Goal: Task Accomplishment & Management: Use online tool/utility

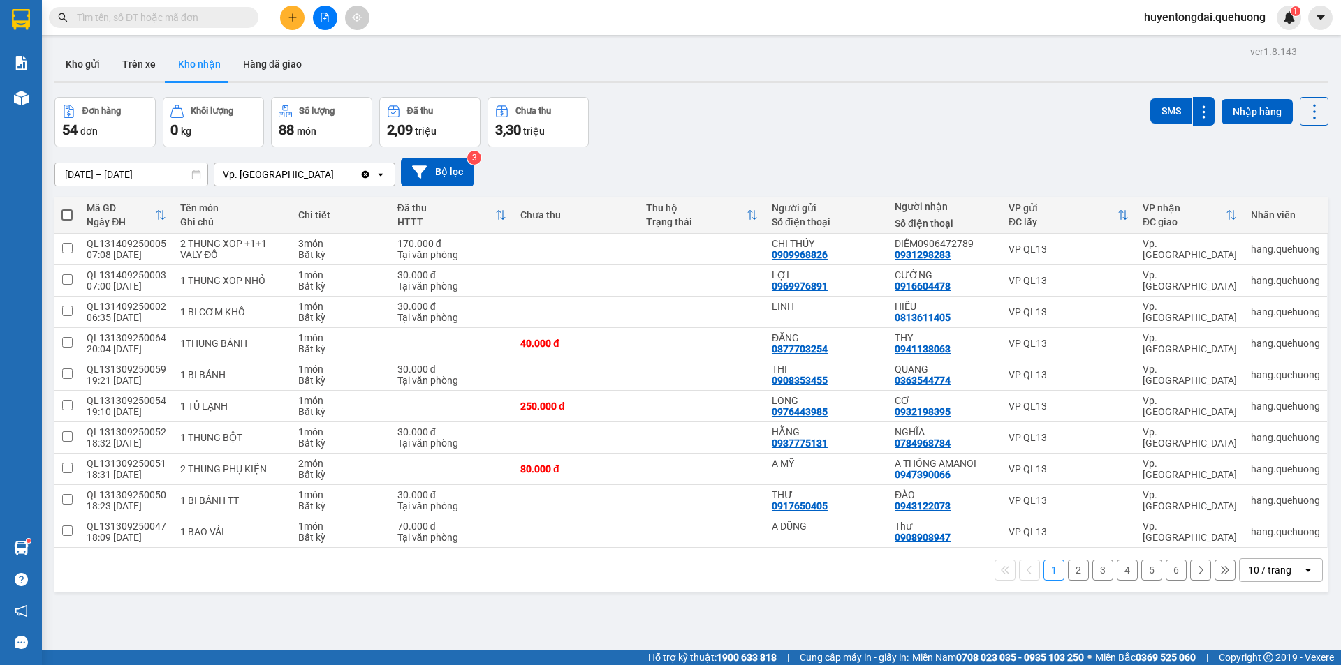
click at [1280, 567] on div "10 / trang" at bounding box center [1270, 570] width 63 height 22
click at [1259, 537] on span "100 / trang" at bounding box center [1264, 540] width 50 height 14
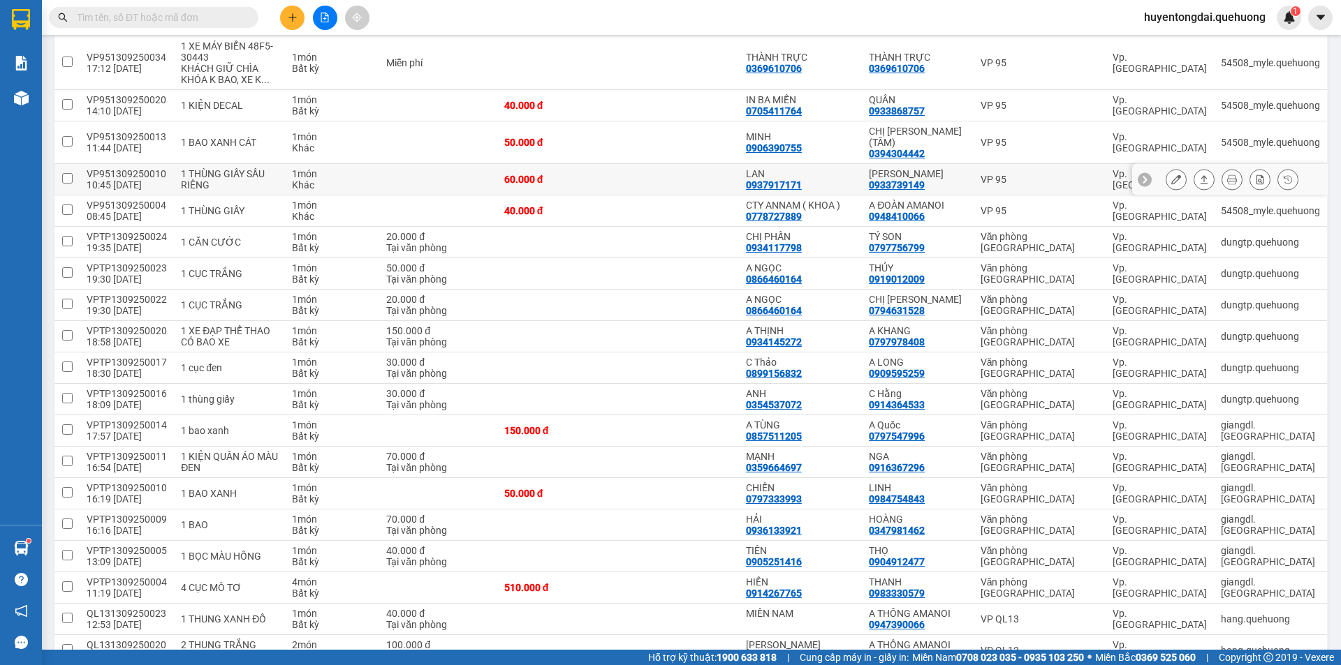
scroll to position [1117, 0]
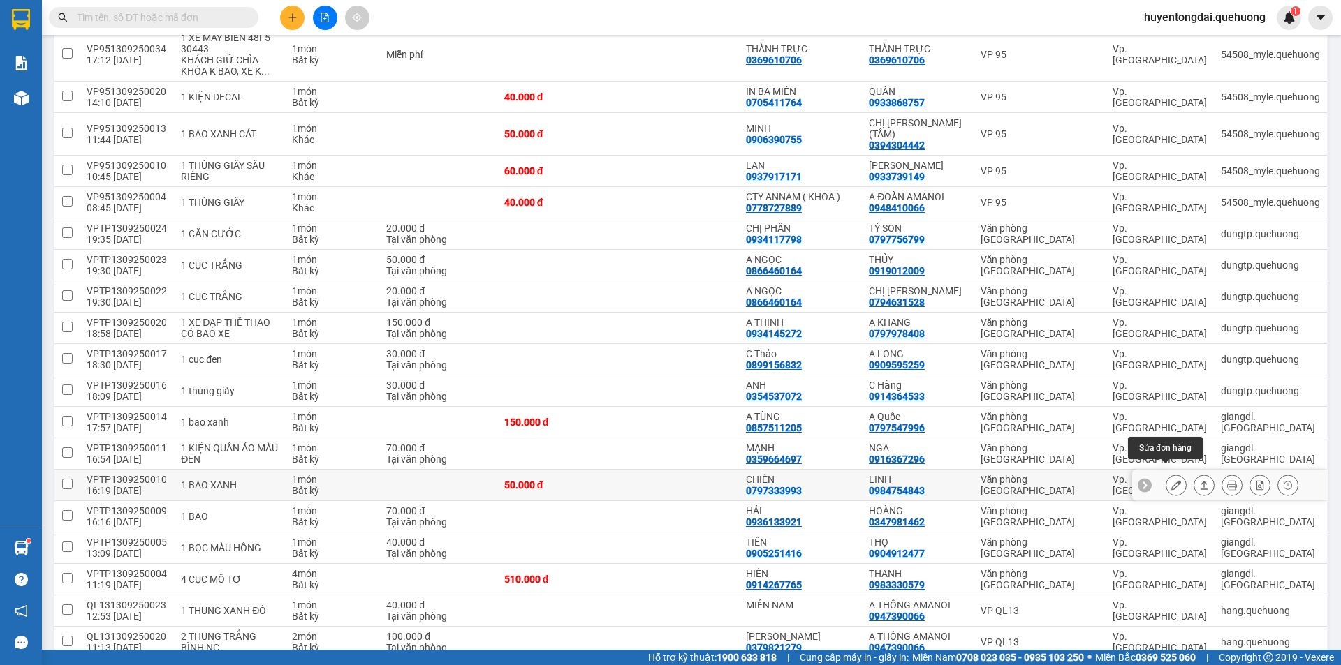
click at [1171, 480] on icon at bounding box center [1176, 485] width 10 height 10
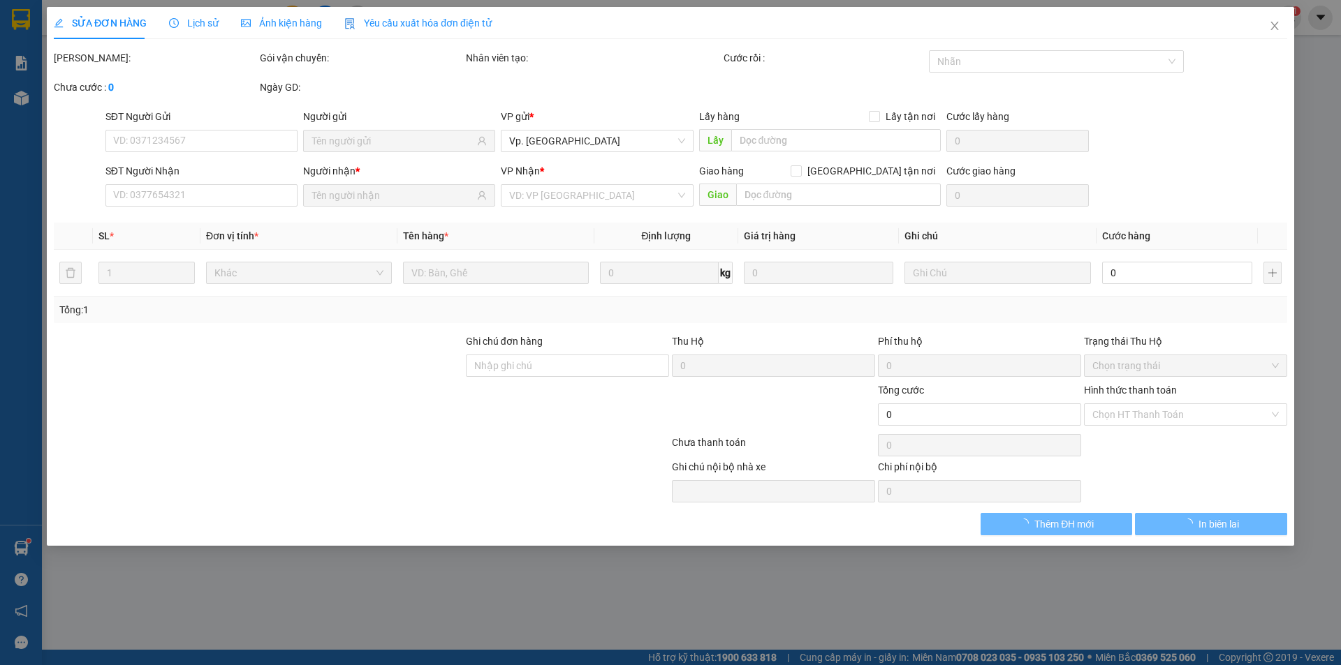
type input "0797333993"
type input "CHIẾN"
type input "0984754843"
type input "LINH"
type input "50.000"
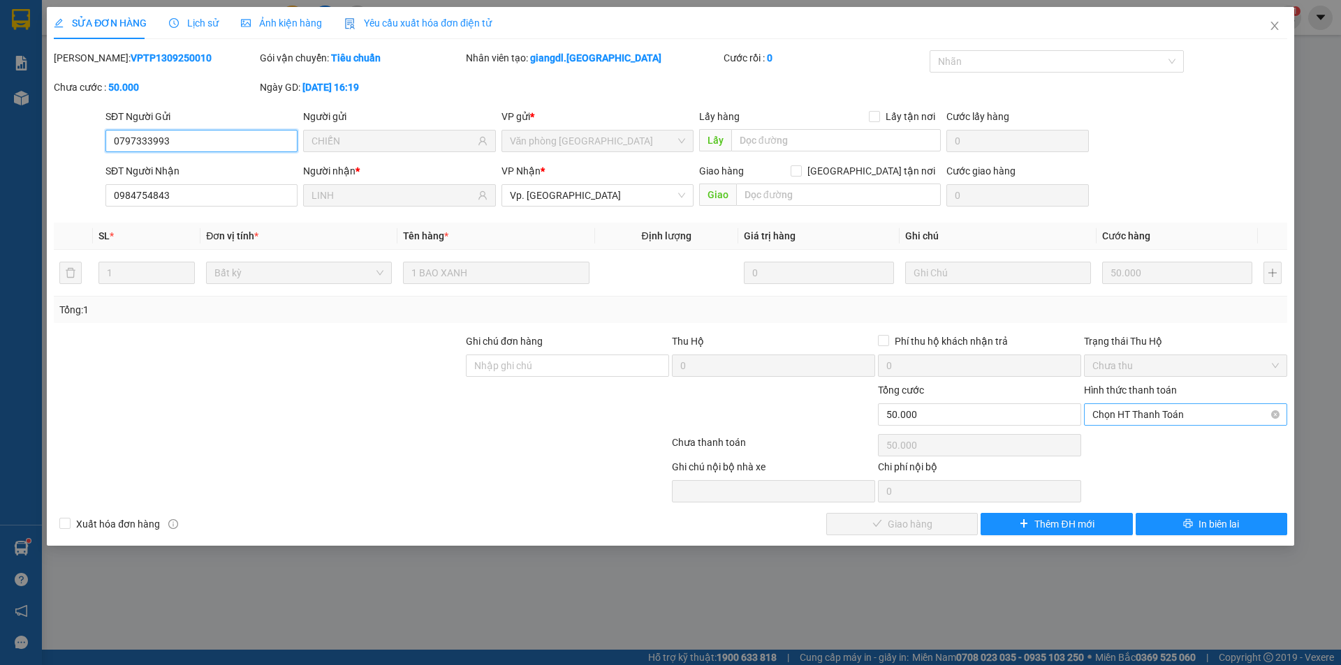
click at [1171, 413] on span "Chọn HT Thanh Toán" at bounding box center [1185, 414] width 186 height 21
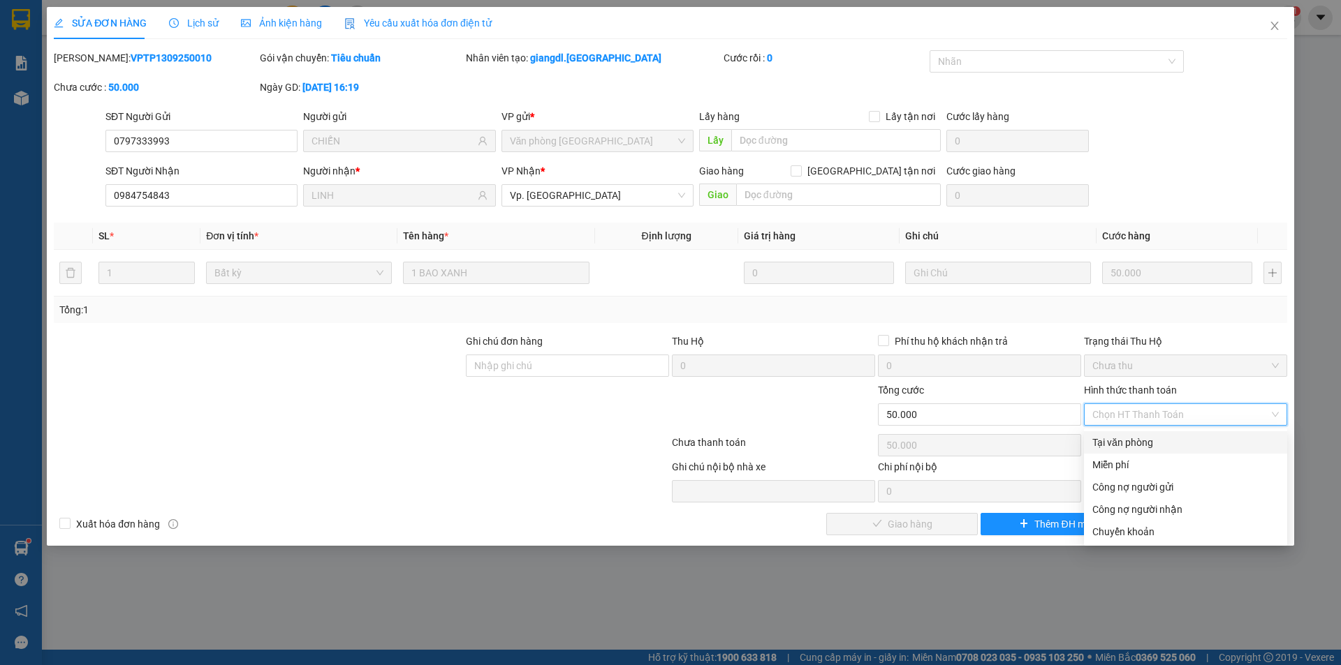
click at [1152, 450] on div "Tại văn phòng" at bounding box center [1185, 443] width 203 height 22
type input "0"
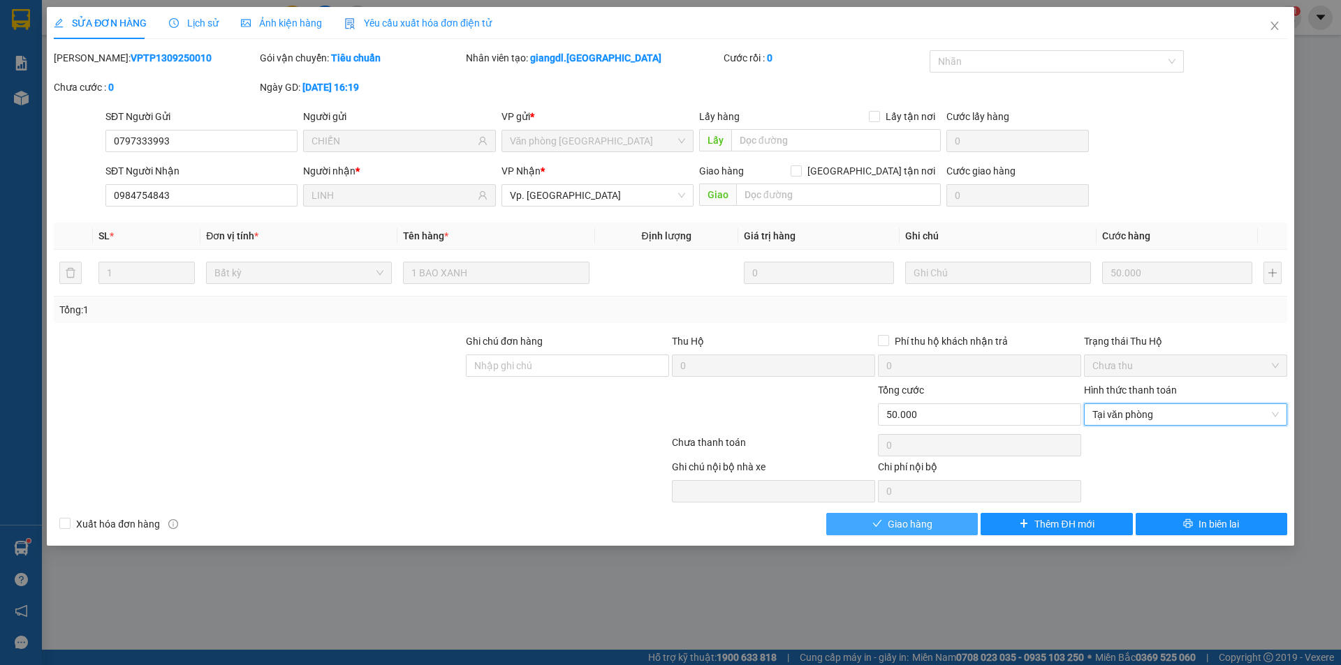
click at [908, 524] on span "Giao hàng" at bounding box center [909, 524] width 45 height 15
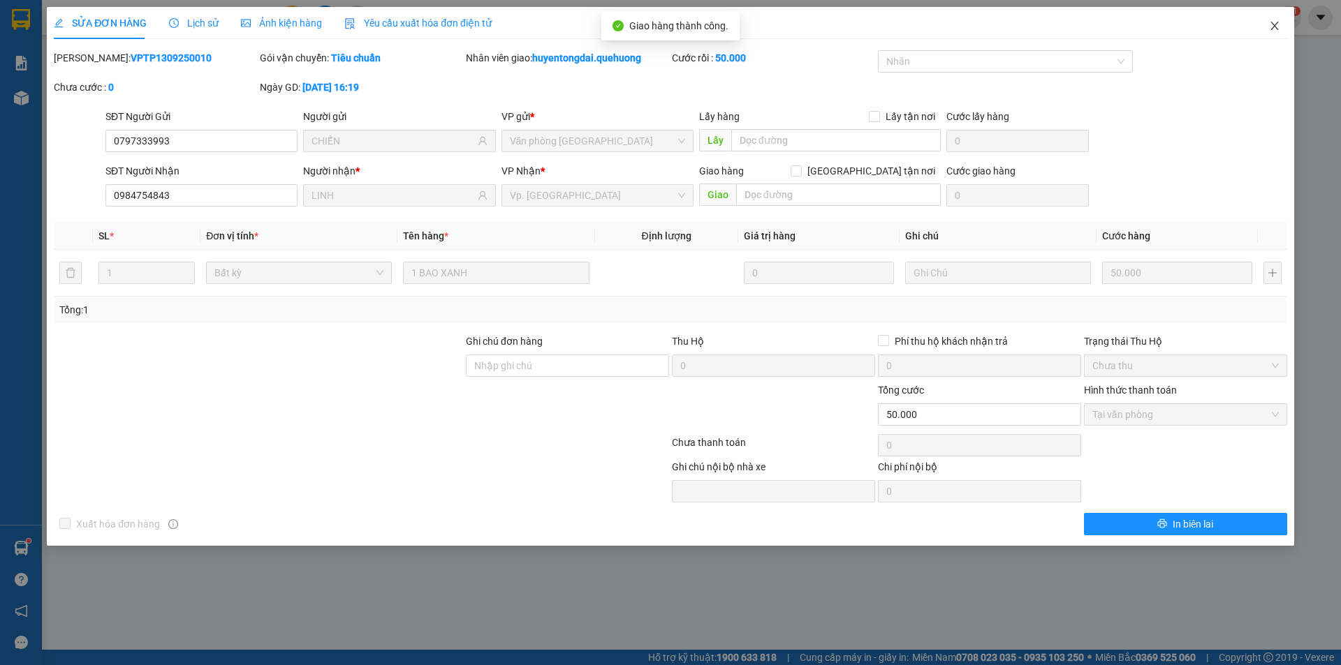
click at [1283, 24] on span "Close" at bounding box center [1274, 26] width 39 height 39
click at [1276, 28] on div "huyentongdai.quehuong 1" at bounding box center [1217, 18] width 168 height 24
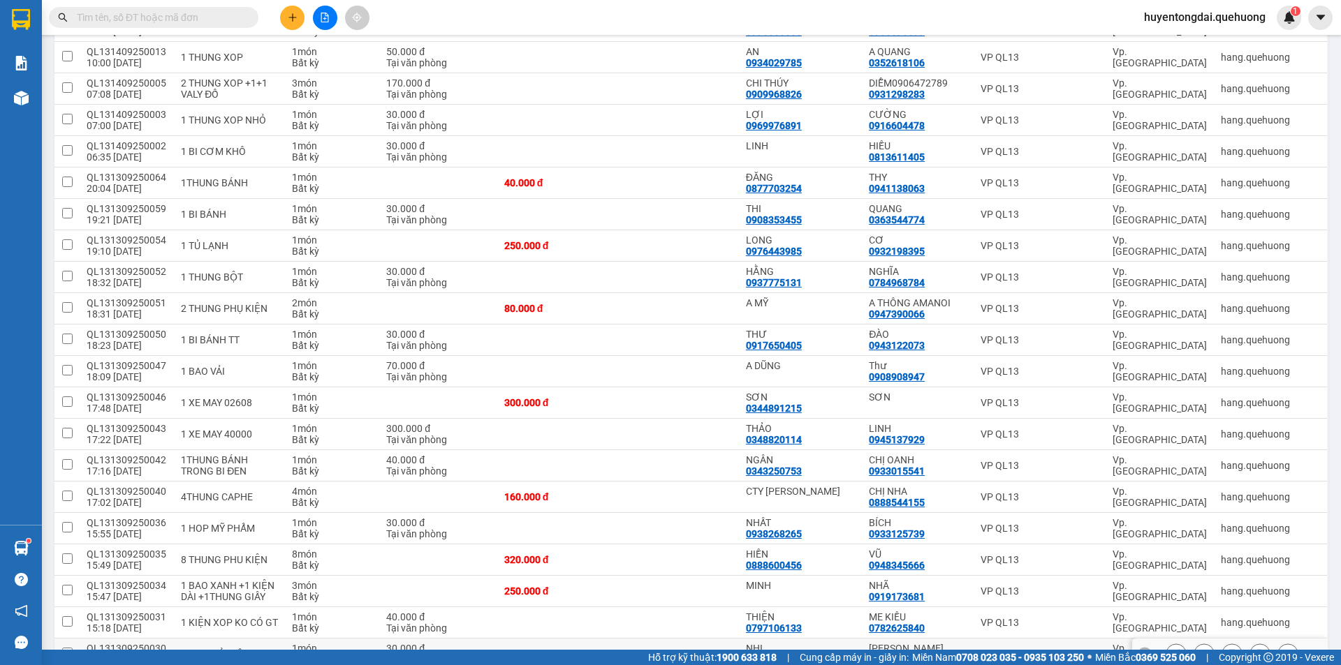
scroll to position [698, 0]
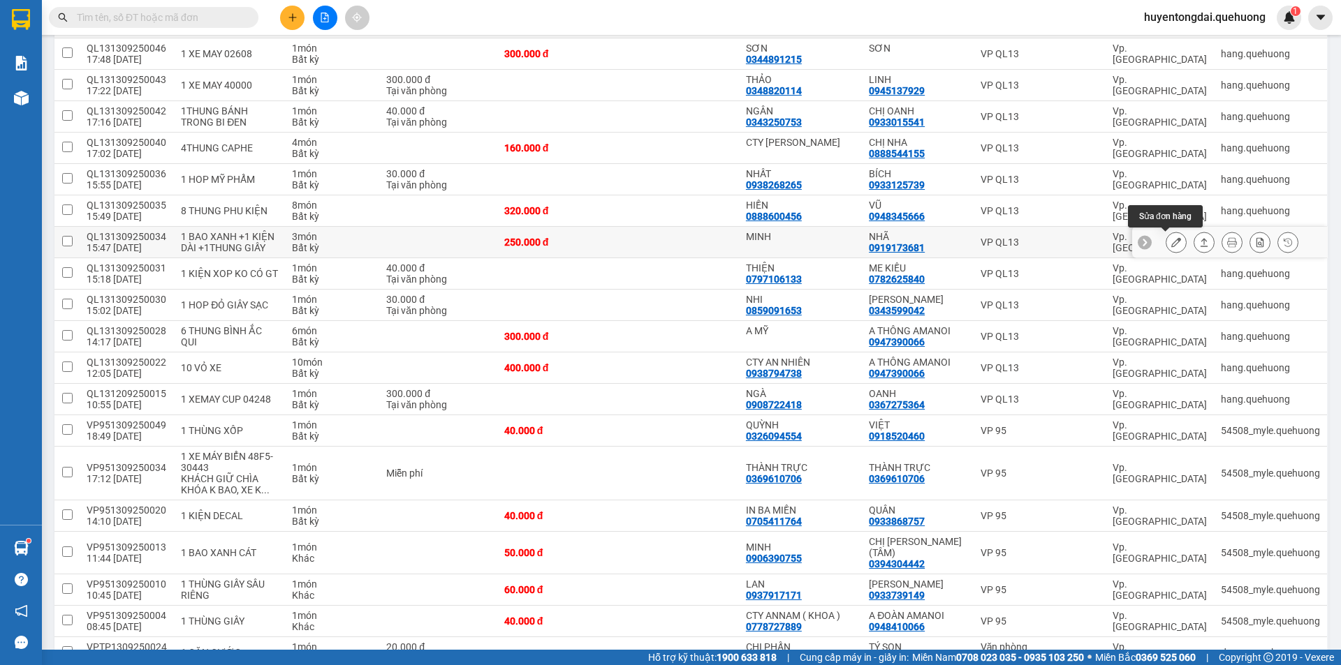
click at [1166, 244] on button at bounding box center [1176, 242] width 20 height 24
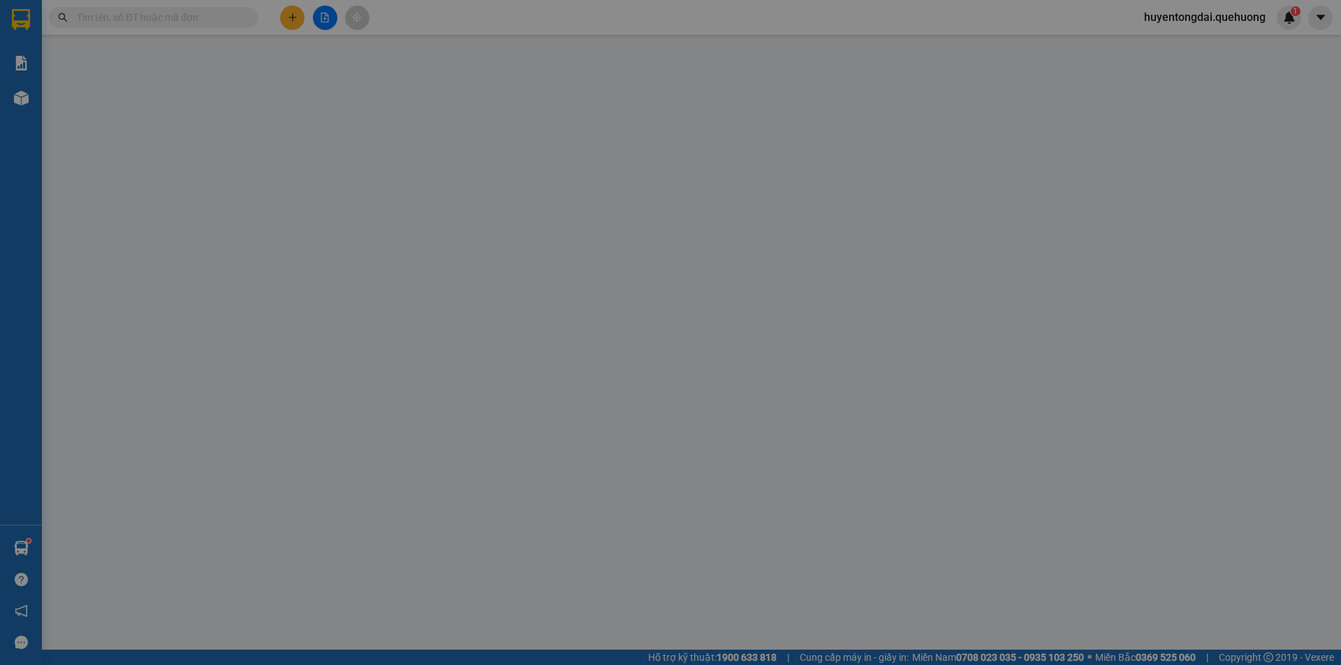
type input "MINH"
type input "0919173681"
type input "NHÃ"
type input "250.000"
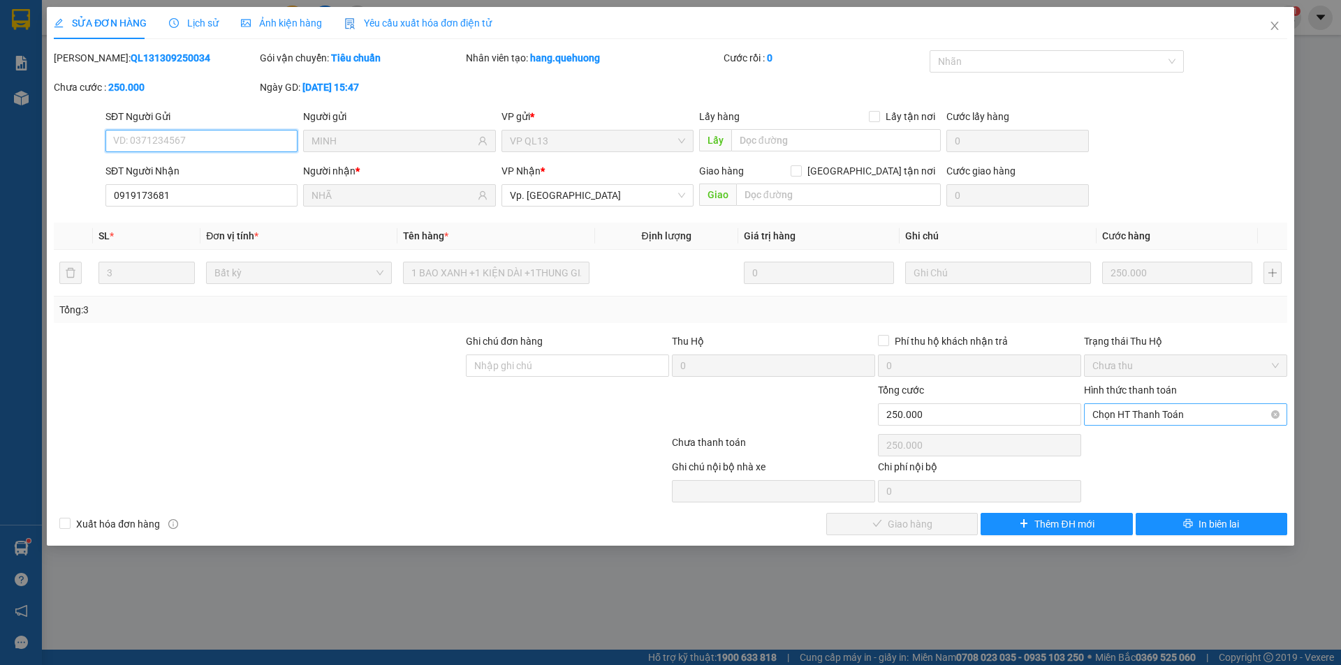
click at [1154, 416] on span "Chọn HT Thanh Toán" at bounding box center [1185, 414] width 186 height 21
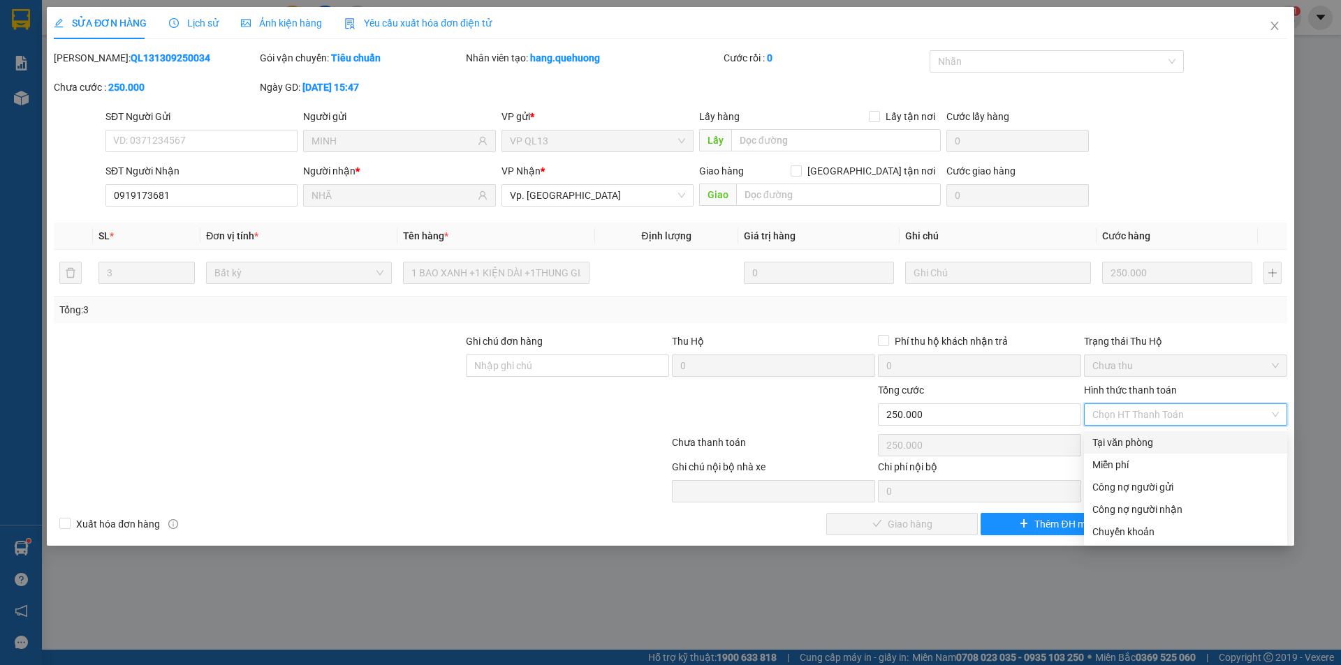
click at [1152, 442] on div "Tại văn phòng" at bounding box center [1185, 442] width 186 height 15
type input "0"
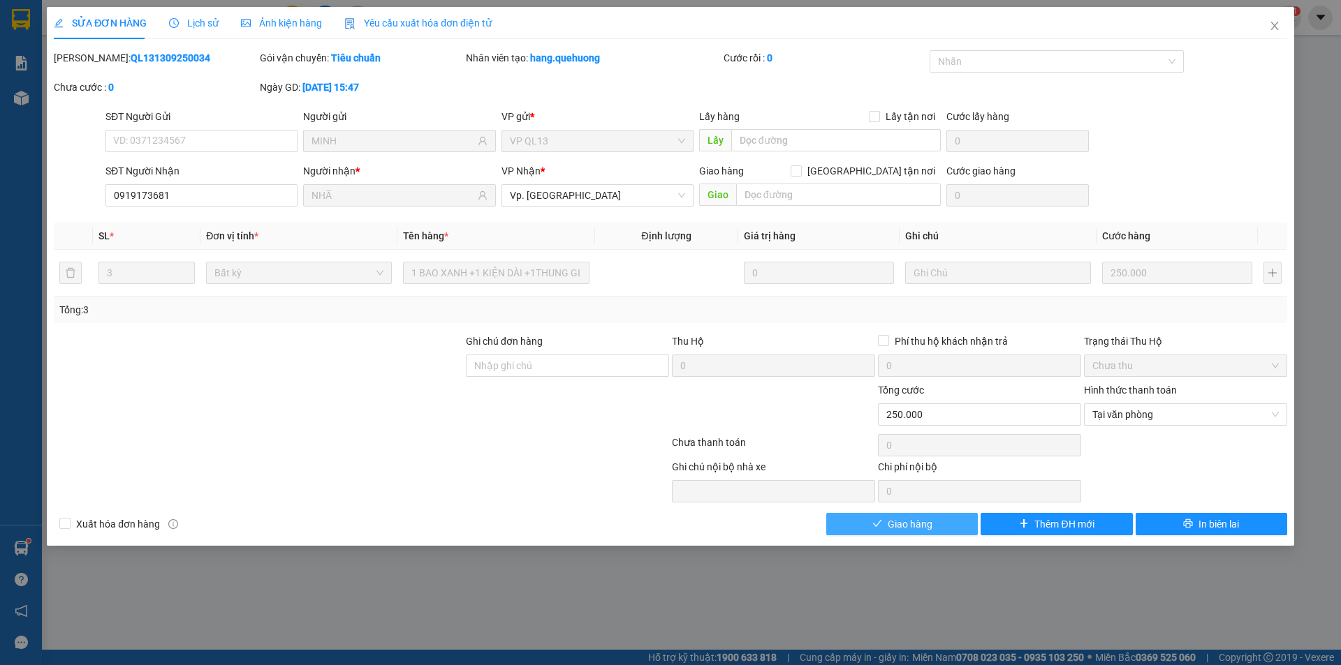
click at [914, 531] on span "Giao hàng" at bounding box center [909, 524] width 45 height 15
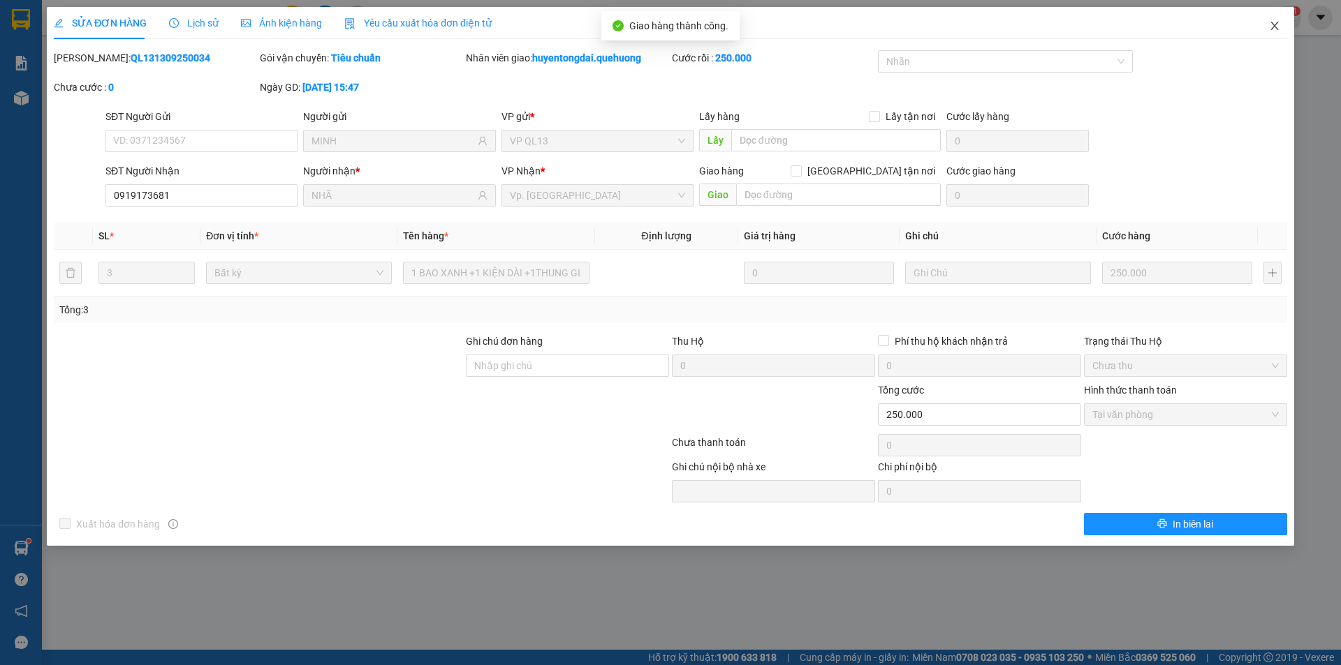
click at [1267, 29] on span "Close" at bounding box center [1274, 26] width 39 height 39
click at [1275, 26] on span "huyentongdai.quehuong" at bounding box center [1205, 16] width 144 height 17
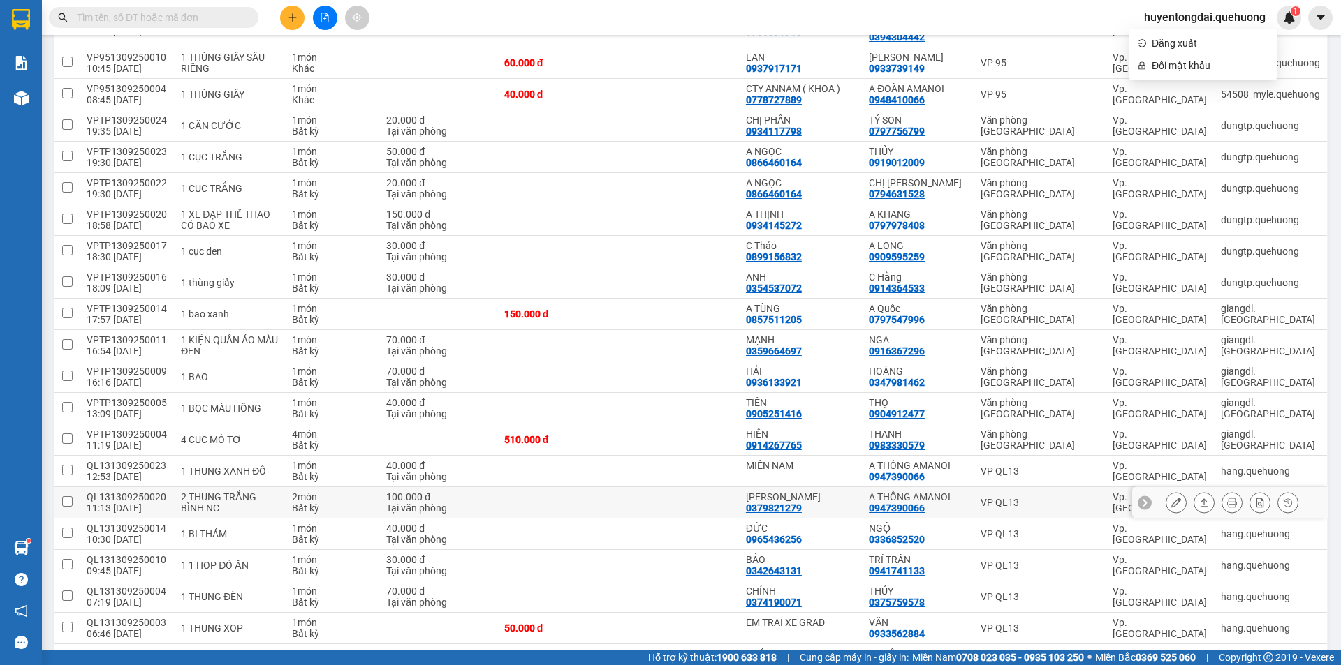
scroll to position [1257, 0]
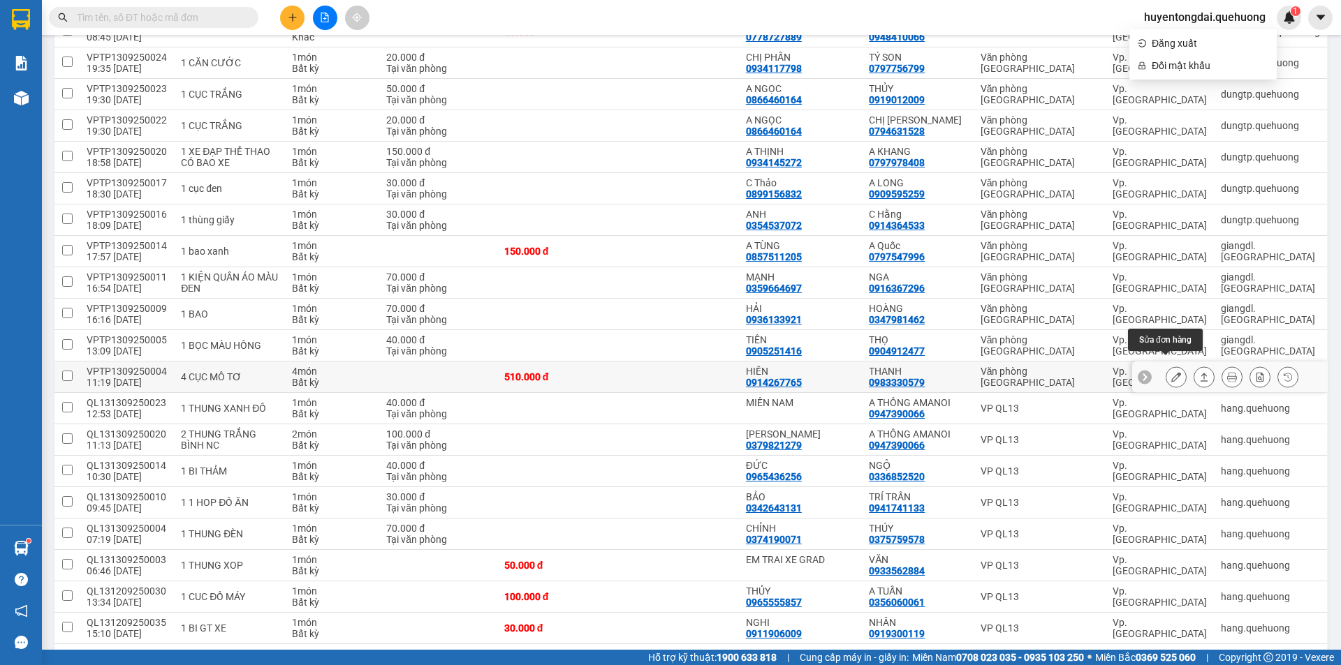
click at [1166, 367] on button at bounding box center [1176, 377] width 20 height 24
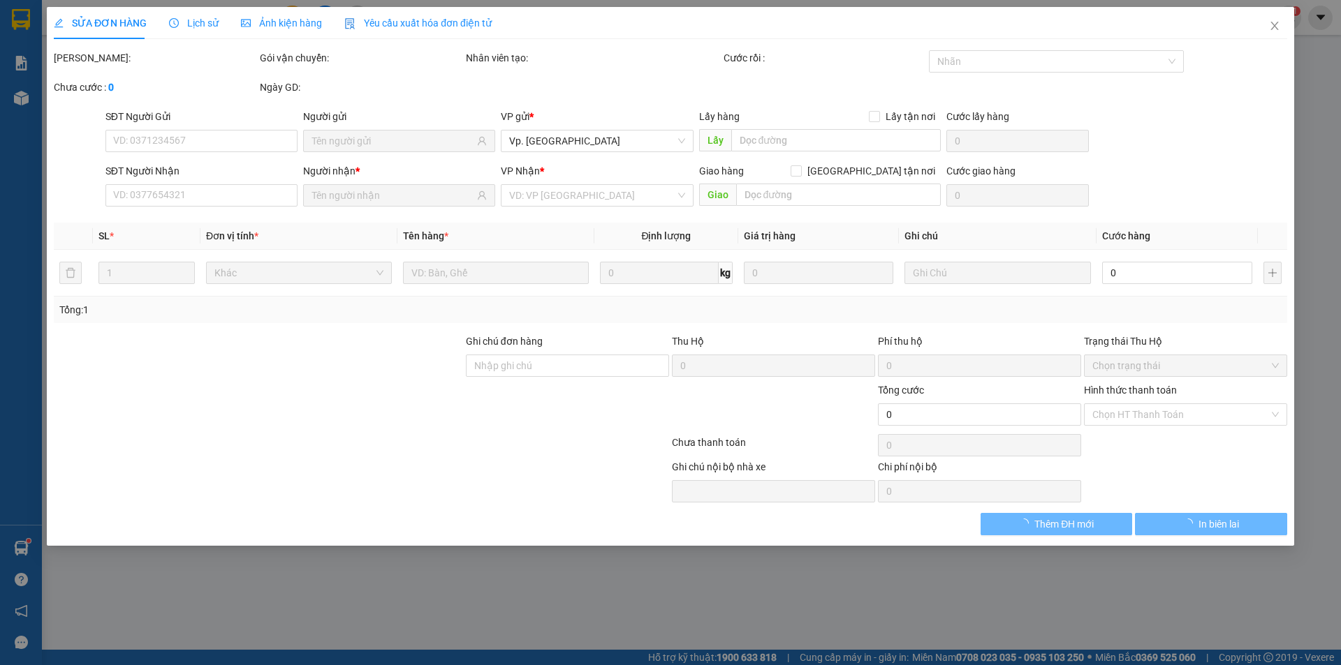
type input "0914267765"
type input "HIỀN"
type input "0983330579"
type input "THANH"
type input "510.000"
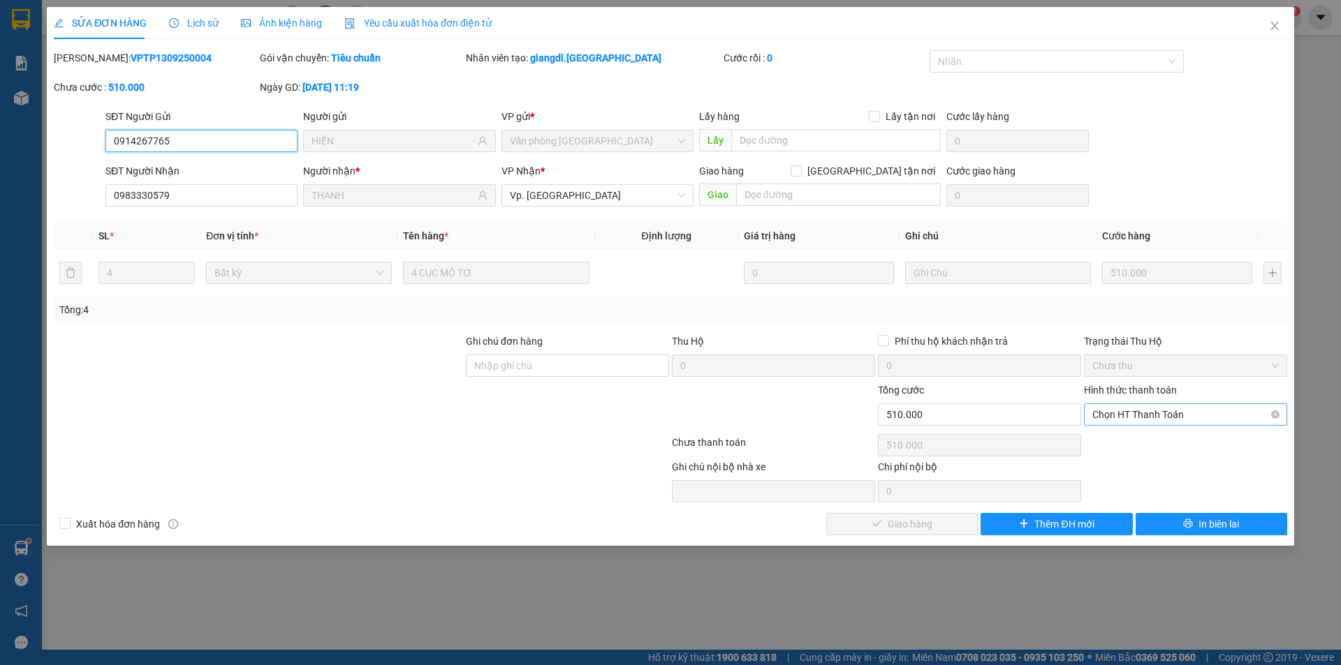
click at [1149, 416] on span "Chọn HT Thanh Toán" at bounding box center [1185, 414] width 186 height 21
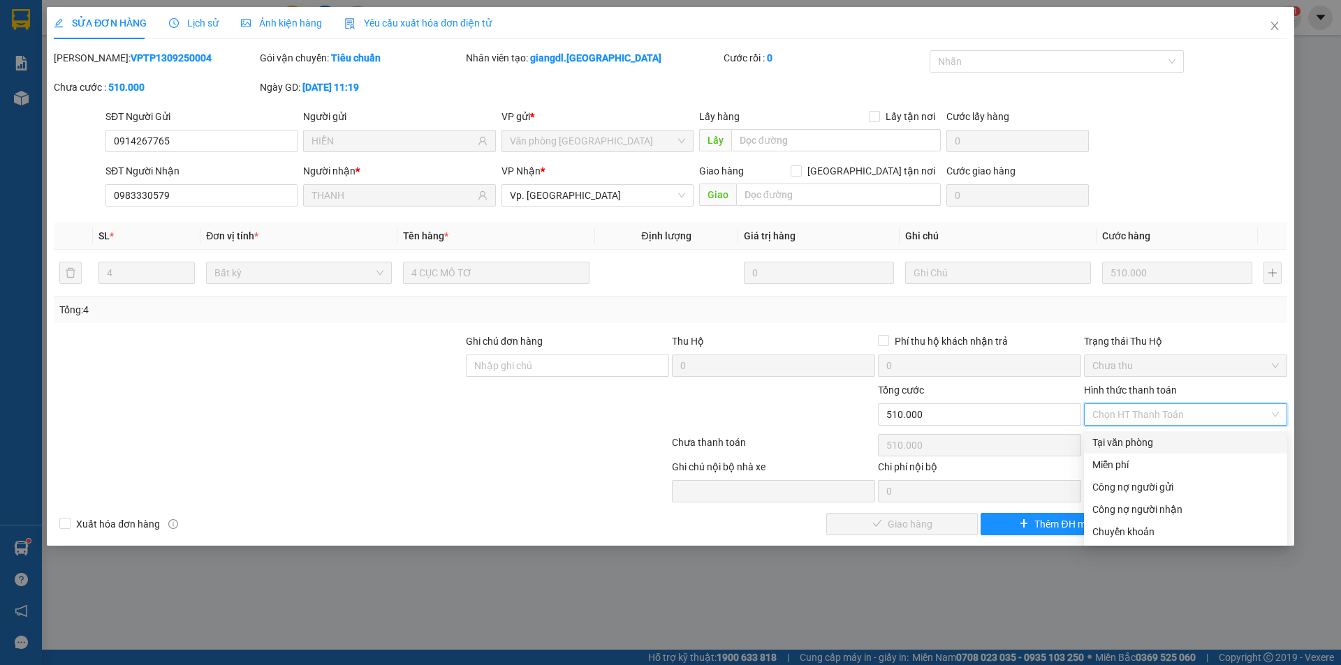
click at [1147, 436] on div "Tại văn phòng" at bounding box center [1185, 442] width 186 height 15
type input "0"
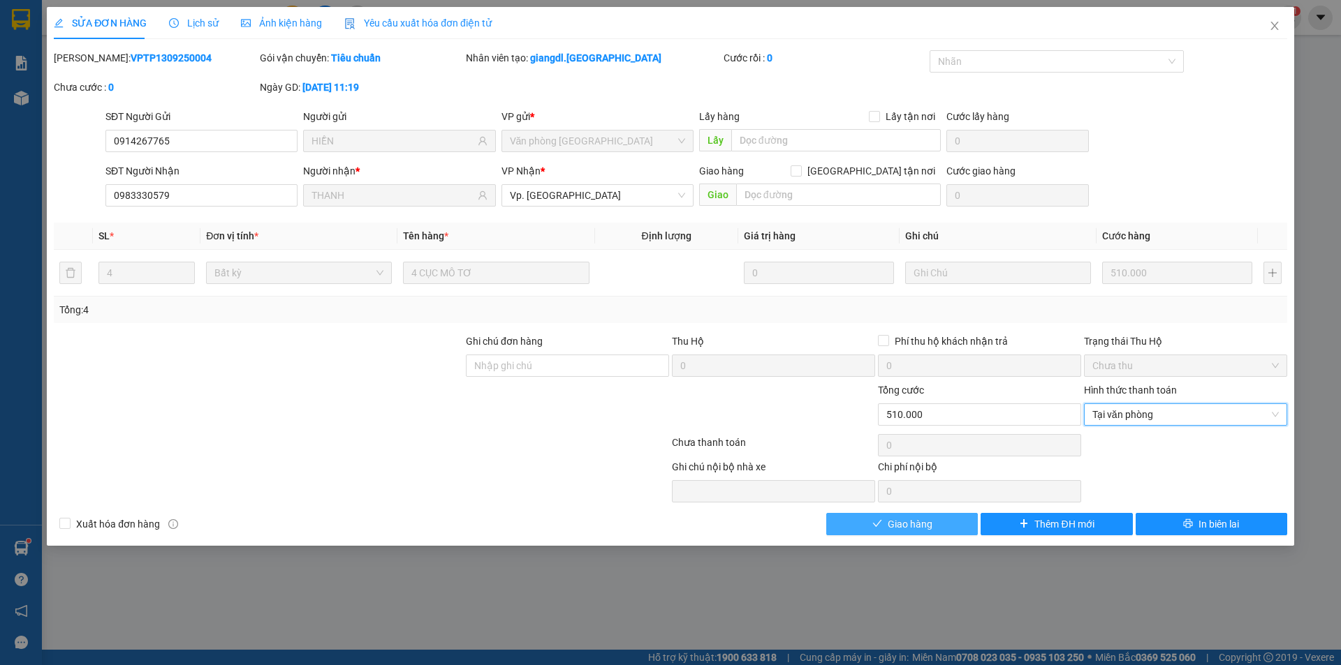
click at [941, 531] on button "Giao hàng" at bounding box center [902, 524] width 152 height 22
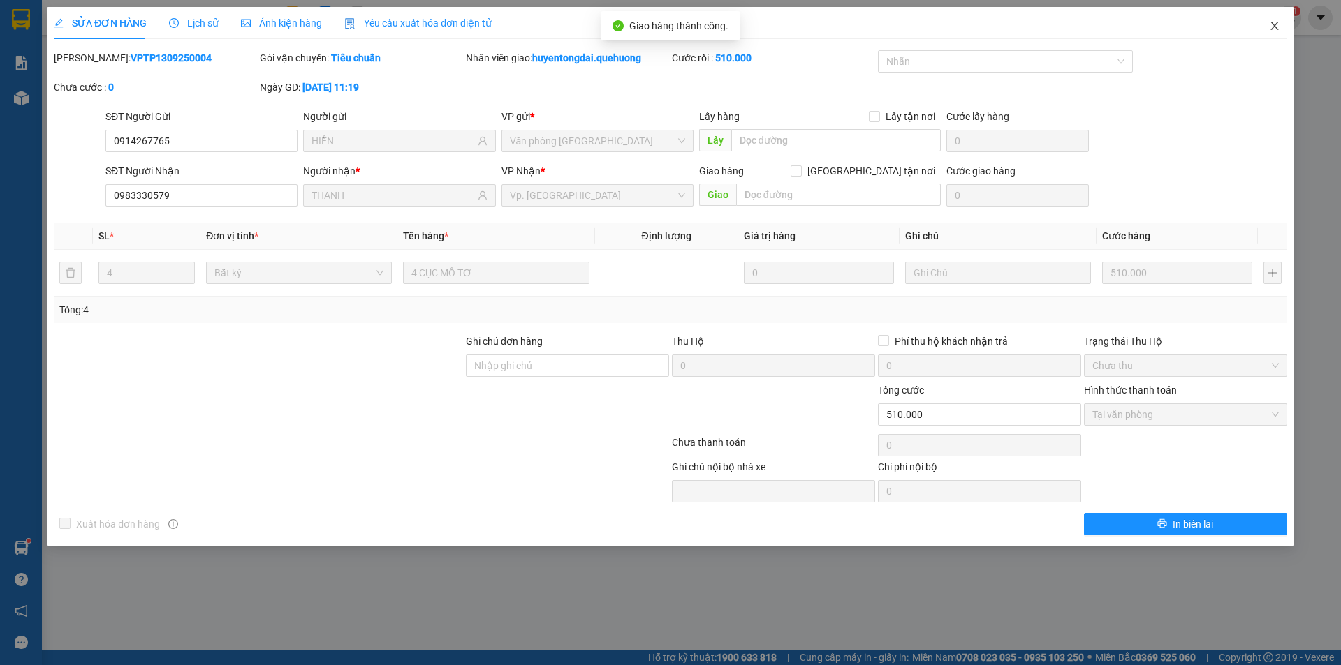
click at [1276, 24] on icon "close" at bounding box center [1274, 26] width 8 height 8
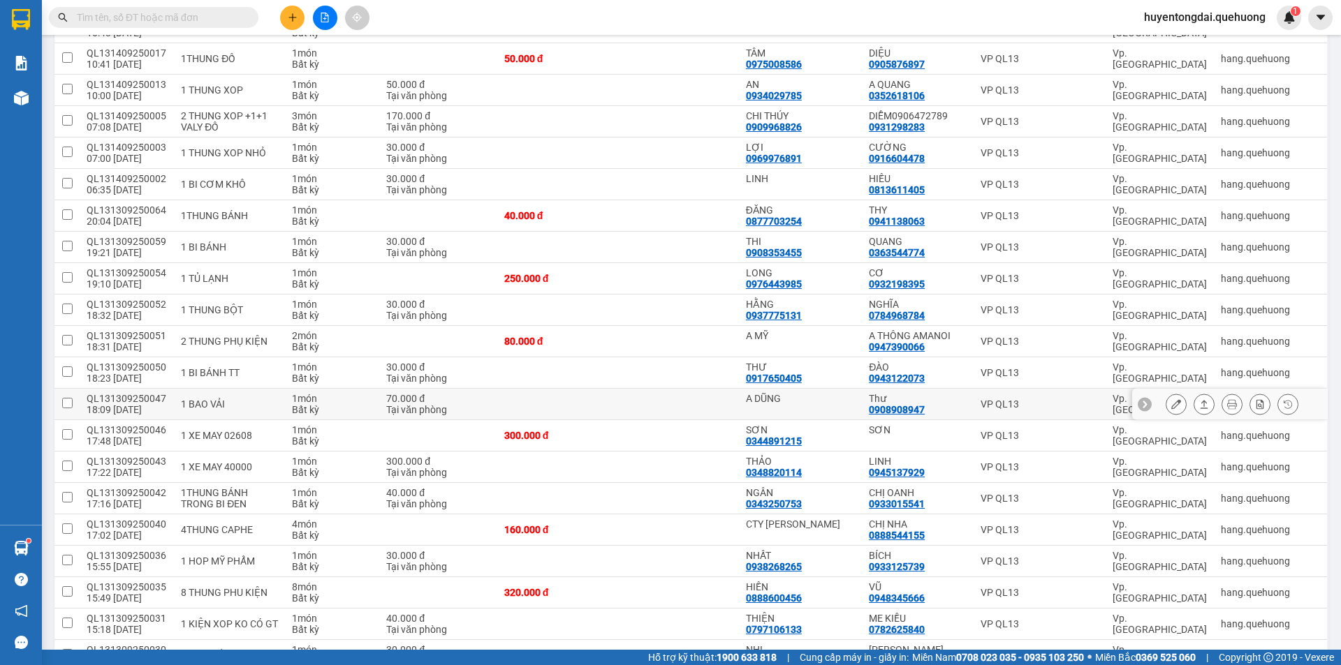
scroll to position [351, 0]
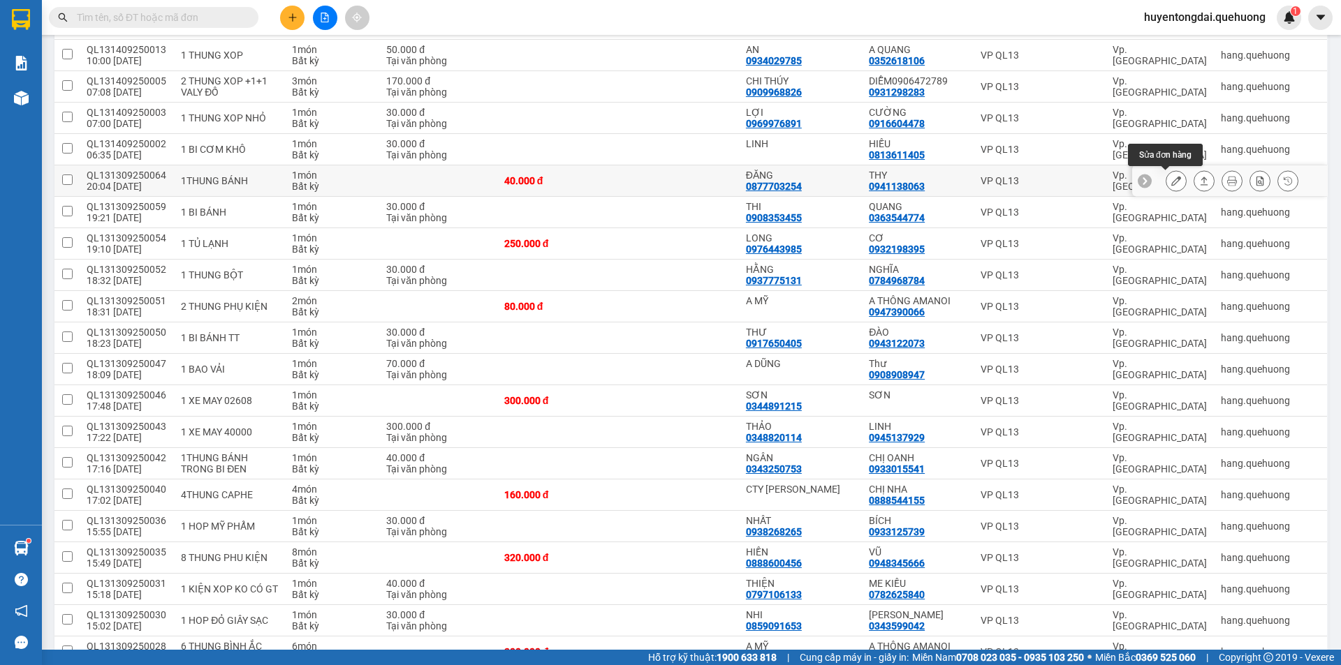
click at [1166, 175] on button at bounding box center [1176, 181] width 20 height 24
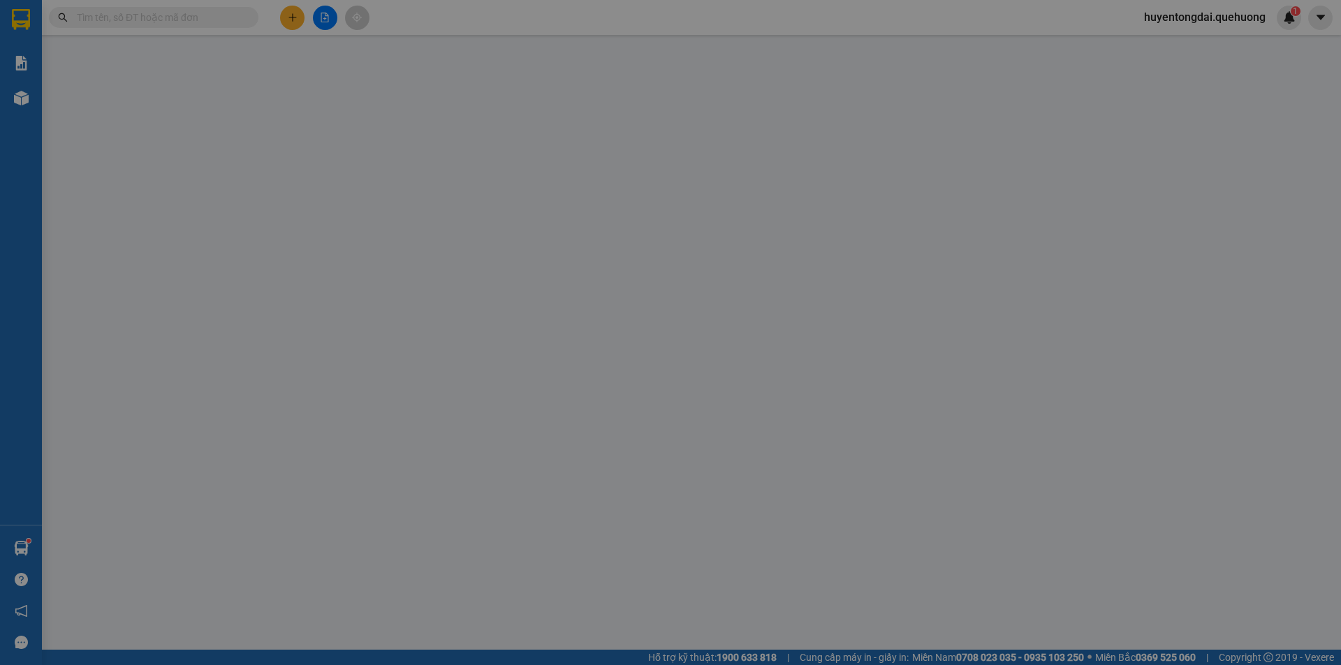
type input "0877703254"
type input "ĐĂNG"
type input "0941138063"
type input "THY"
type input "40.000"
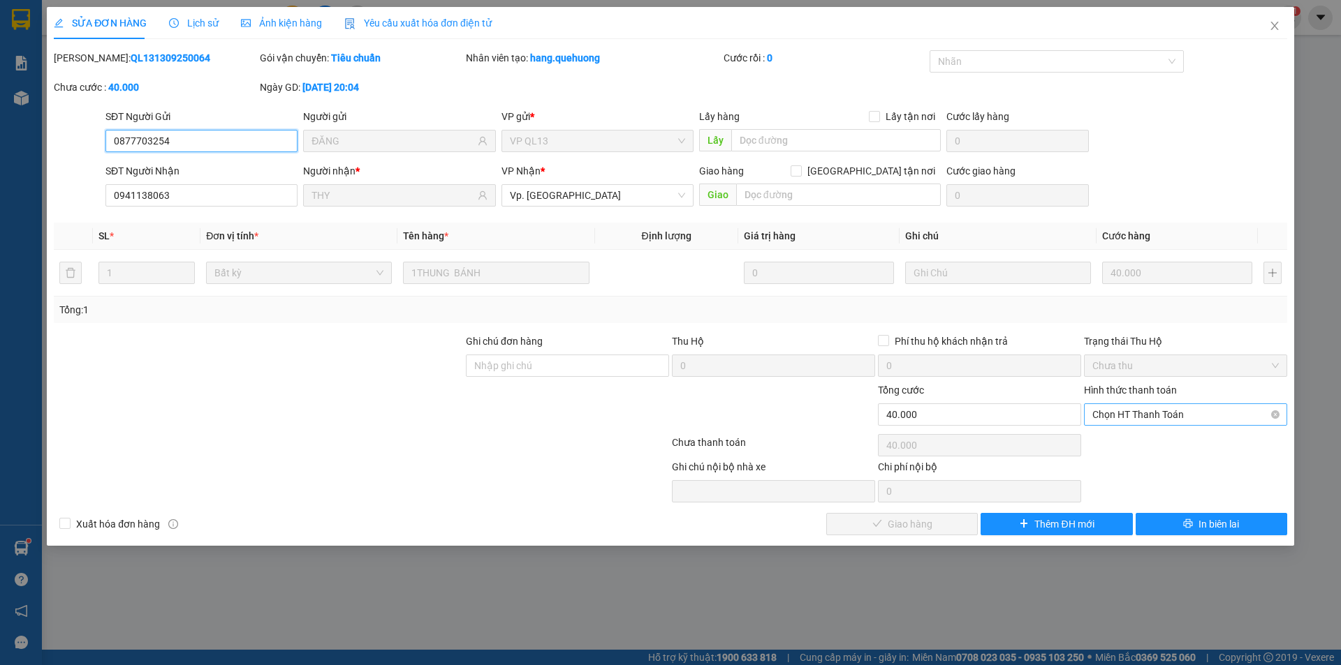
click at [1154, 406] on span "Chọn HT Thanh Toán" at bounding box center [1185, 414] width 186 height 21
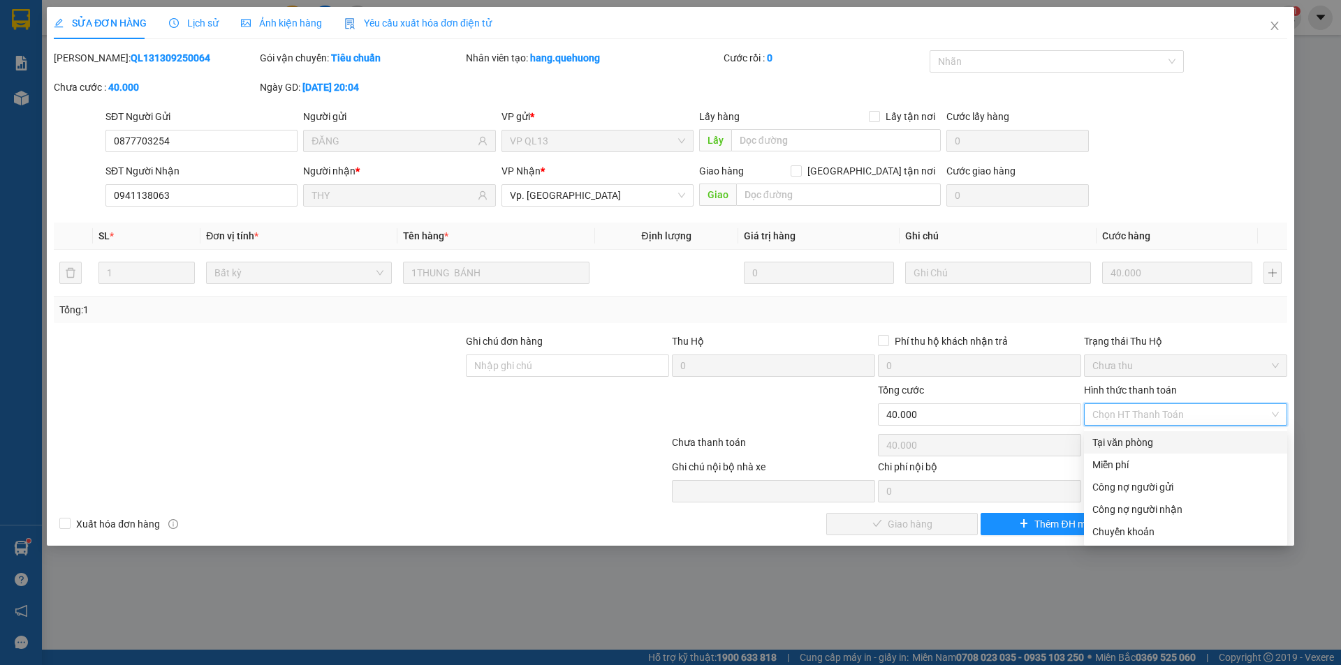
click at [1114, 437] on div "Tại văn phòng" at bounding box center [1185, 442] width 186 height 15
type input "0"
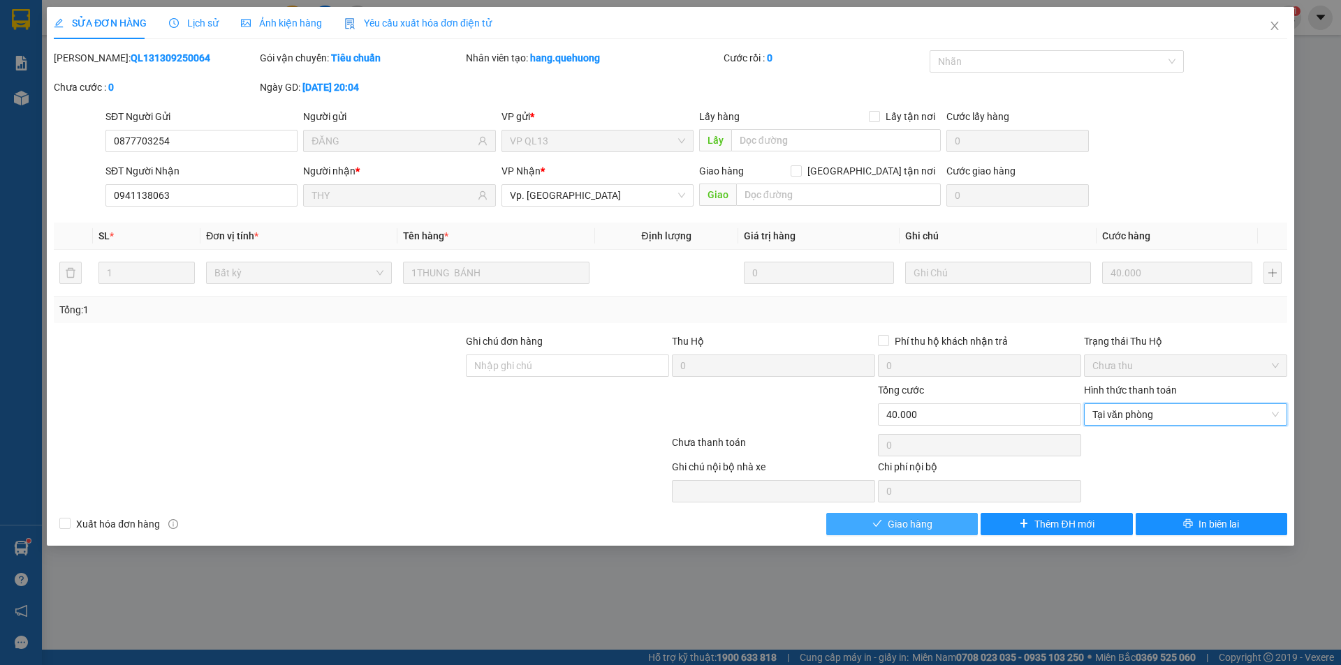
click at [952, 514] on button "Giao hàng" at bounding box center [902, 524] width 152 height 22
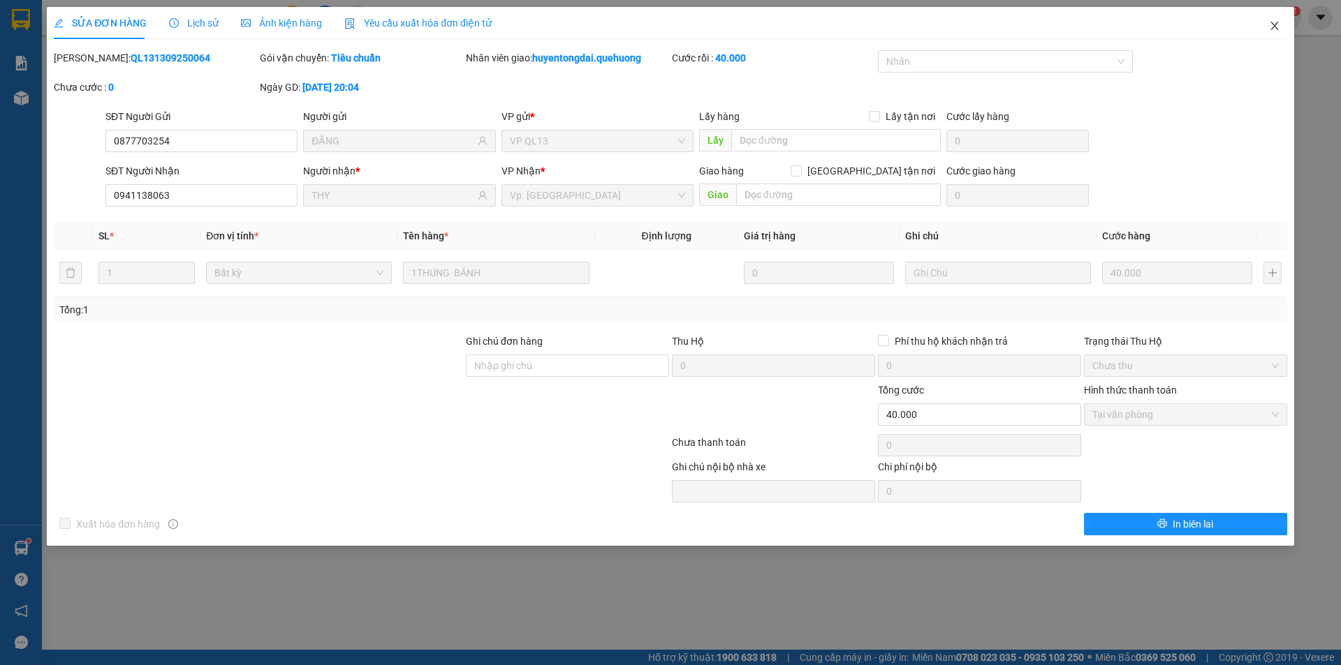
click at [1278, 21] on icon "close" at bounding box center [1274, 25] width 11 height 11
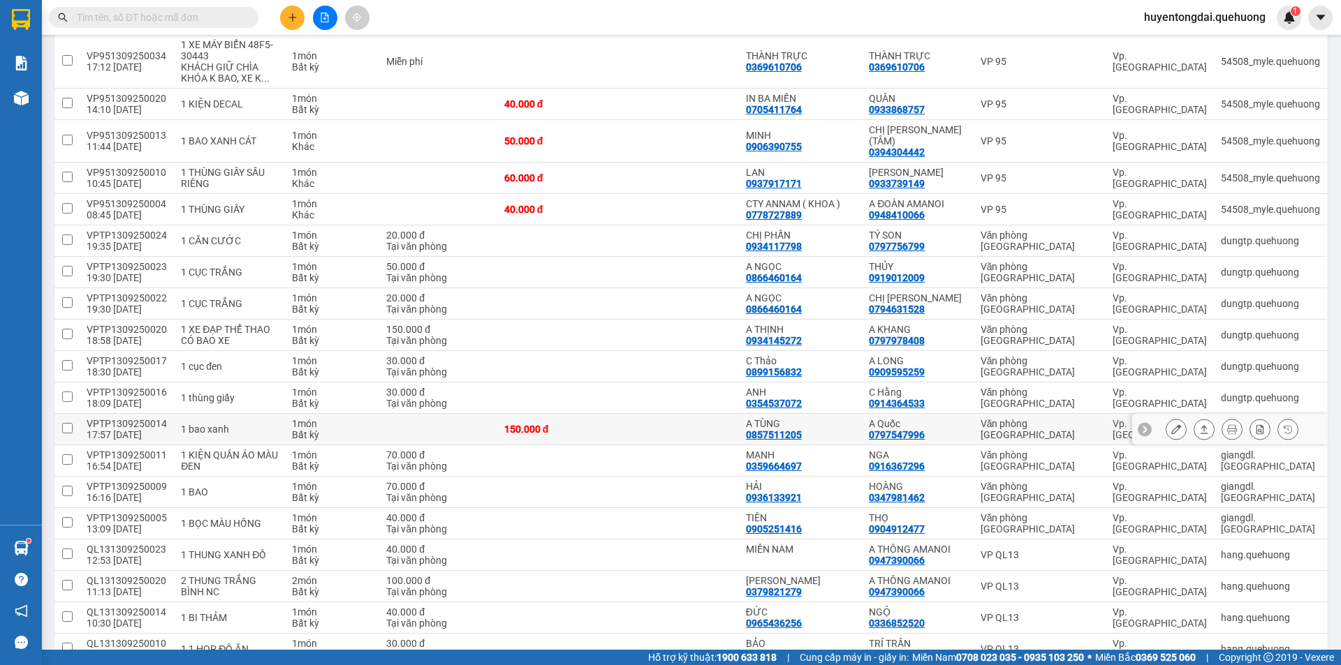
scroll to position [1396, 0]
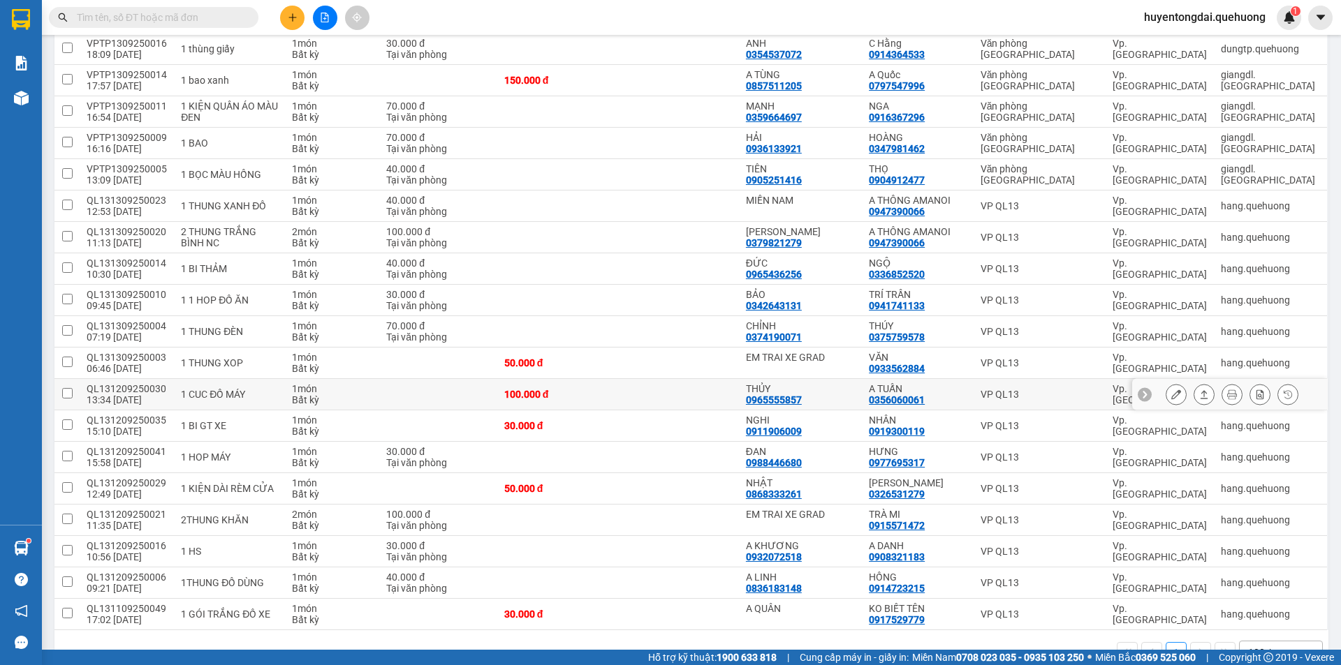
click at [1166, 383] on button at bounding box center [1176, 395] width 20 height 24
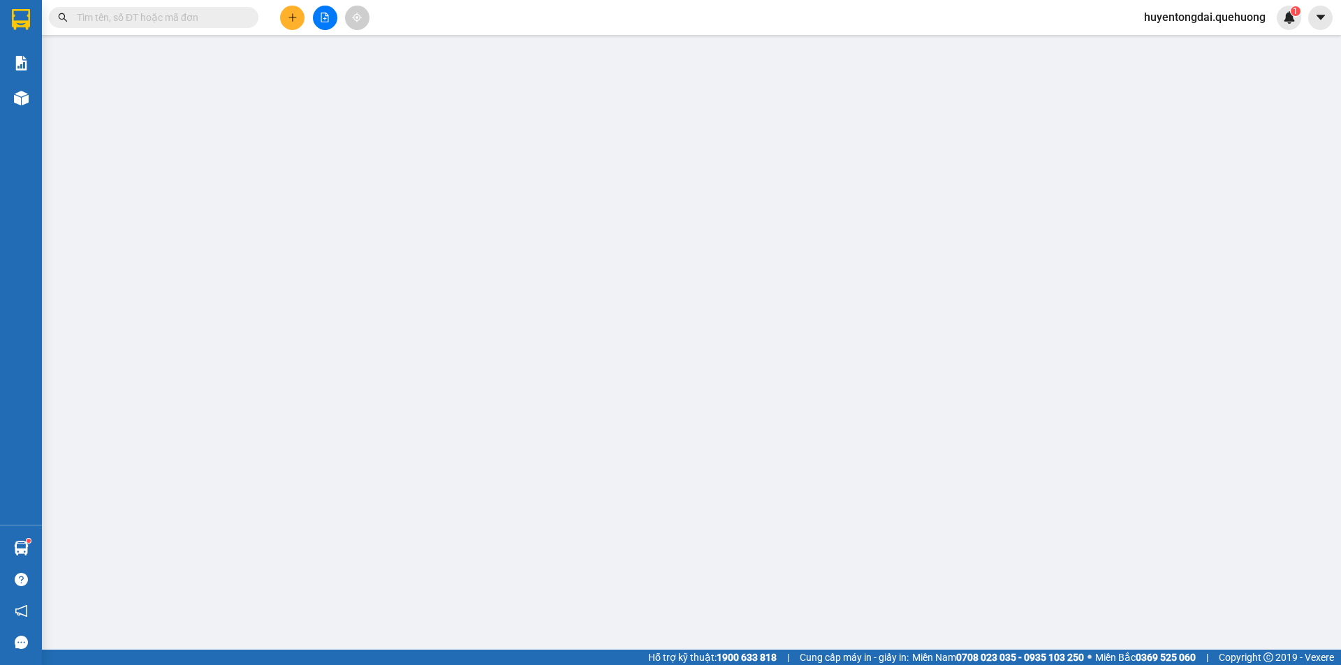
type input "0965555857"
type input "THỦY"
type input "0356060061"
type input "A TUẤN"
type input "100.000"
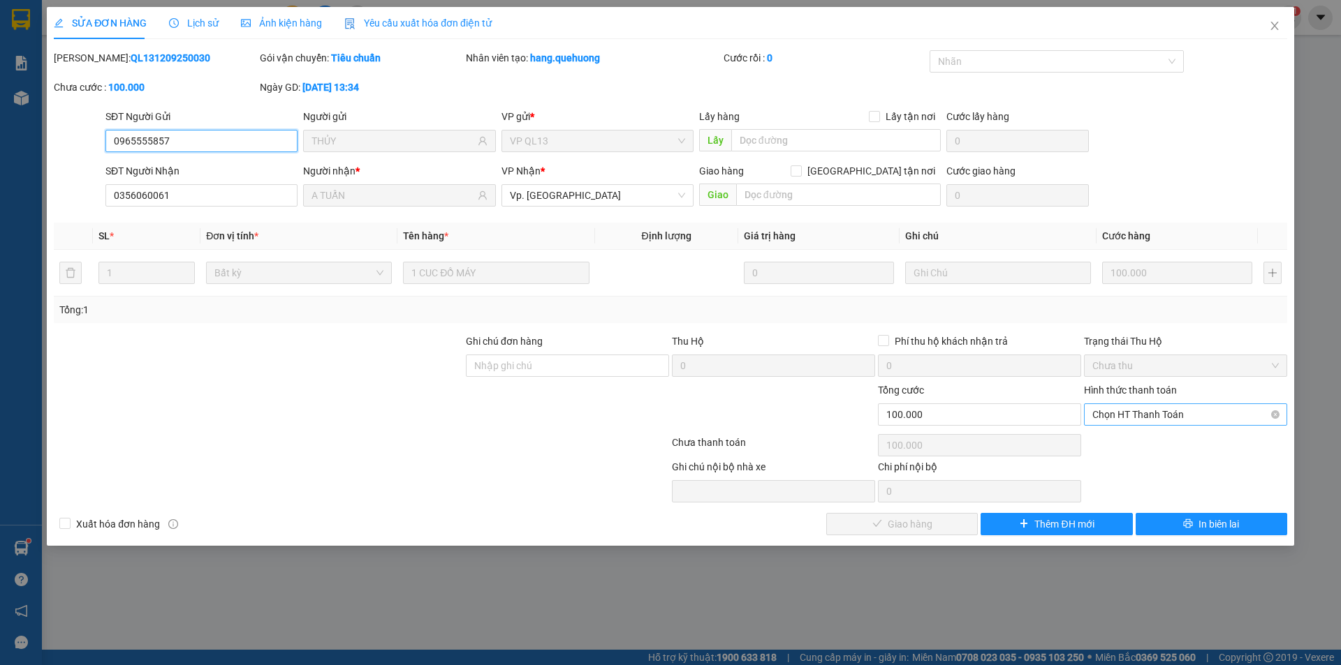
click at [1168, 411] on span "Chọn HT Thanh Toán" at bounding box center [1185, 414] width 186 height 21
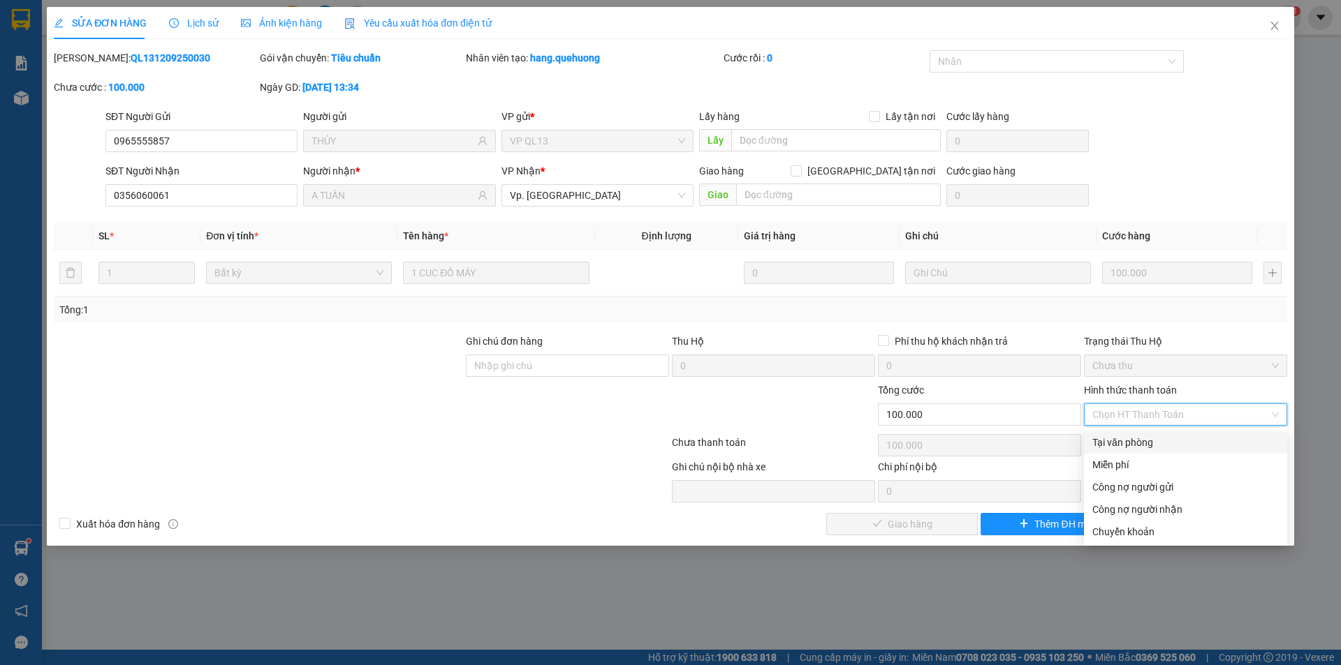
click at [1154, 442] on div "Tại văn phòng" at bounding box center [1185, 442] width 186 height 15
type input "0"
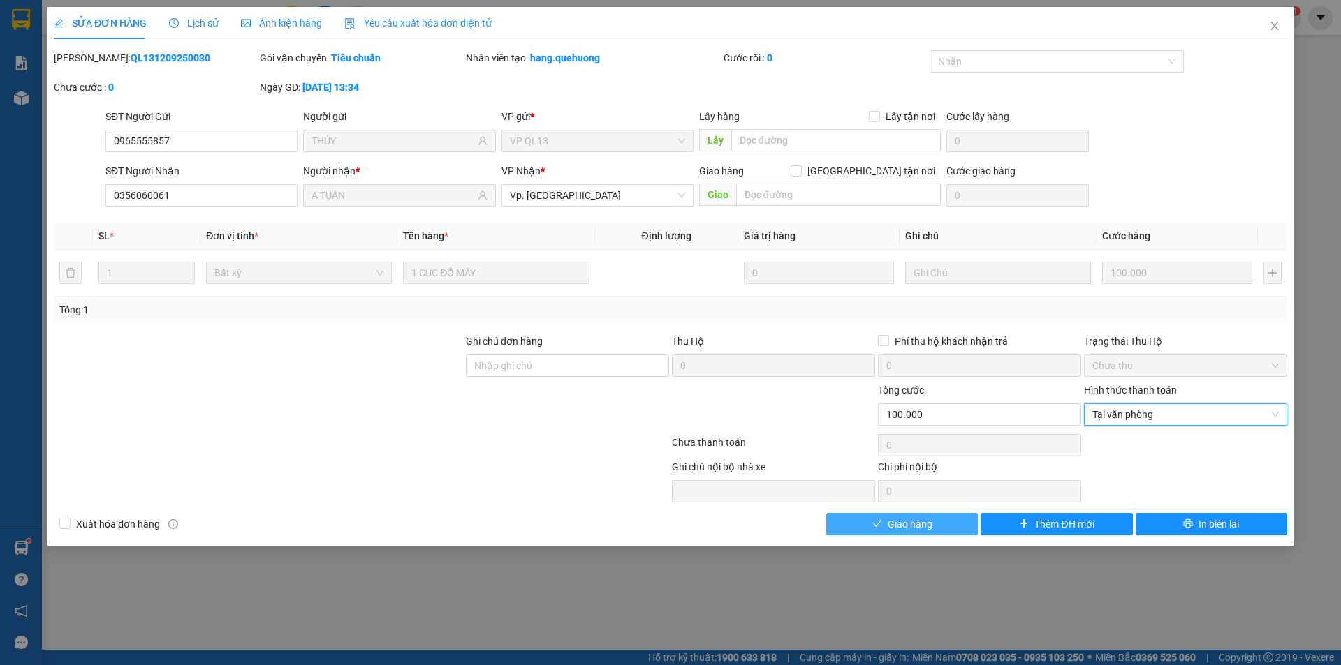
click at [937, 525] on button "Giao hàng" at bounding box center [902, 524] width 152 height 22
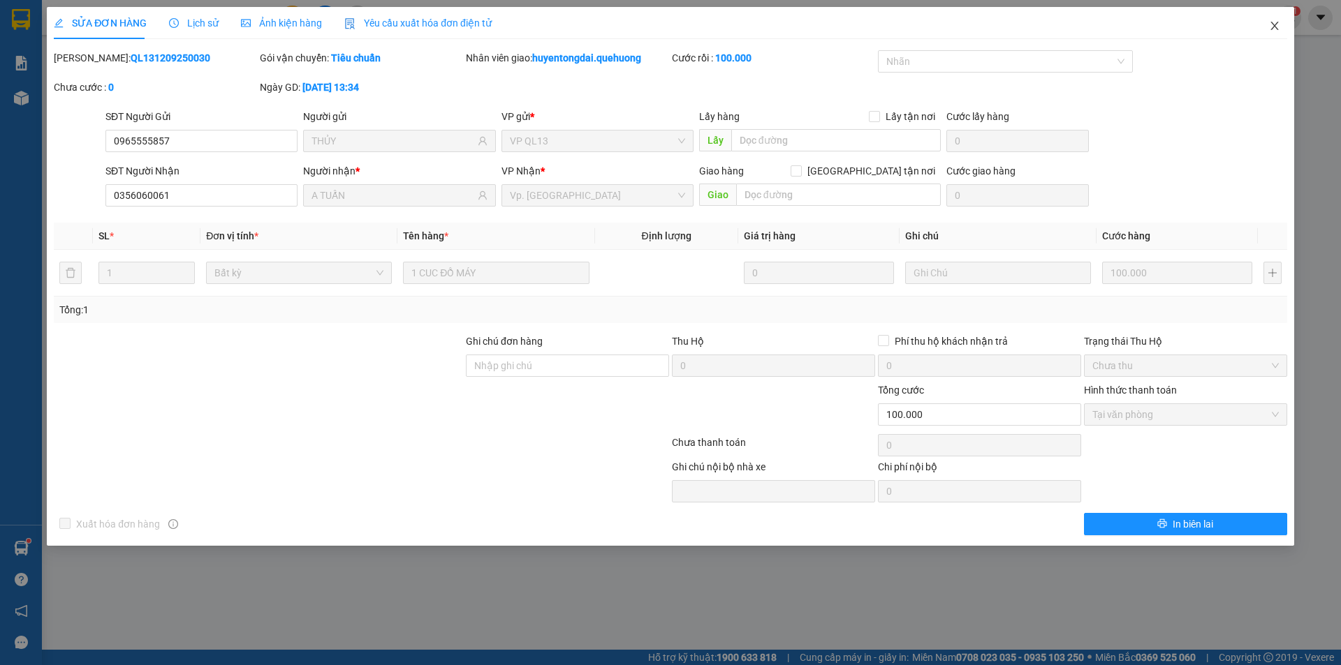
click at [1275, 28] on icon "close" at bounding box center [1274, 26] width 8 height 8
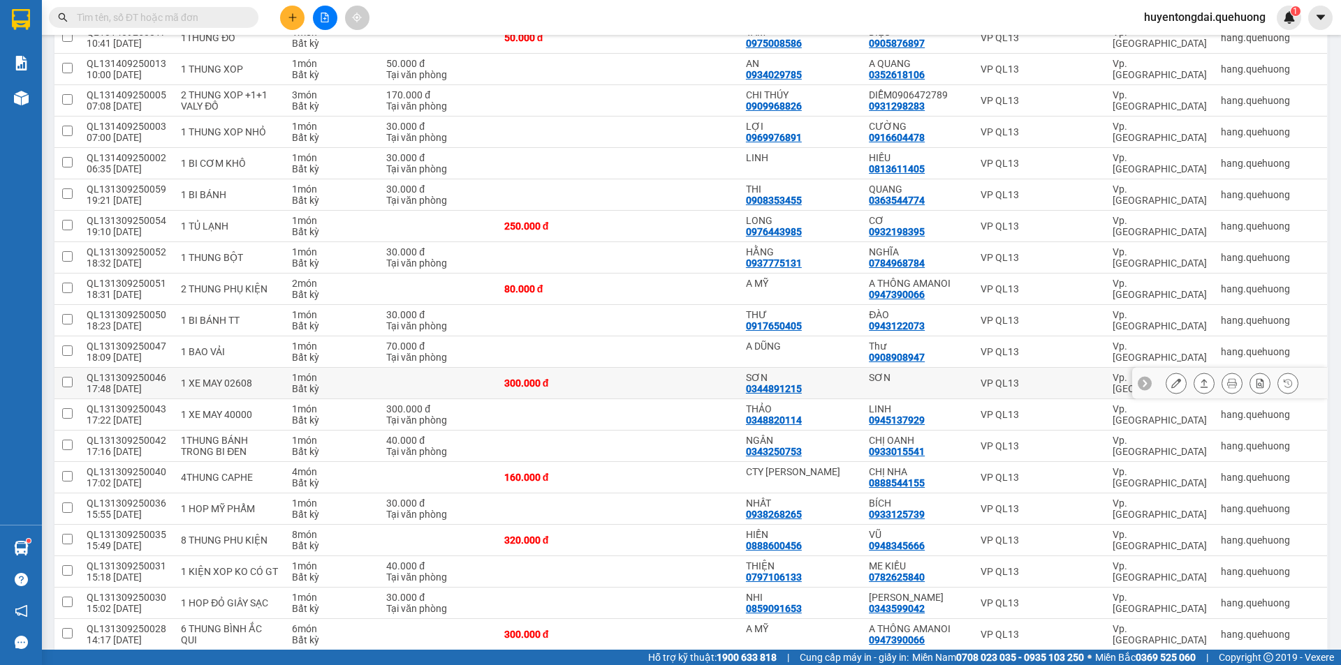
scroll to position [274, 0]
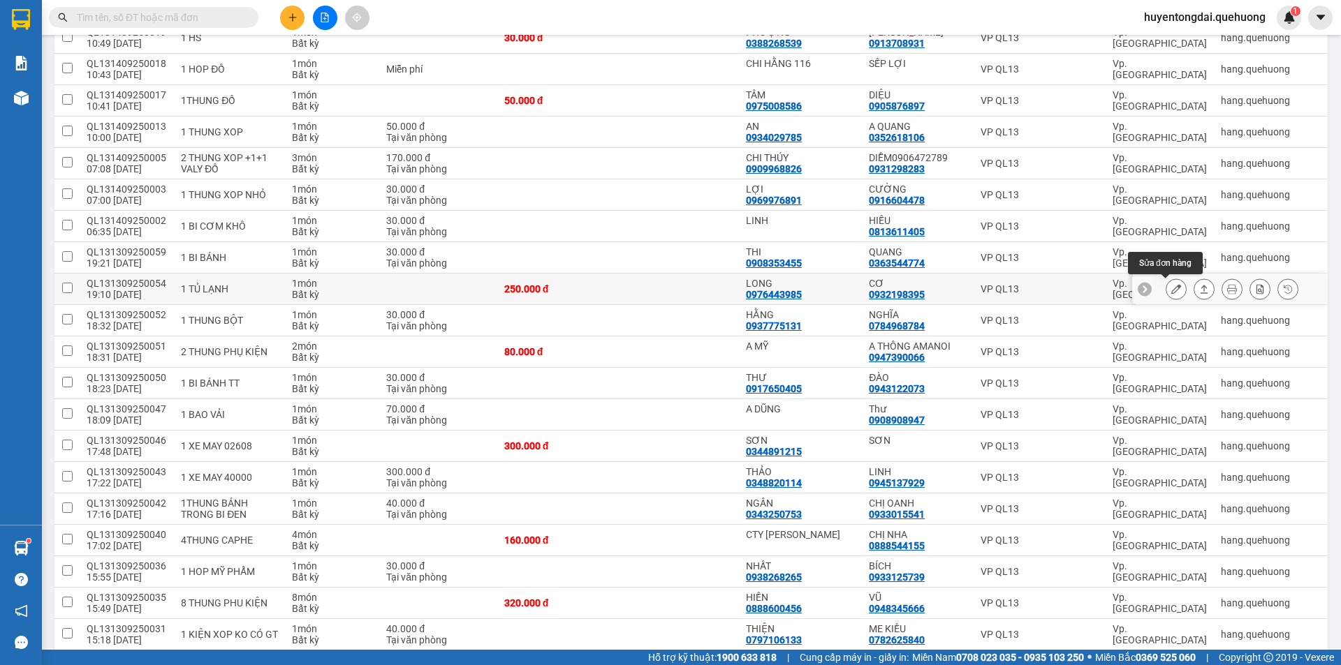
click at [1171, 286] on icon at bounding box center [1176, 289] width 10 height 10
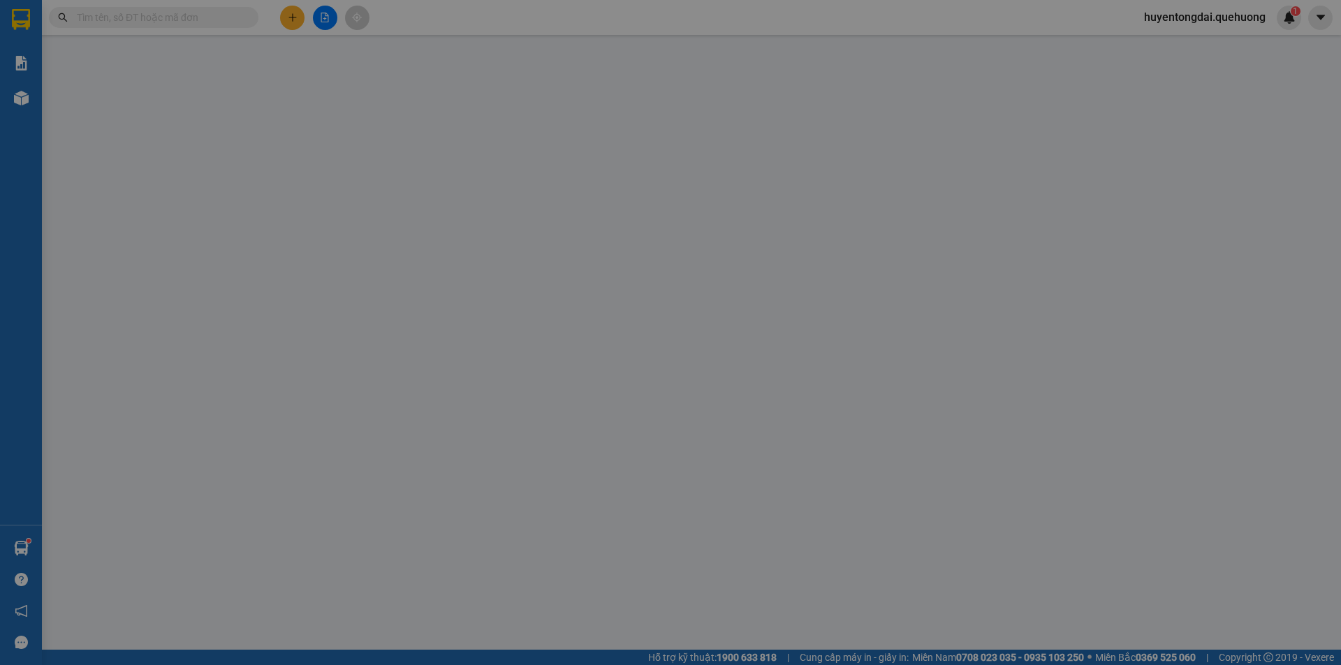
type input "0976443985"
type input "LONG"
type input "0932198395"
type input "CƠ"
type input "250.000"
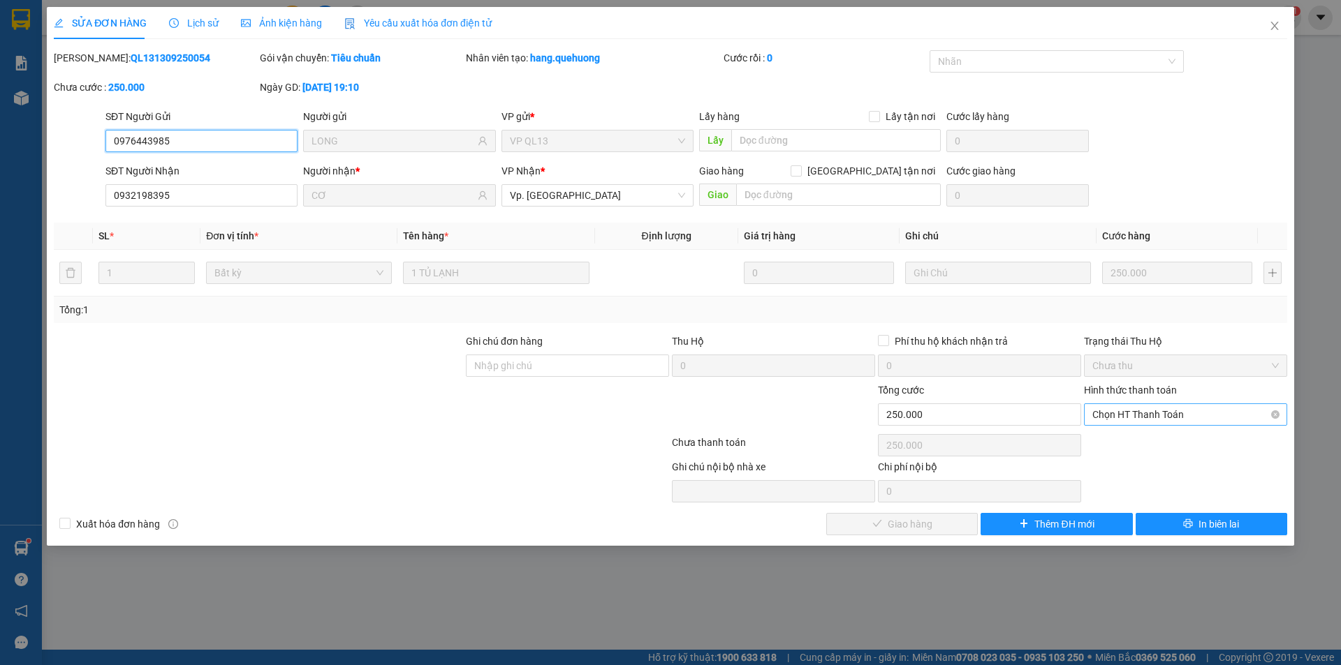
click at [1170, 418] on span "Chọn HT Thanh Toán" at bounding box center [1185, 414] width 186 height 21
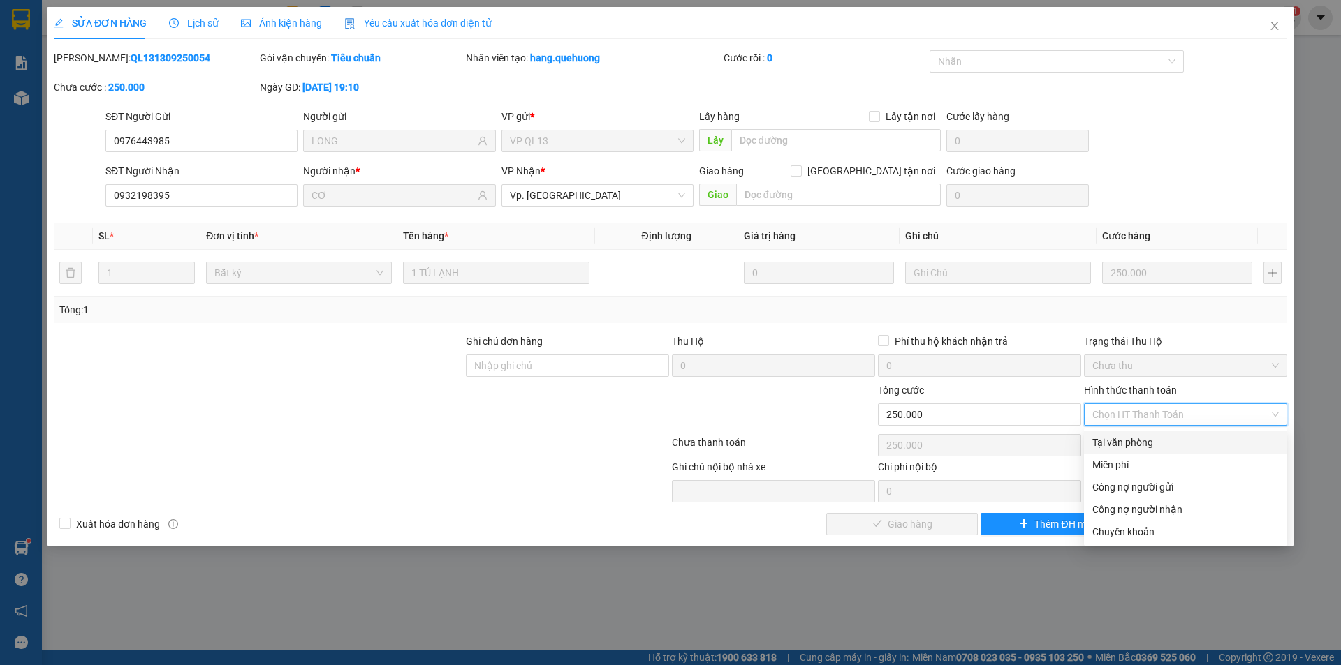
click at [1142, 442] on div "Tại văn phòng" at bounding box center [1185, 442] width 186 height 15
type input "0"
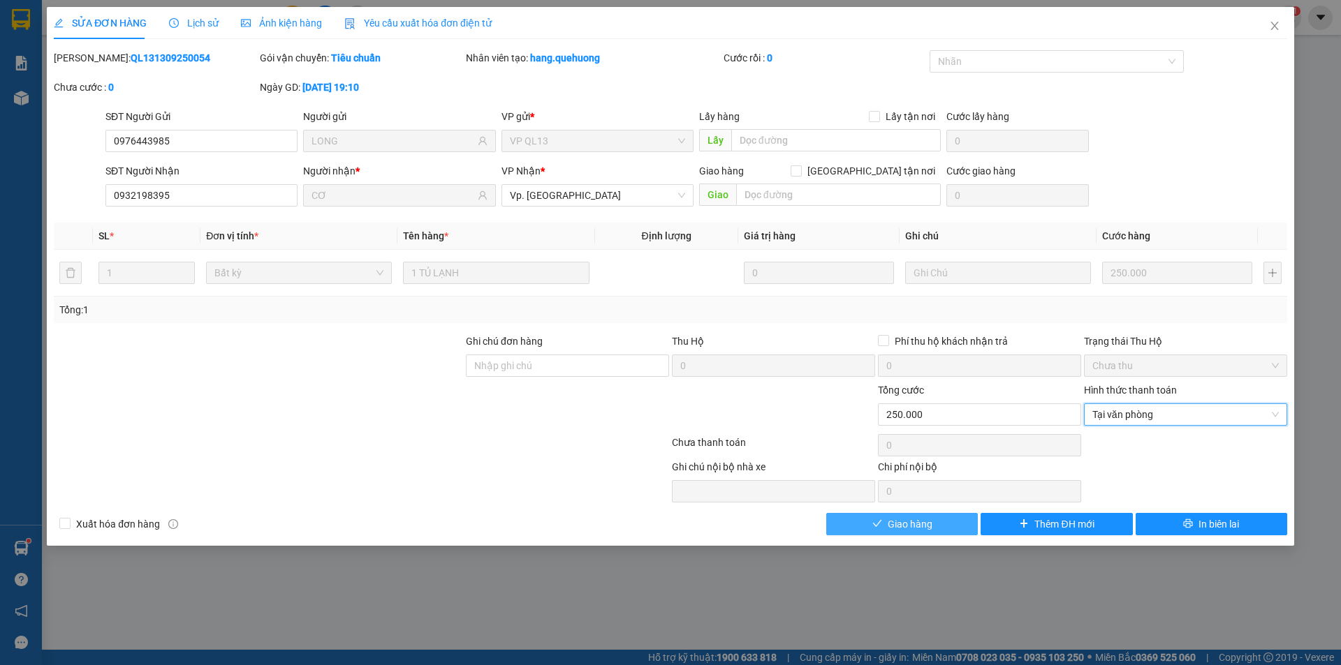
click at [931, 521] on span "Giao hàng" at bounding box center [909, 524] width 45 height 15
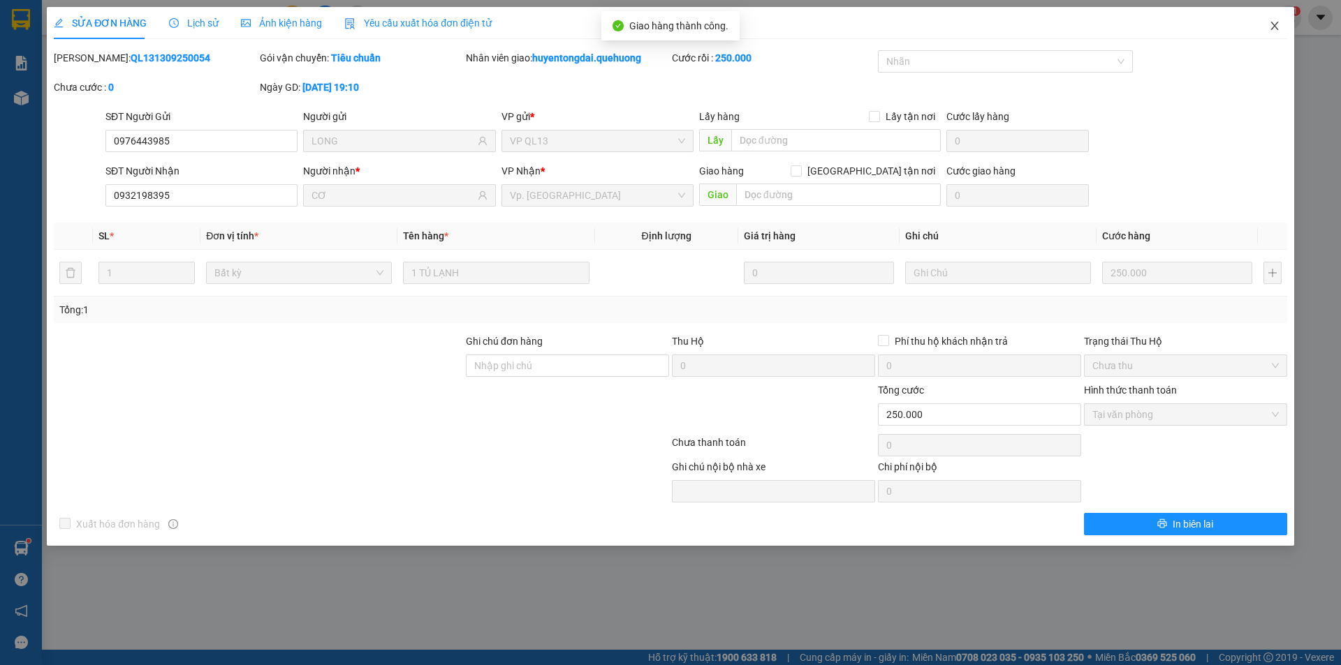
click at [1276, 28] on icon "close" at bounding box center [1274, 25] width 11 height 11
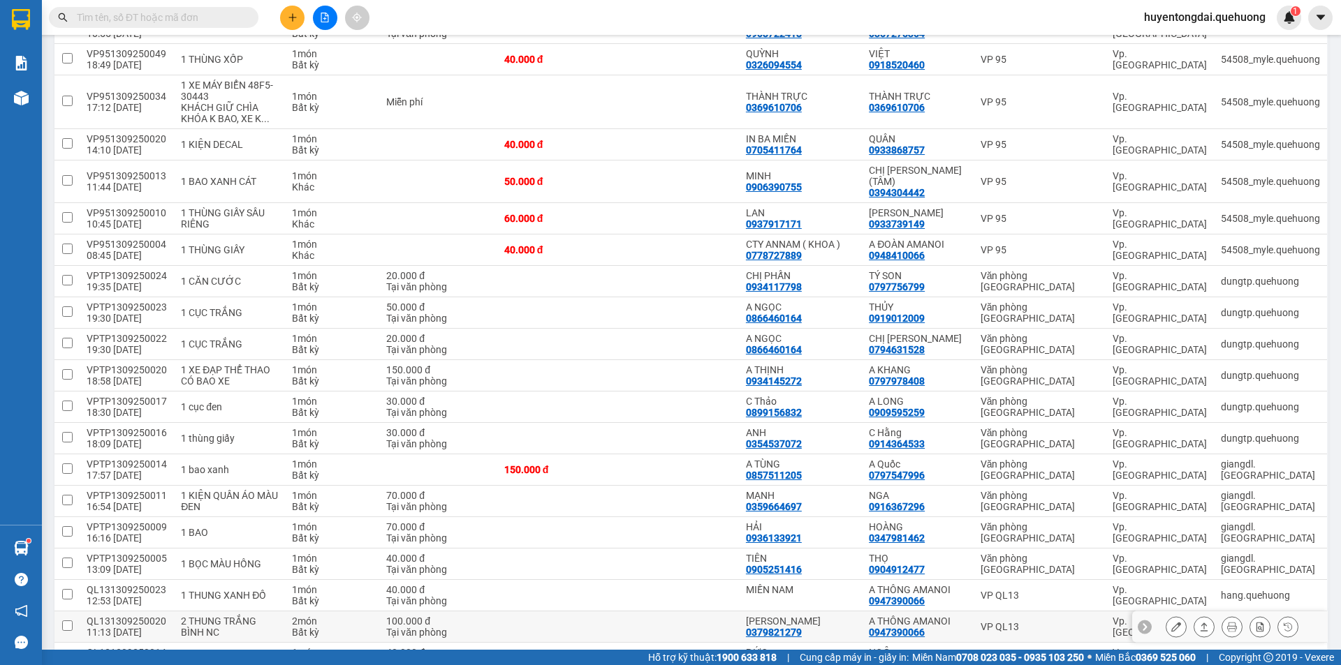
scroll to position [941, 0]
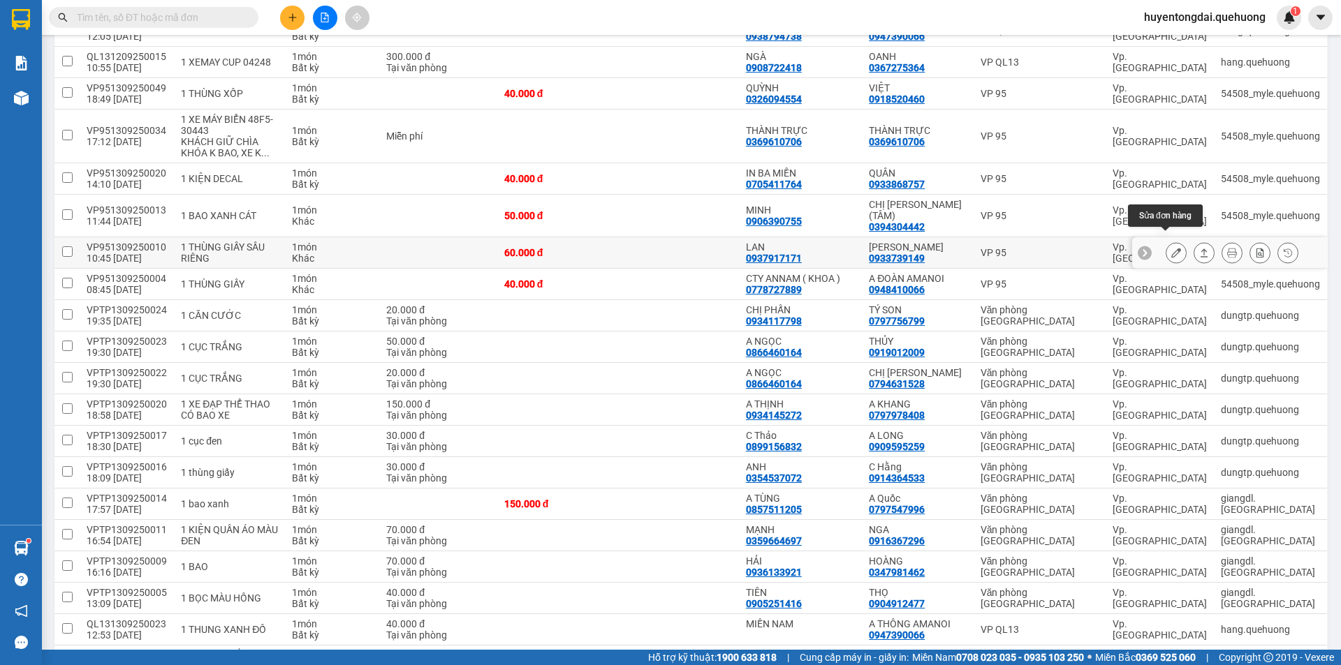
click at [1166, 241] on button at bounding box center [1176, 253] width 20 height 24
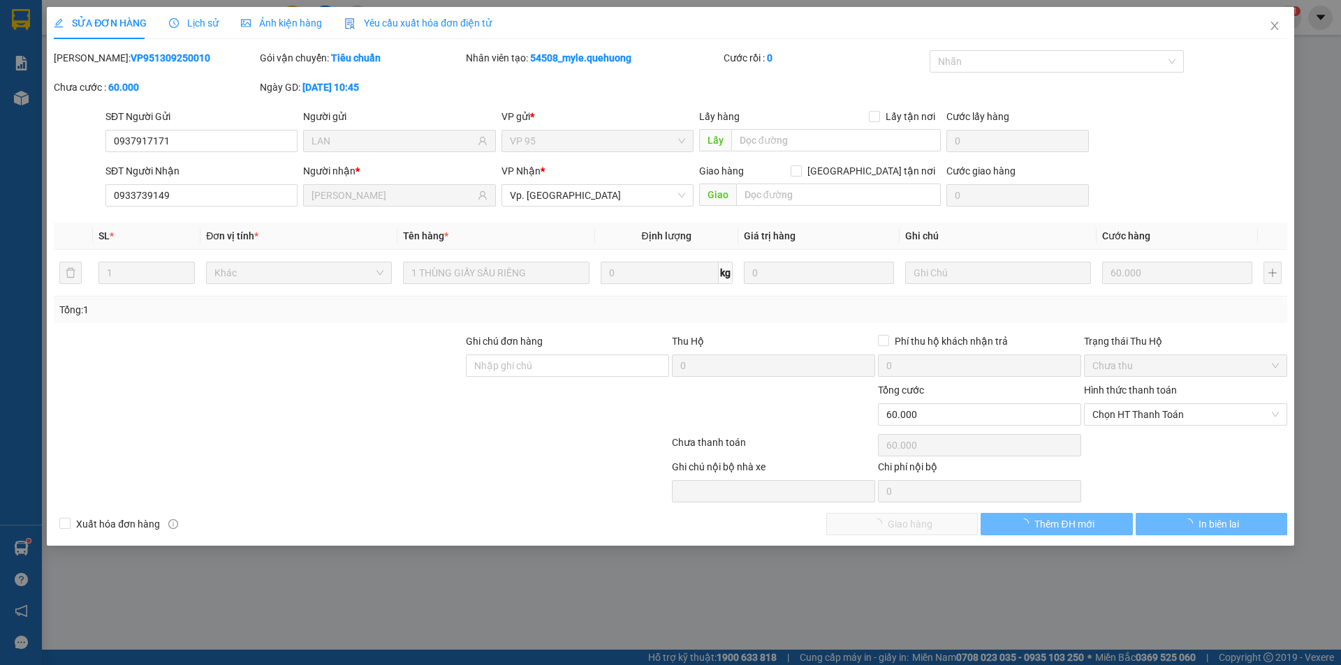
type input "0937917171"
type input "LAN"
type input "0933739149"
type input "[PERSON_NAME]"
type input "60.000"
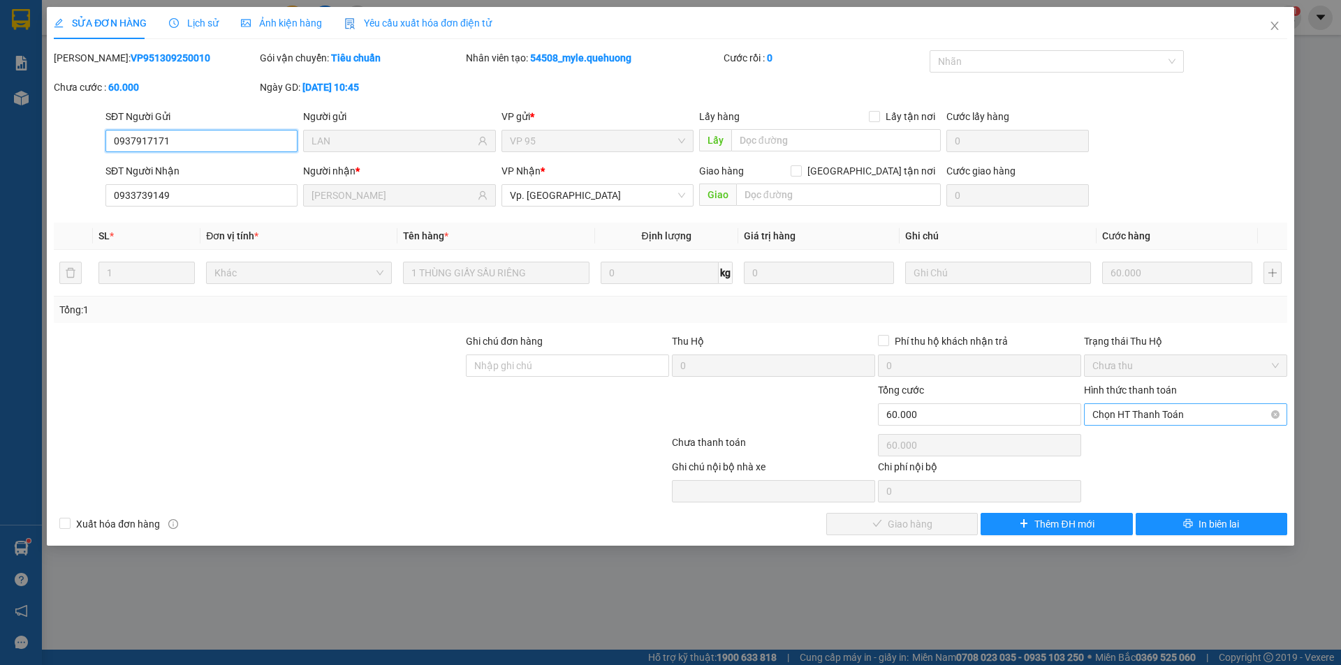
click at [1144, 418] on span "Chọn HT Thanh Toán" at bounding box center [1185, 414] width 186 height 21
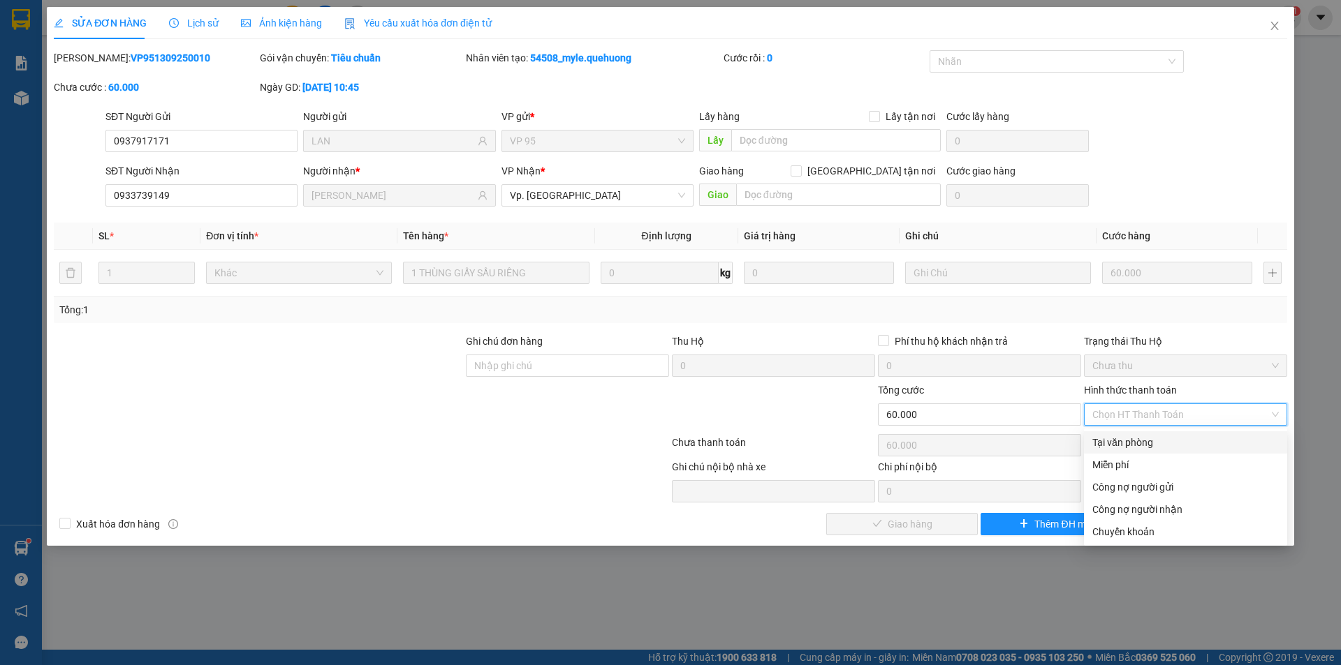
click at [1150, 441] on div "Tại văn phòng" at bounding box center [1185, 442] width 186 height 15
type input "0"
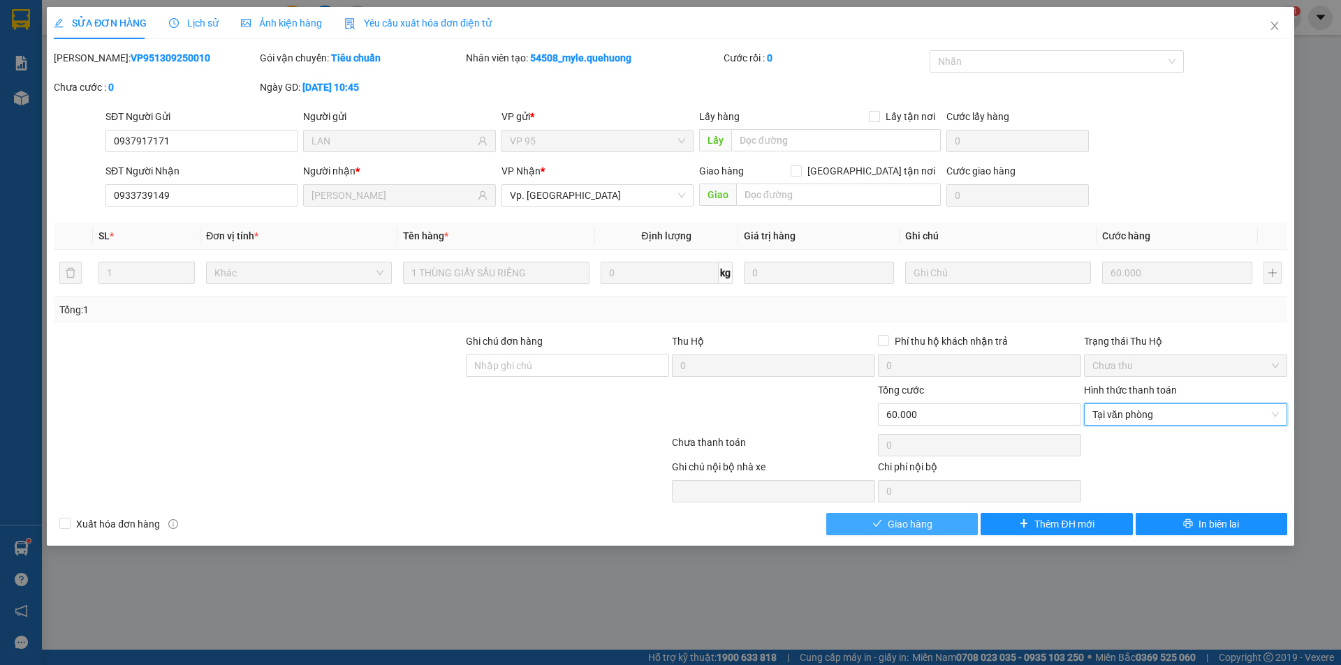
click at [929, 529] on span "Giao hàng" at bounding box center [909, 524] width 45 height 15
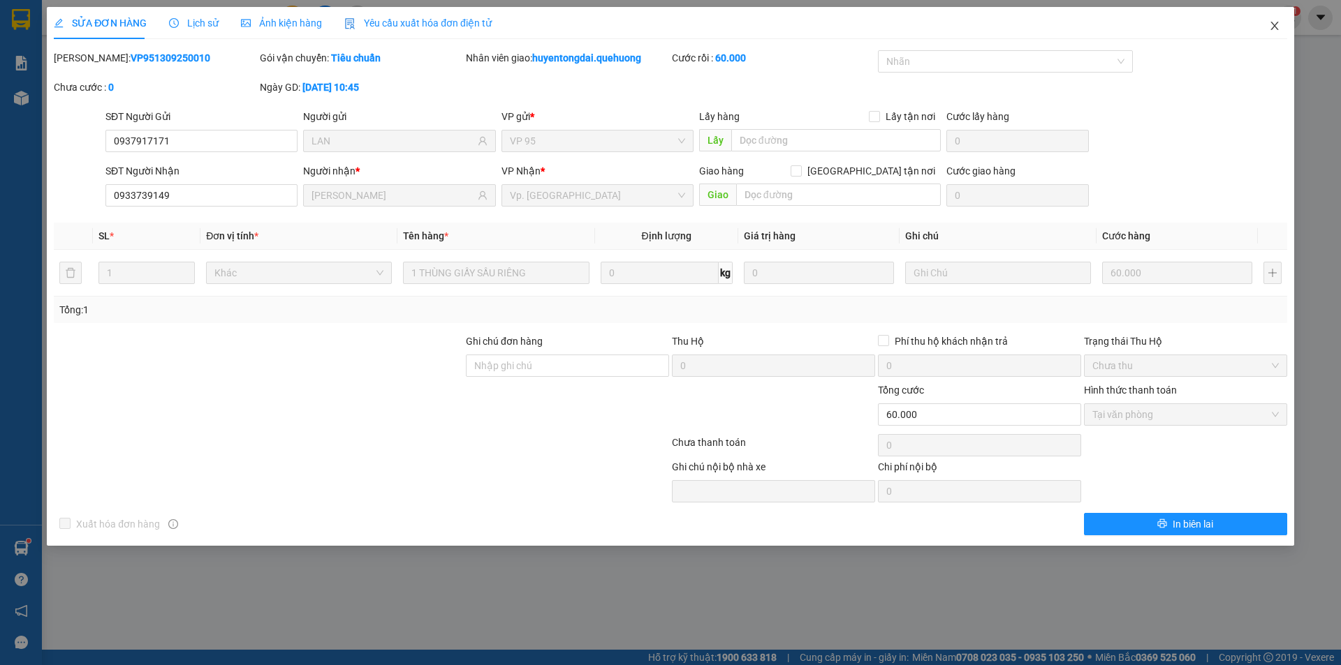
click at [1269, 19] on span "Close" at bounding box center [1274, 26] width 39 height 39
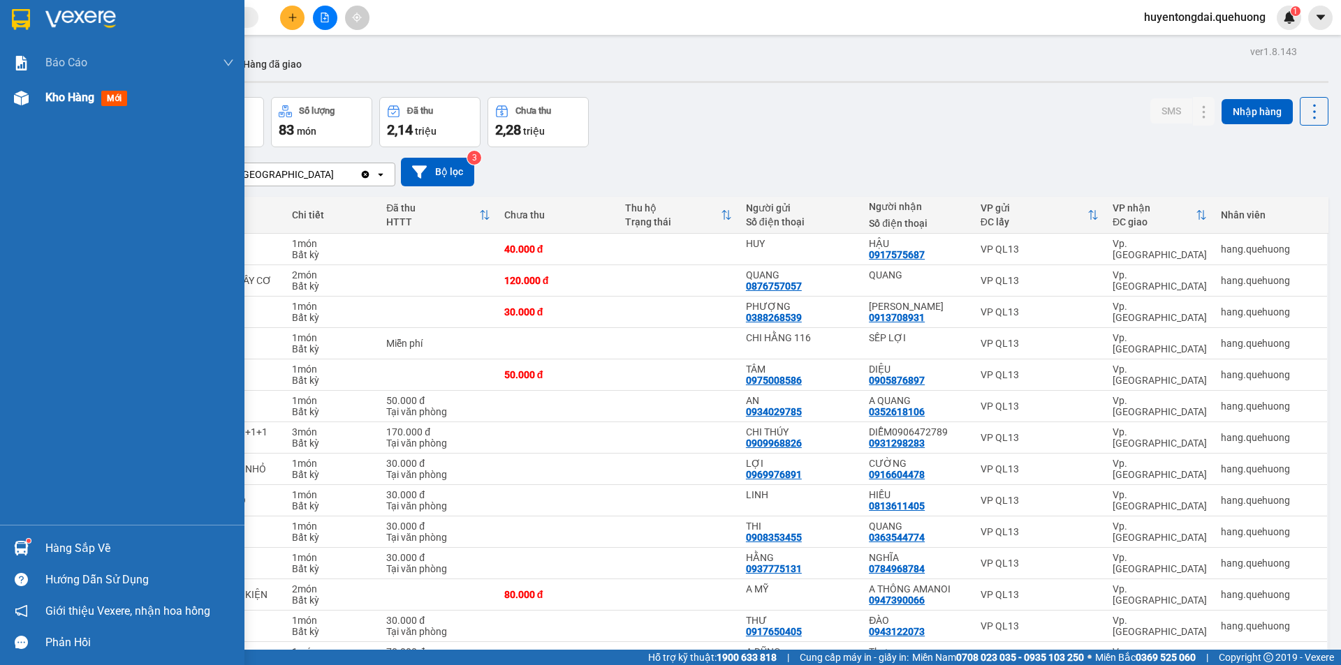
click at [104, 89] on div "Kho hàng mới" at bounding box center [88, 97] width 87 height 17
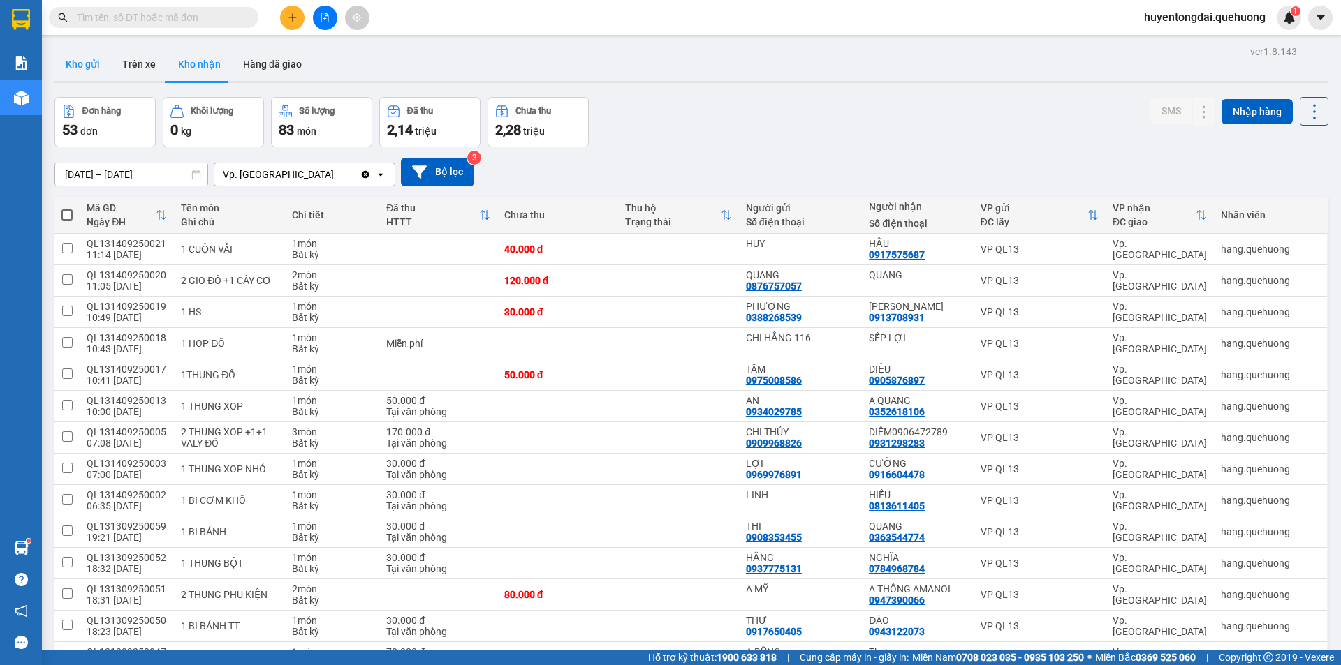
click at [96, 64] on button "Kho gửi" at bounding box center [82, 64] width 57 height 34
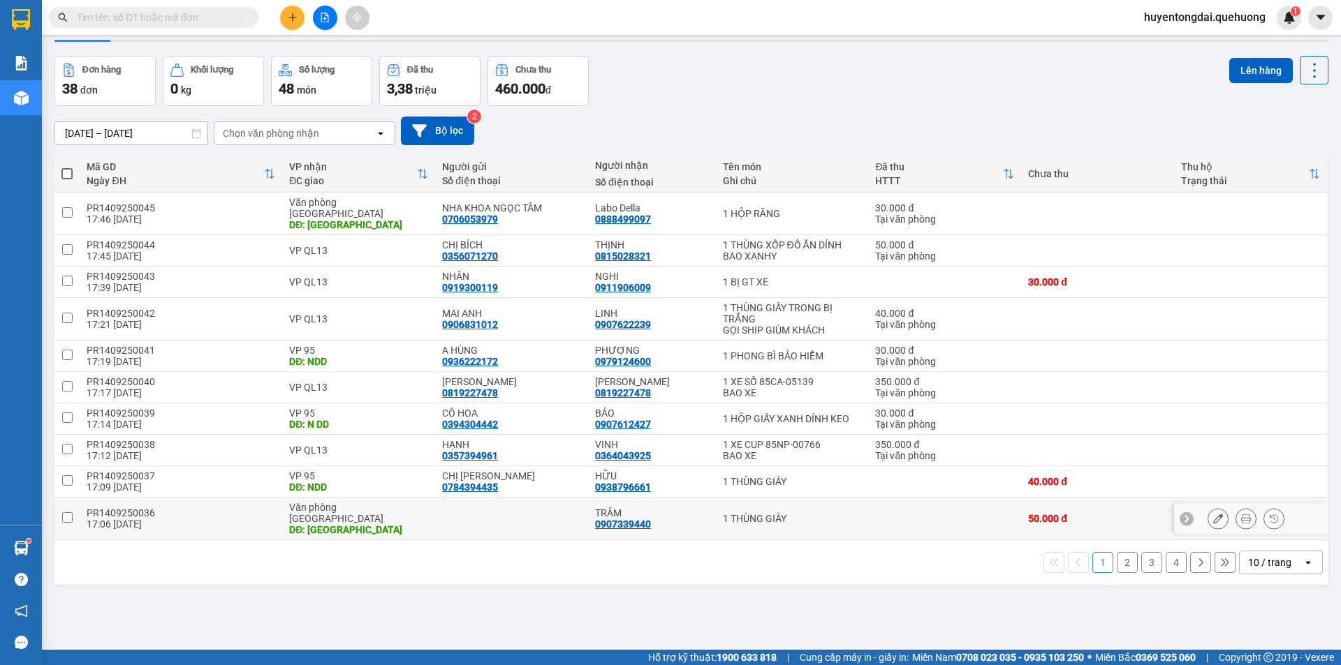
scroll to position [64, 0]
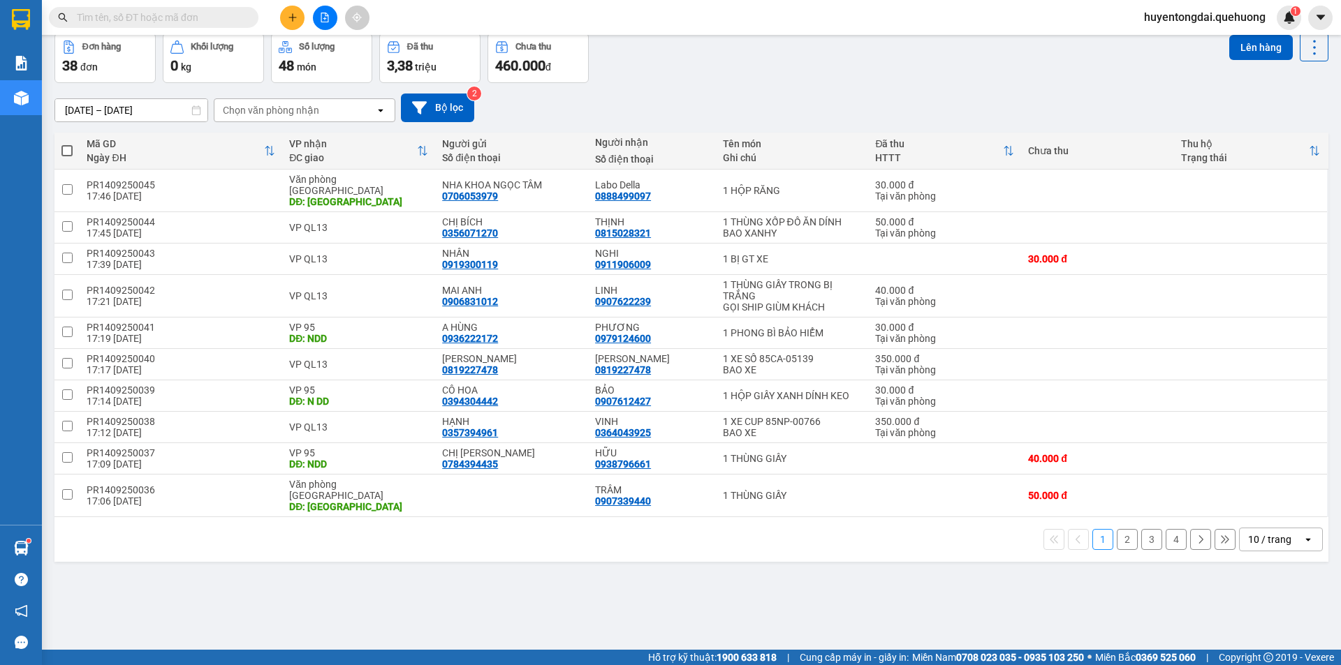
click at [1290, 529] on div "10 / trang" at bounding box center [1270, 540] width 63 height 22
click at [1278, 485] on span "100 / trang" at bounding box center [1264, 487] width 50 height 14
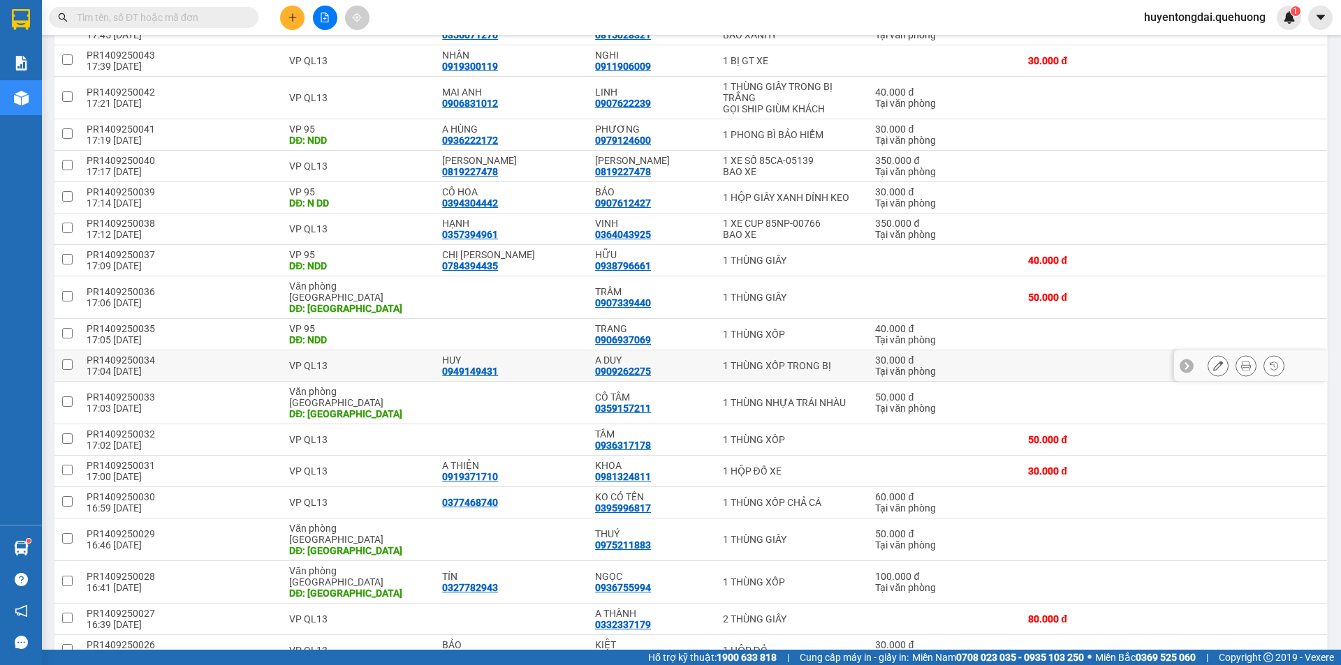
scroll to position [0, 0]
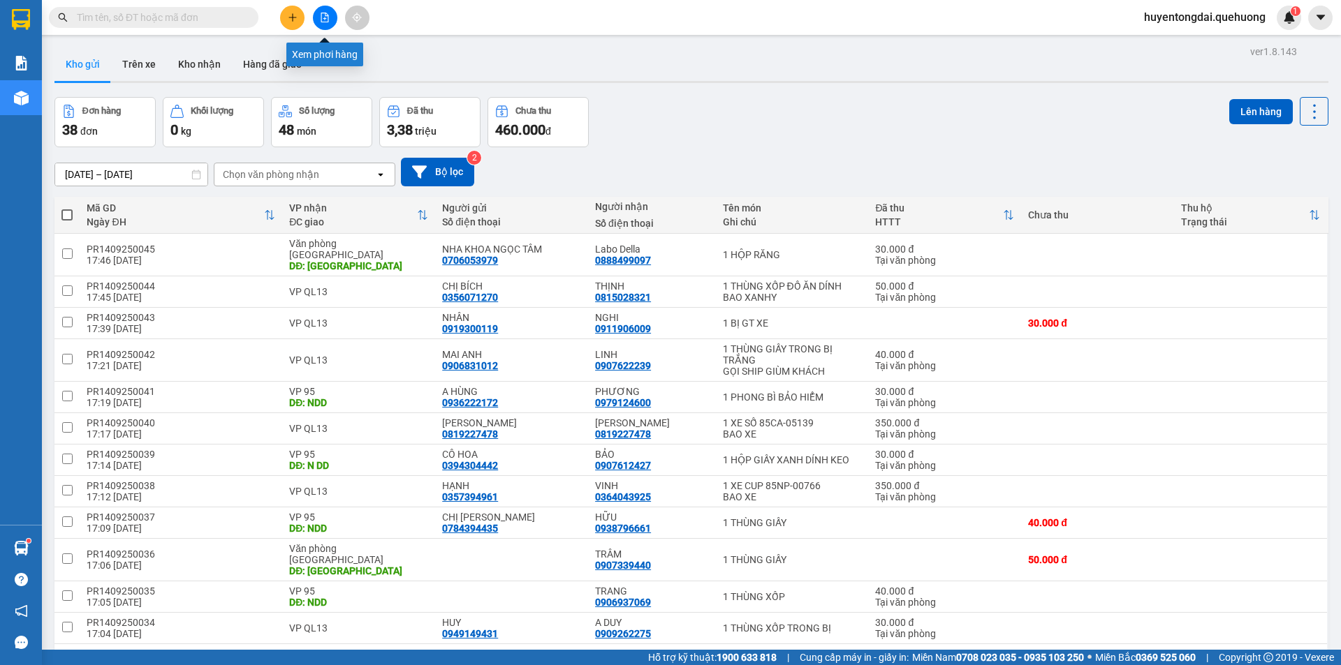
click at [330, 13] on button at bounding box center [325, 18] width 24 height 24
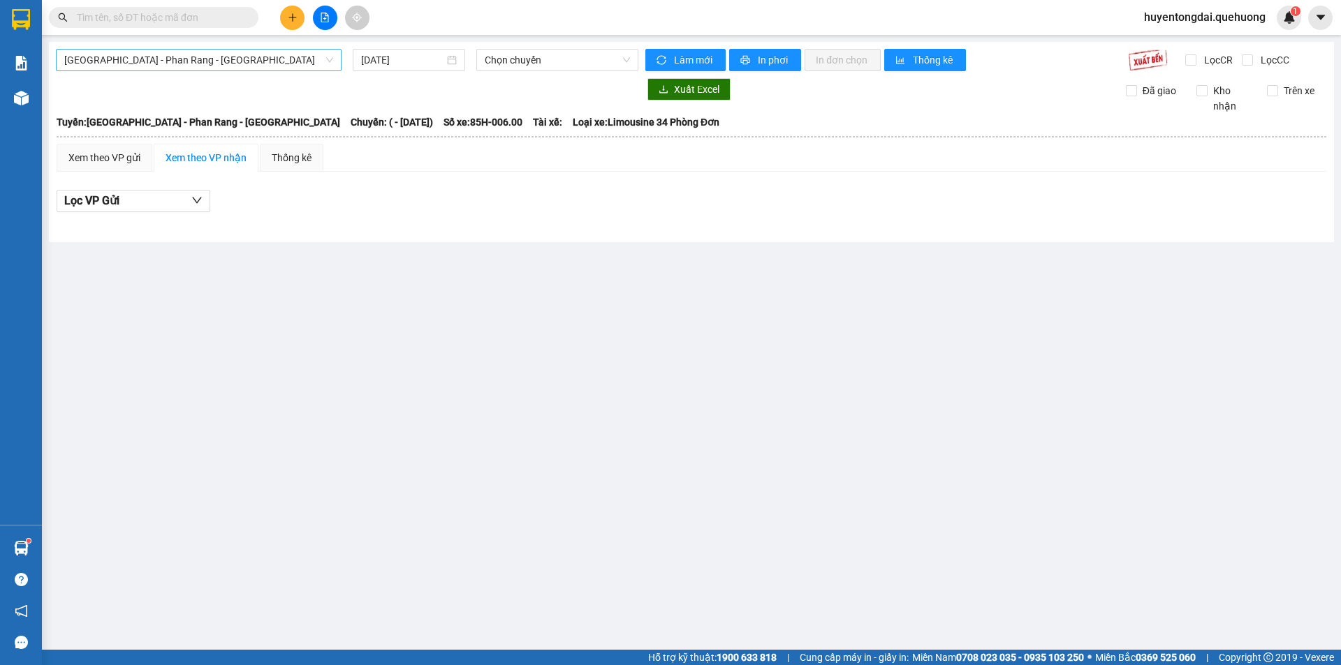
click at [167, 59] on span "[GEOGRAPHIC_DATA] - Phan Rang - [GEOGRAPHIC_DATA]" at bounding box center [198, 60] width 269 height 21
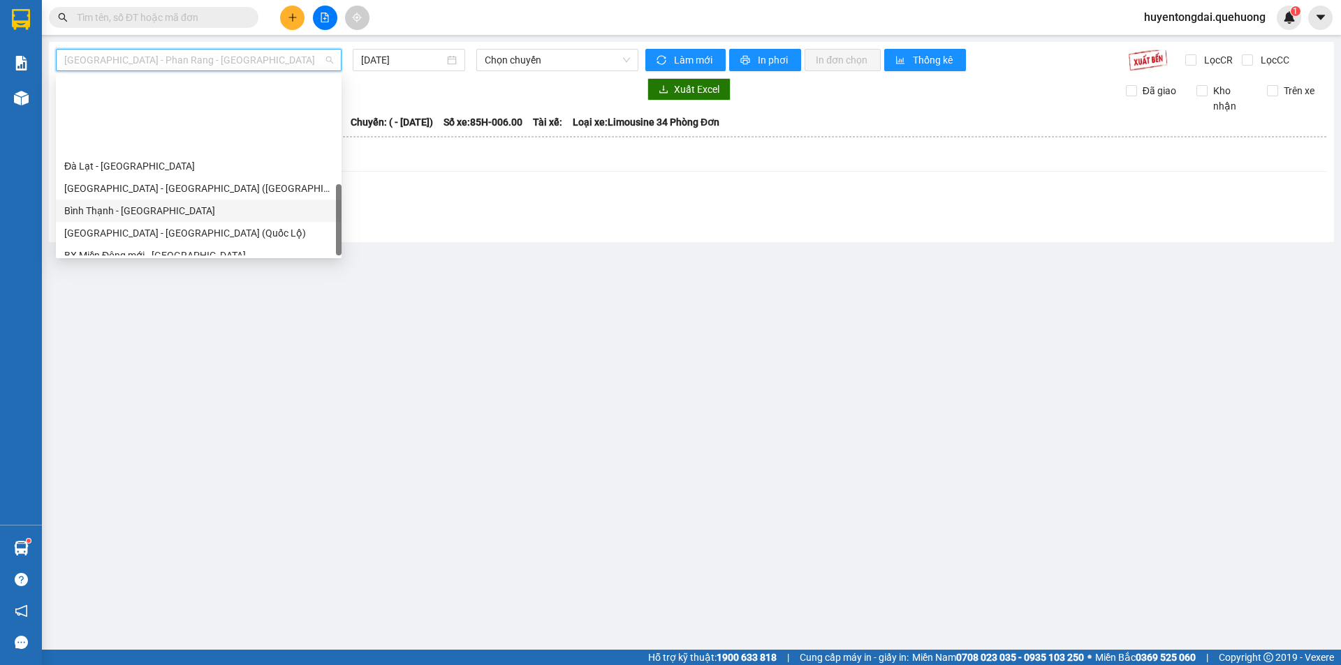
scroll to position [380, 0]
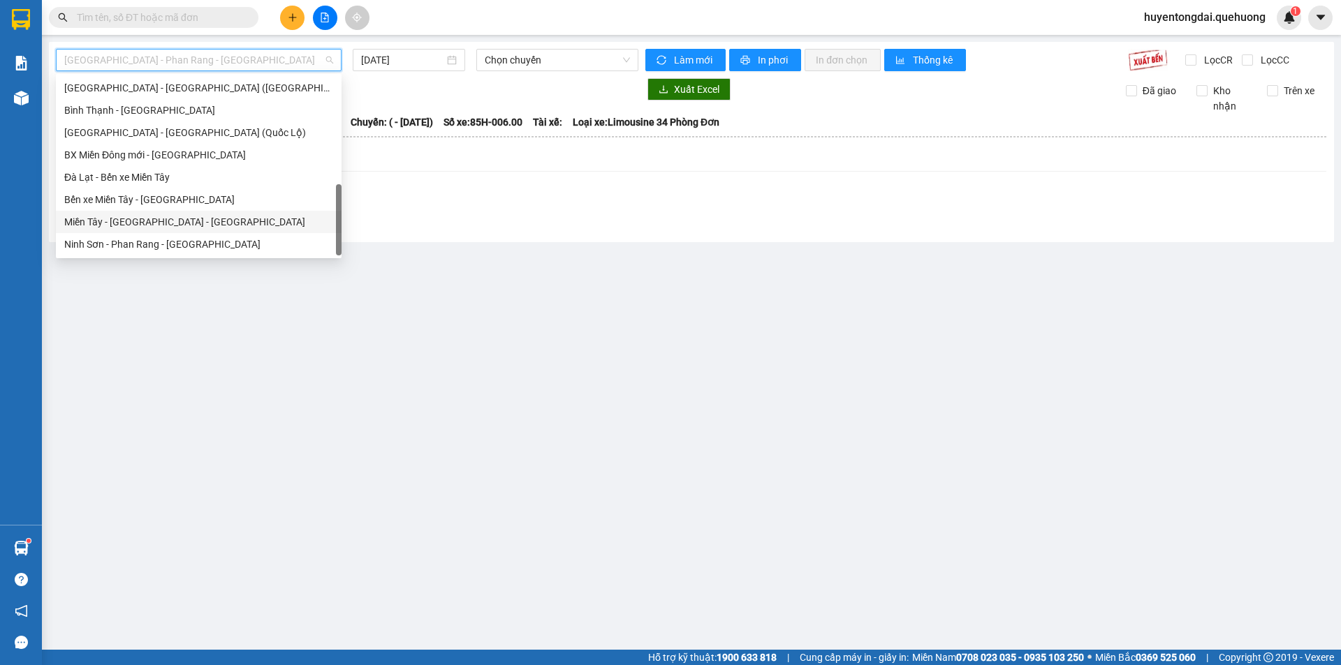
click at [159, 219] on div "Miền Tây - [GEOGRAPHIC_DATA] - [GEOGRAPHIC_DATA]" at bounding box center [198, 221] width 269 height 15
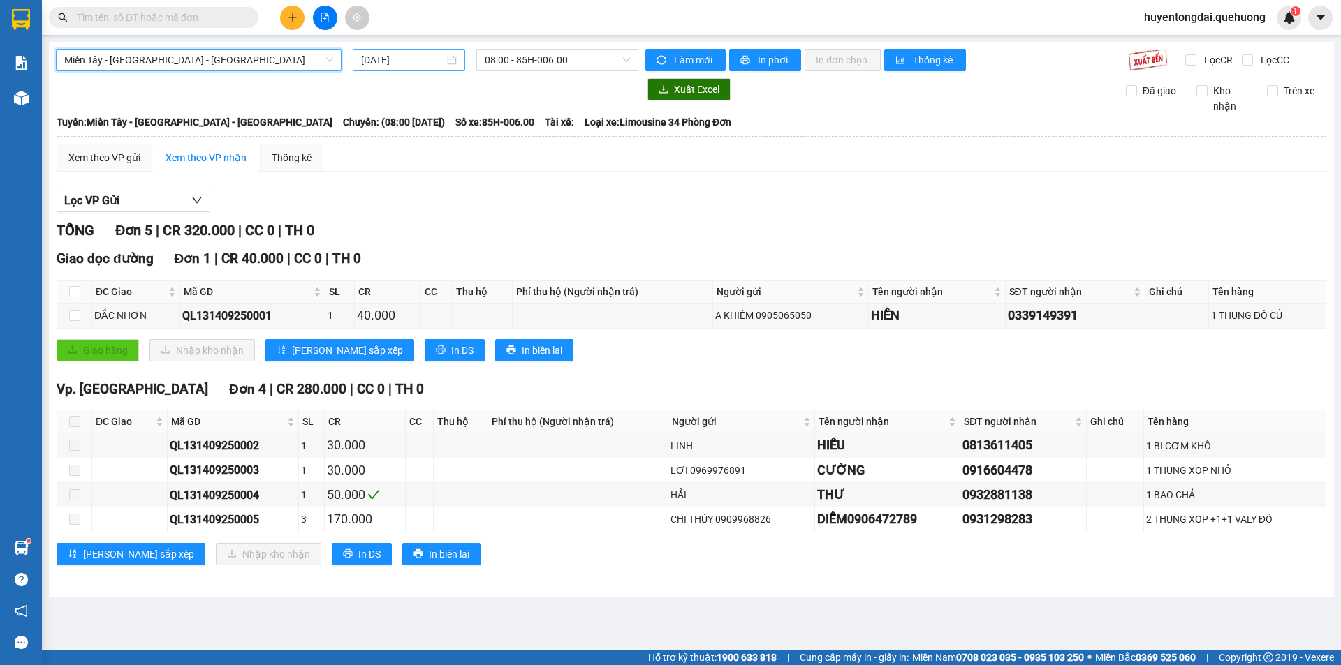
click at [402, 67] on input "[DATE]" at bounding box center [402, 59] width 83 height 15
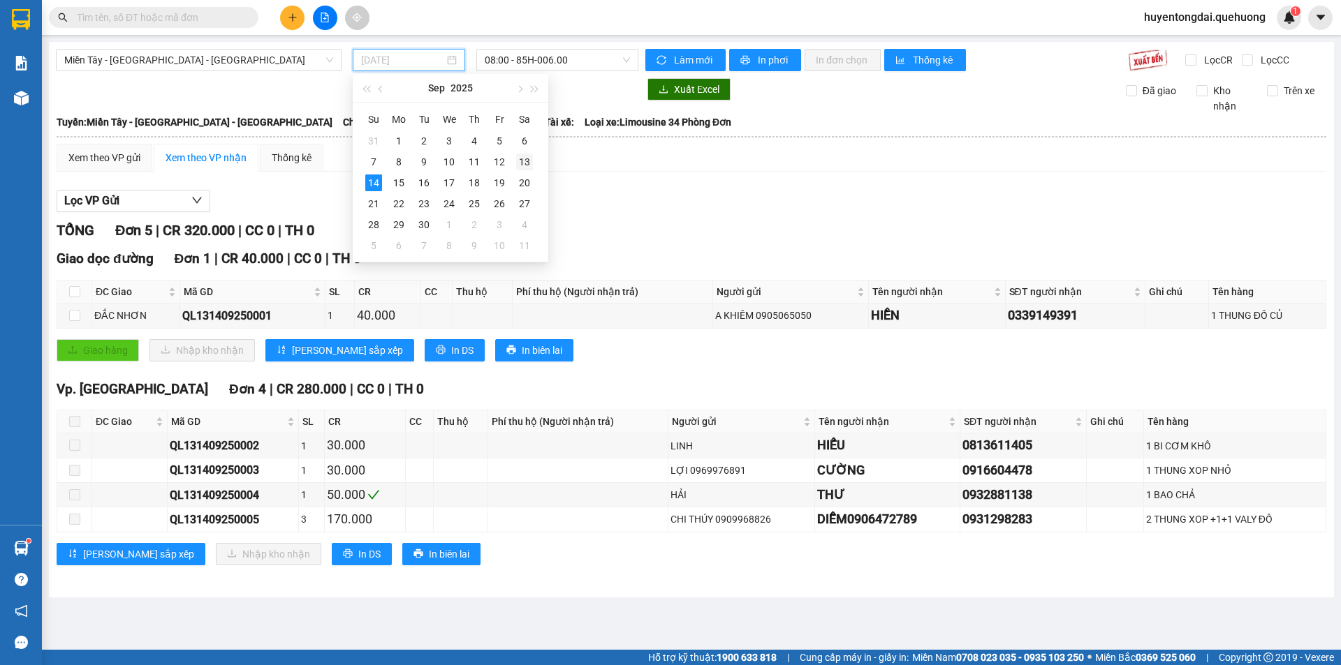
click at [524, 157] on div "13" at bounding box center [524, 162] width 17 height 17
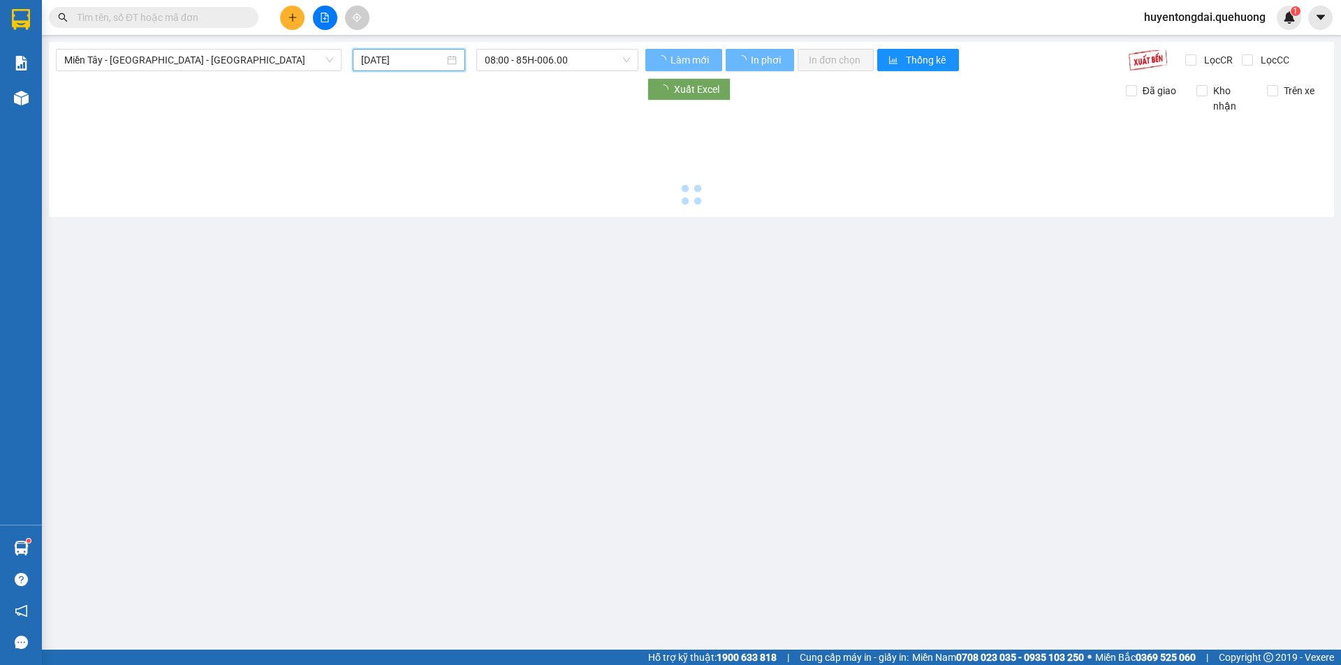
type input "[DATE]"
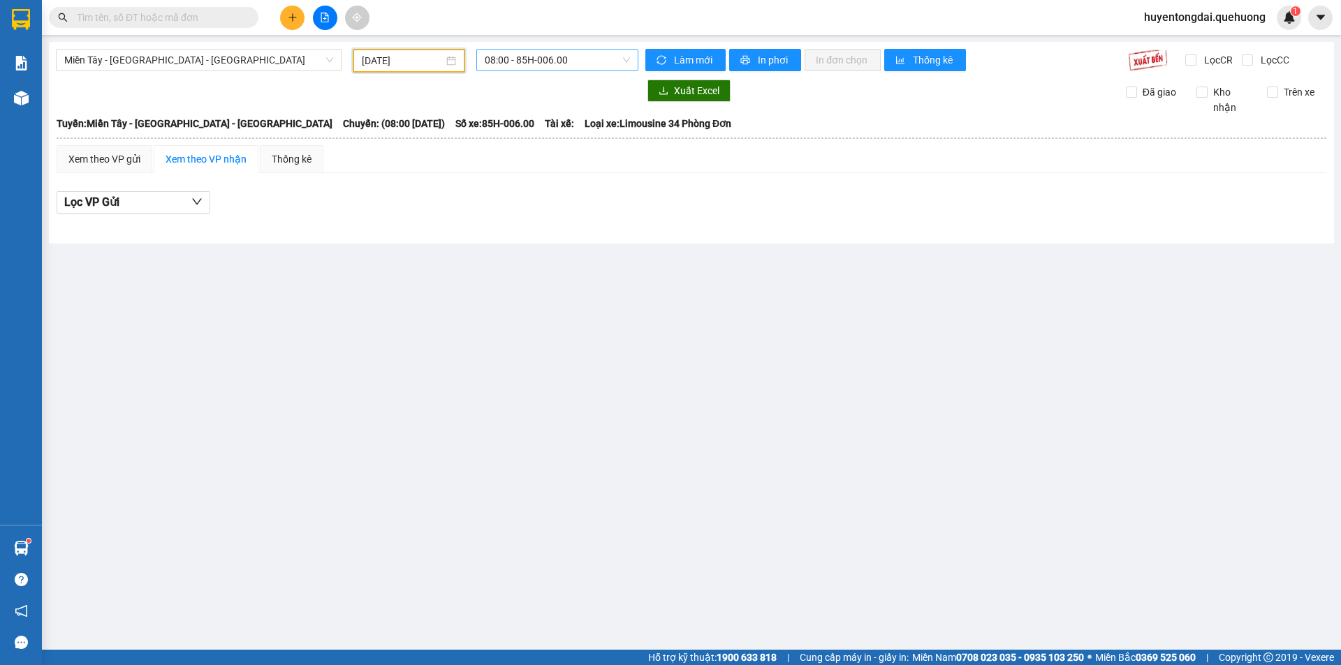
click at [537, 59] on span "08:00 - 85H-006.00" at bounding box center [557, 60] width 145 height 21
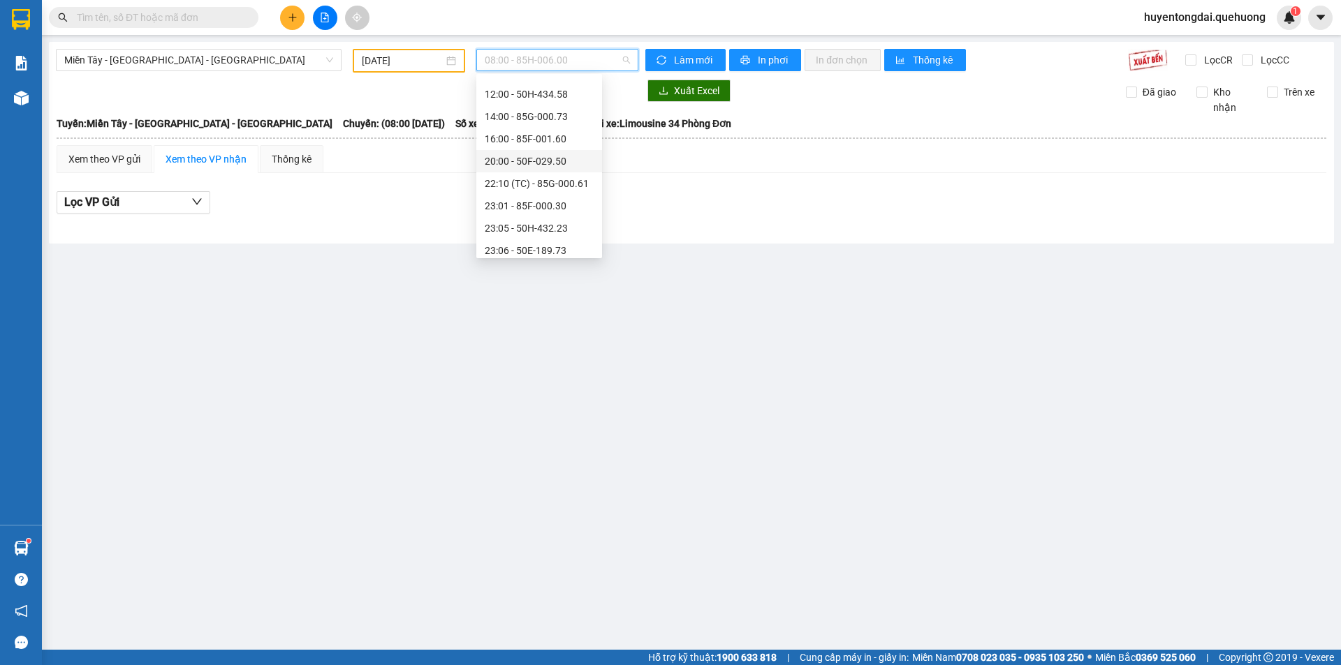
scroll to position [134, 0]
click at [510, 197] on div "23:07 - 50F-021.61" at bounding box center [539, 199] width 109 height 15
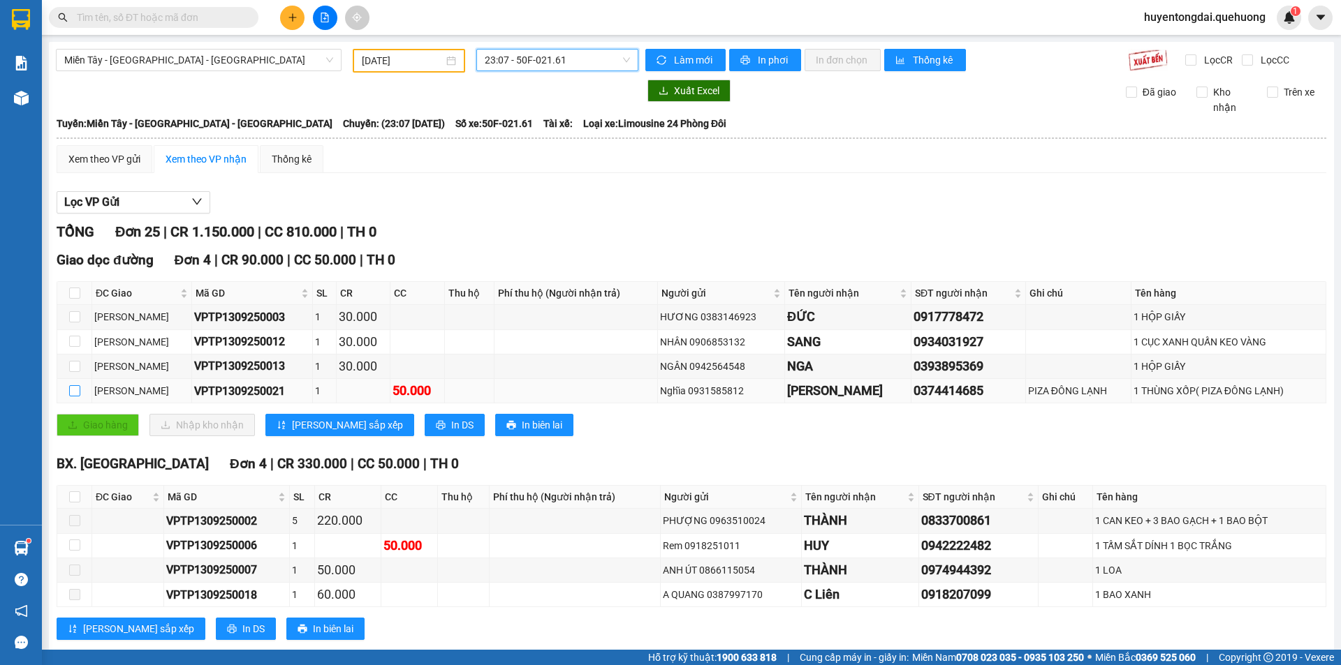
click at [73, 387] on input "checkbox" at bounding box center [74, 390] width 11 height 11
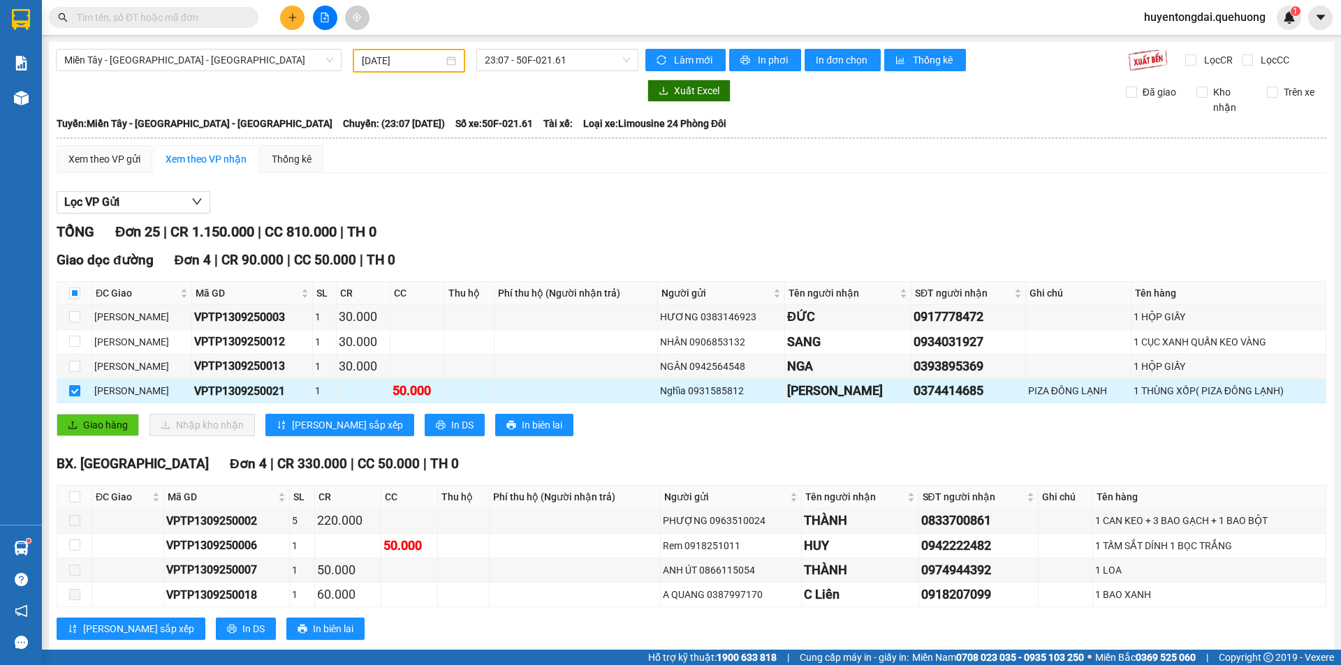
click at [79, 392] on input "checkbox" at bounding box center [74, 390] width 11 height 11
checkbox input "false"
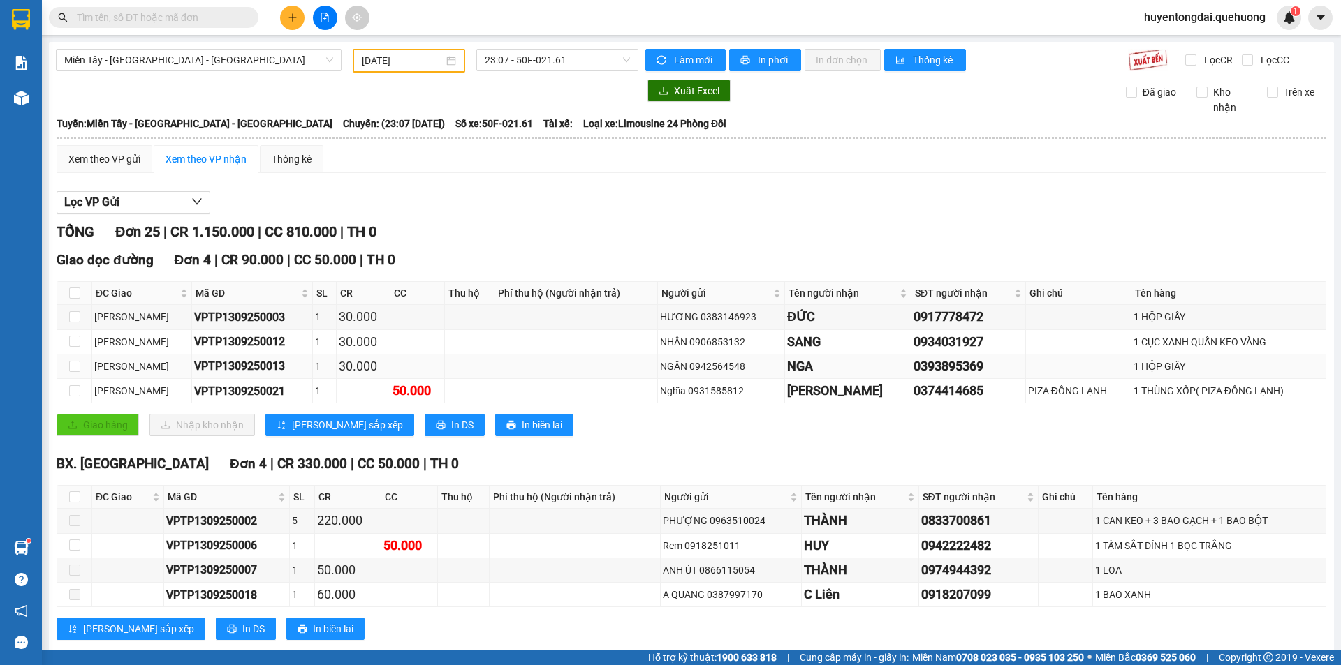
click at [461, 367] on td at bounding box center [469, 367] width 49 height 24
click at [445, 392] on td at bounding box center [469, 391] width 49 height 24
click at [732, 381] on td "Nghĩa 0931585812" at bounding box center [721, 391] width 127 height 24
click at [73, 296] on input "checkbox" at bounding box center [74, 293] width 11 height 11
checkbox input "true"
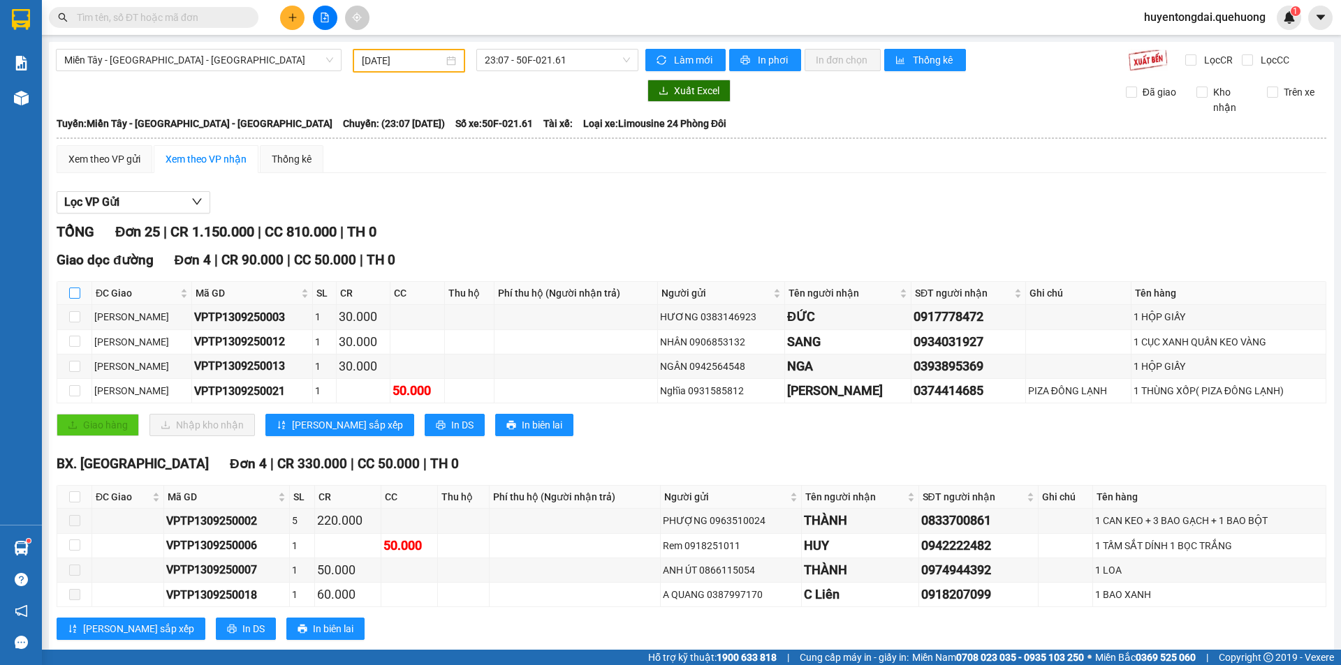
checkbox input "true"
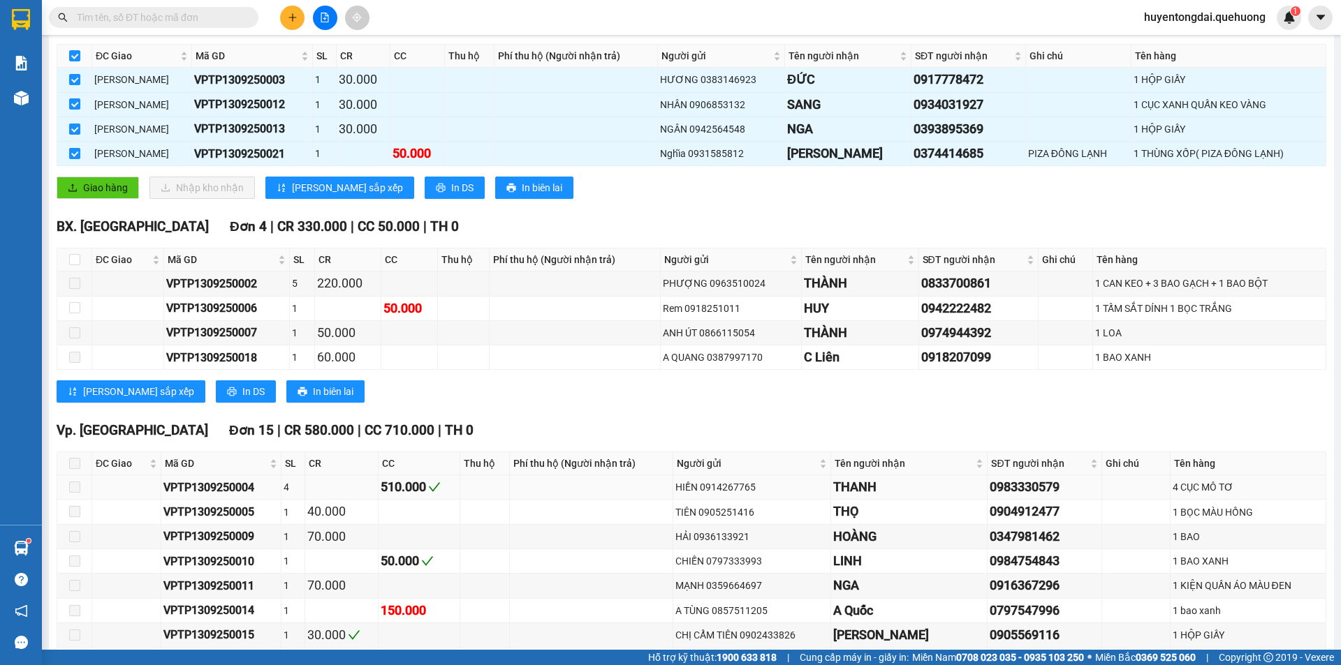
scroll to position [70, 0]
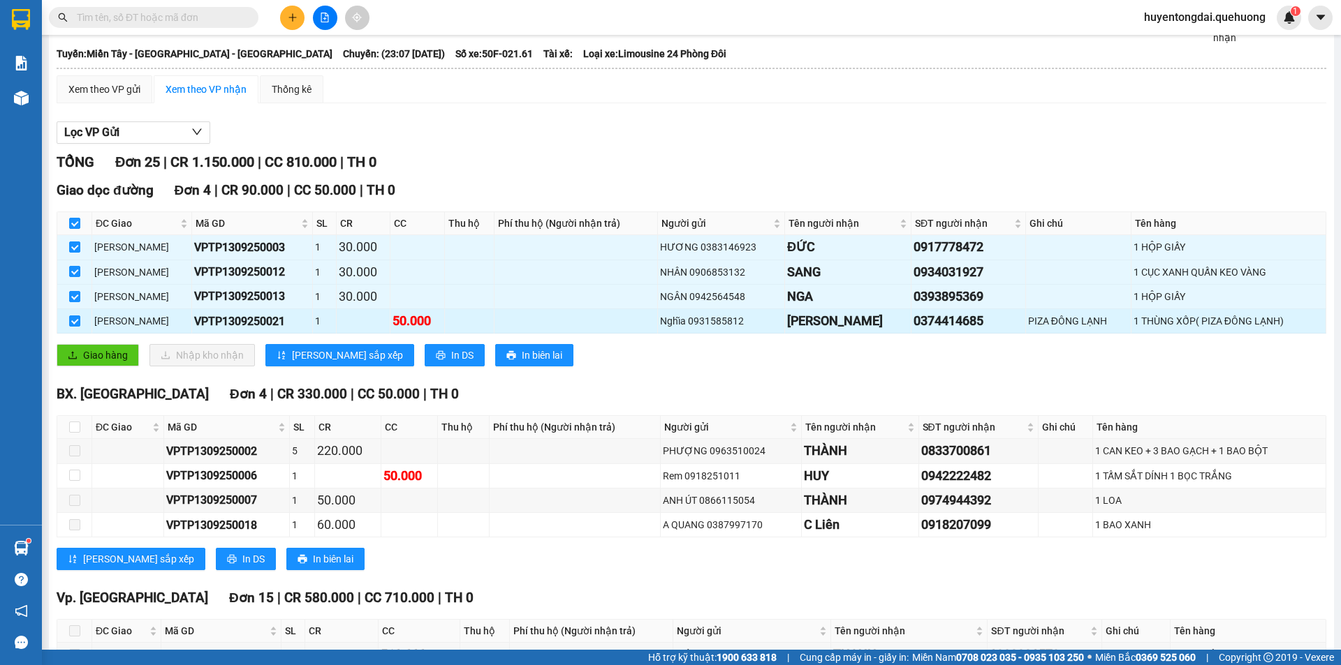
click at [920, 325] on div "0374414685" at bounding box center [968, 321] width 110 height 20
copy div "0374414685"
click at [144, 24] on input "text" at bounding box center [159, 17] width 165 height 15
paste input "0374414685"
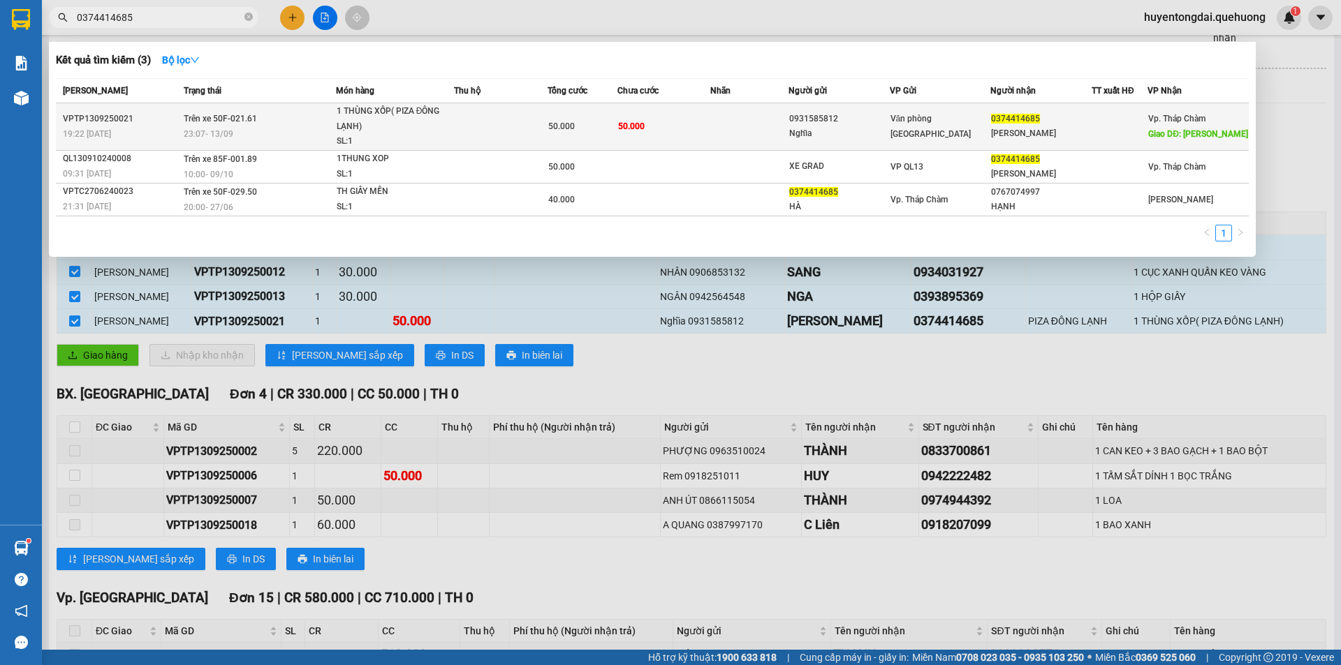
type input "0374414685"
click at [693, 124] on td "50.000" at bounding box center [664, 126] width 94 height 47
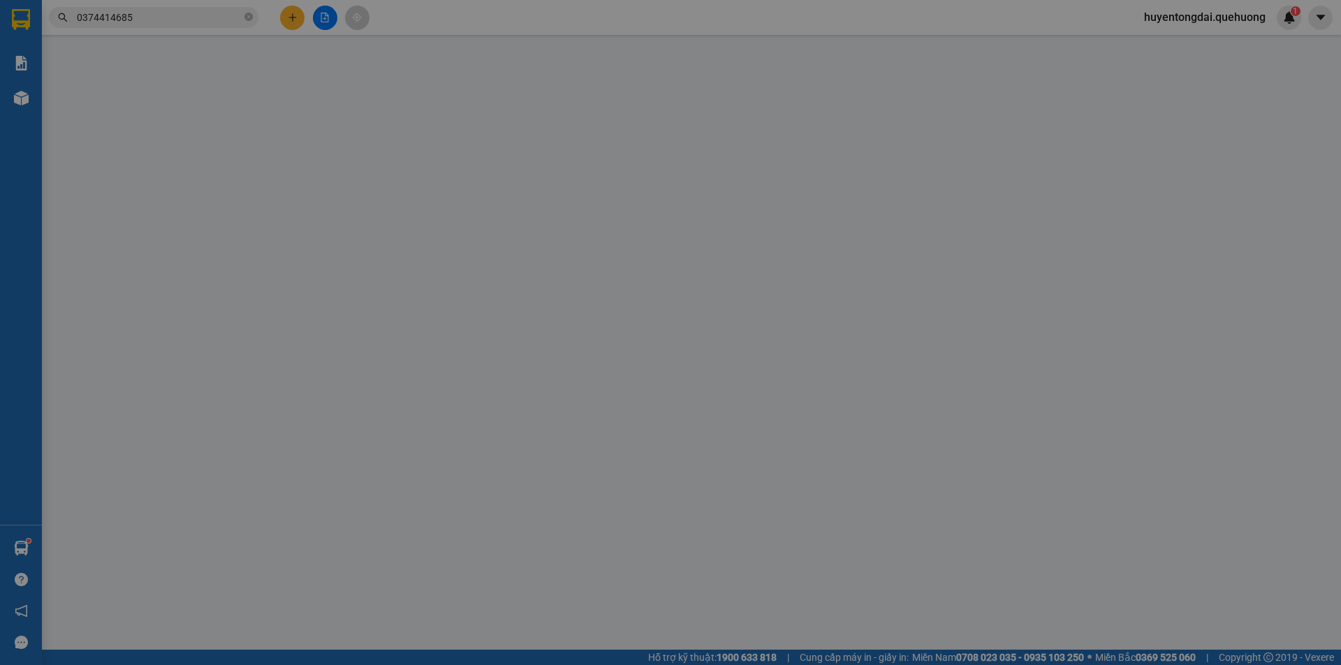
type input "0931585812"
type input "Nghĩa"
type input "0374414685"
type input "[PERSON_NAME]"
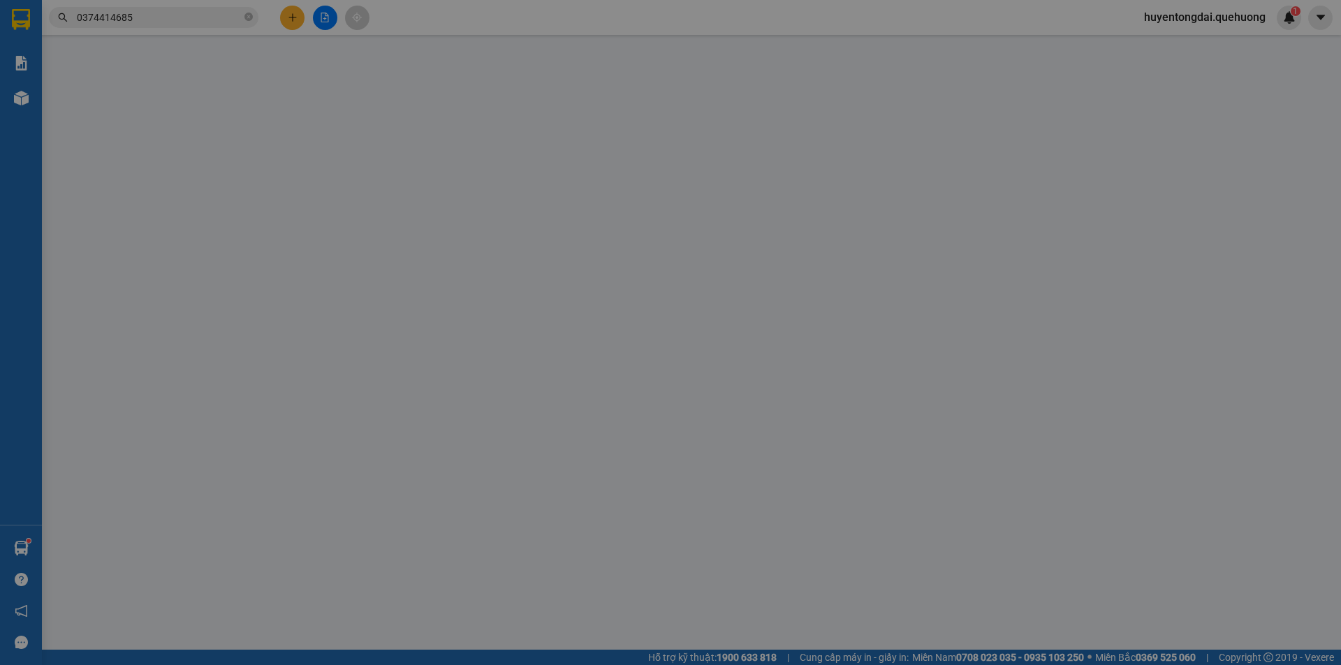
type input "50.000"
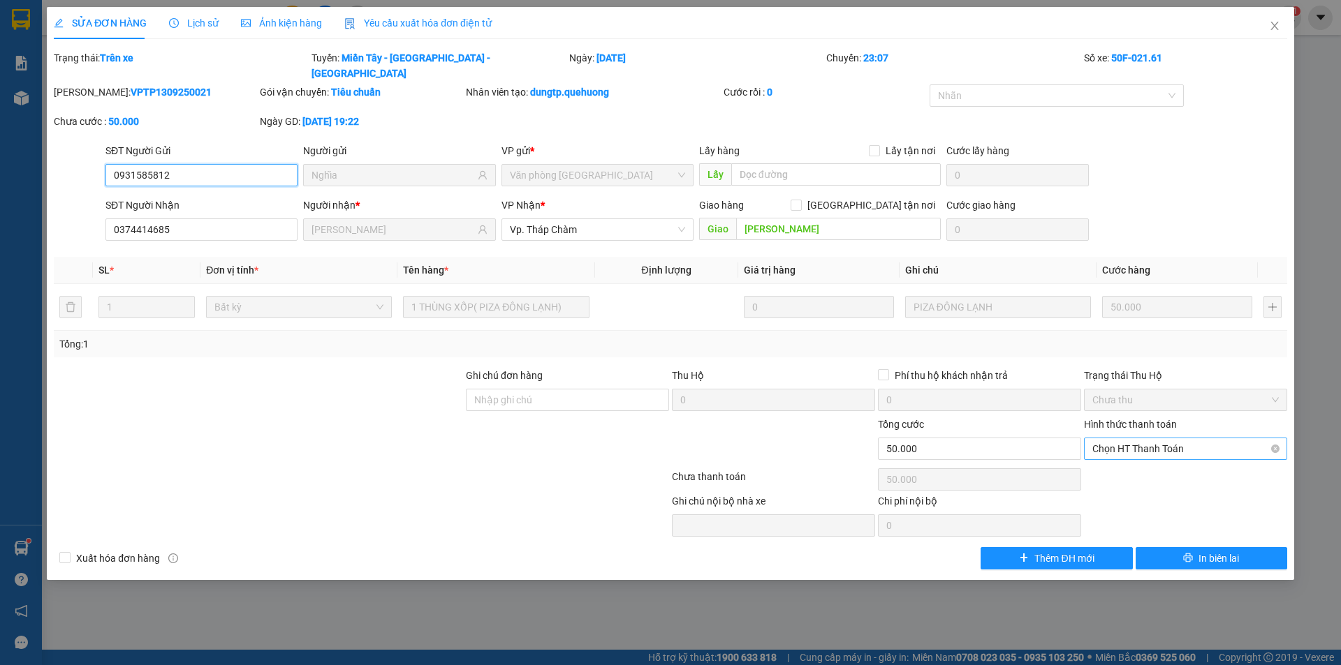
click at [1189, 438] on span "Chọn HT Thanh Toán" at bounding box center [1185, 448] width 186 height 21
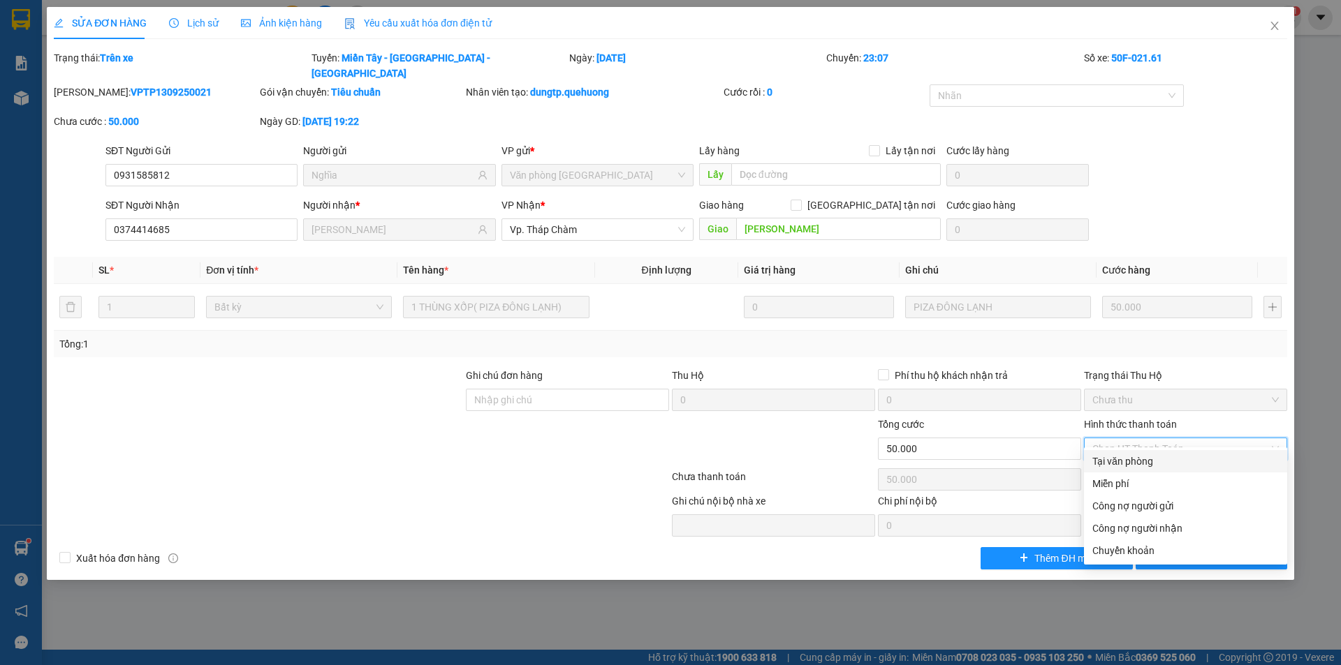
click at [1152, 467] on div "Tại văn phòng" at bounding box center [1185, 461] width 186 height 15
type input "0"
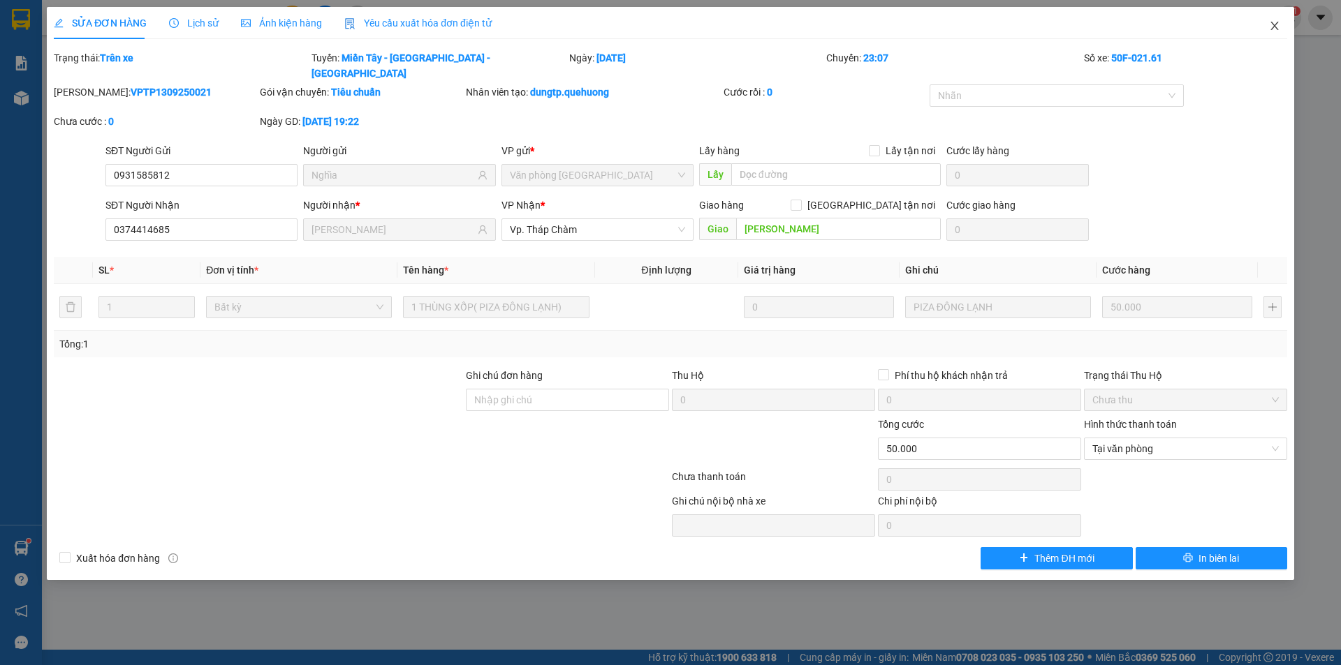
click at [1275, 24] on icon "close" at bounding box center [1274, 25] width 11 height 11
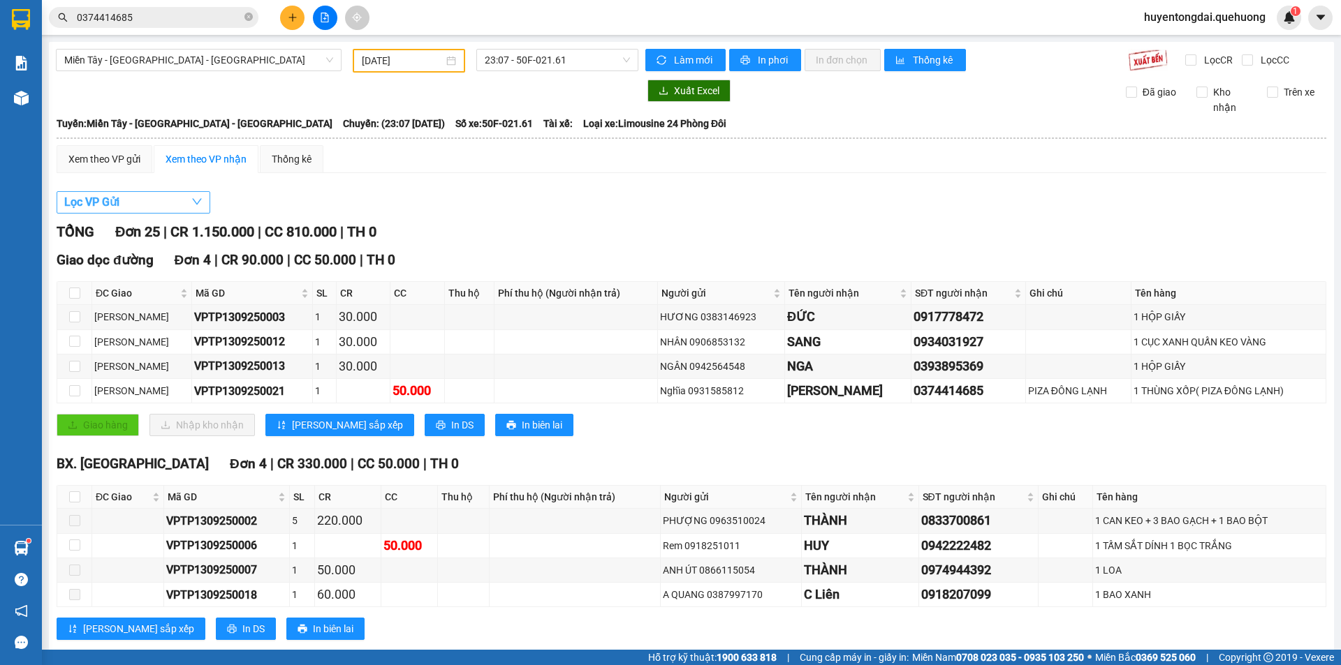
click at [126, 205] on button "Lọc VP Gửi" at bounding box center [134, 202] width 154 height 22
click at [115, 150] on div "Xem theo VP gửi" at bounding box center [105, 159] width 96 height 28
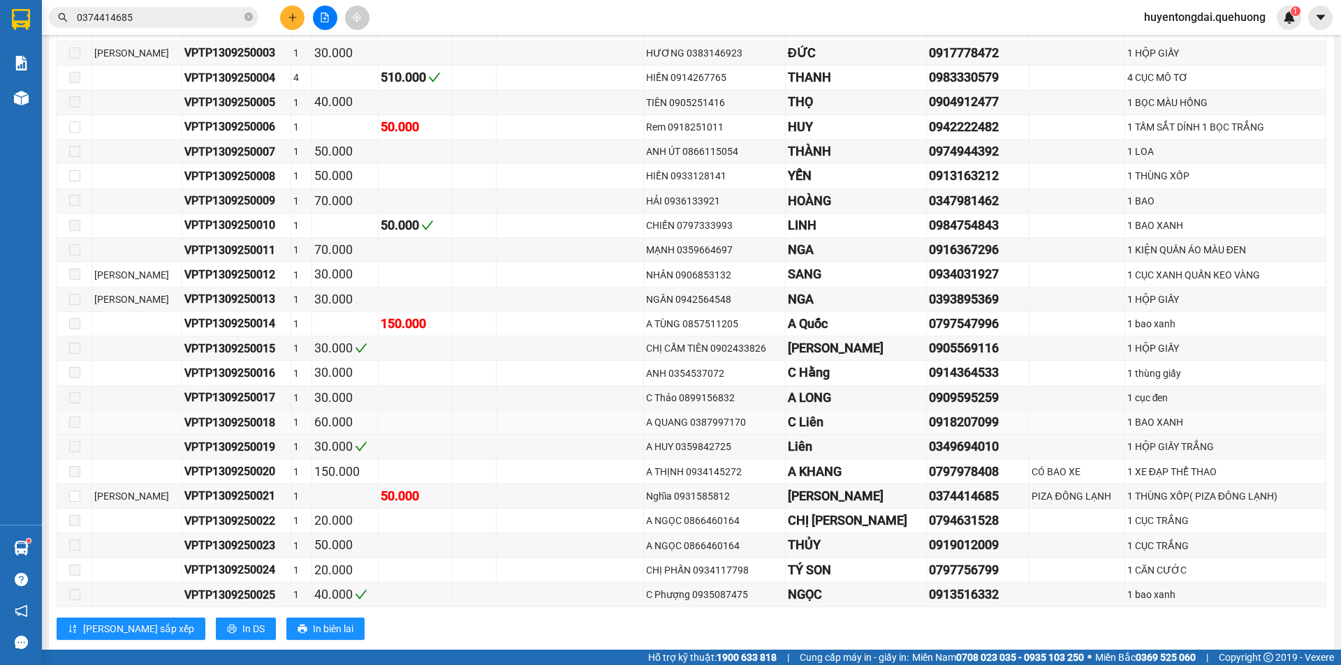
scroll to position [343, 0]
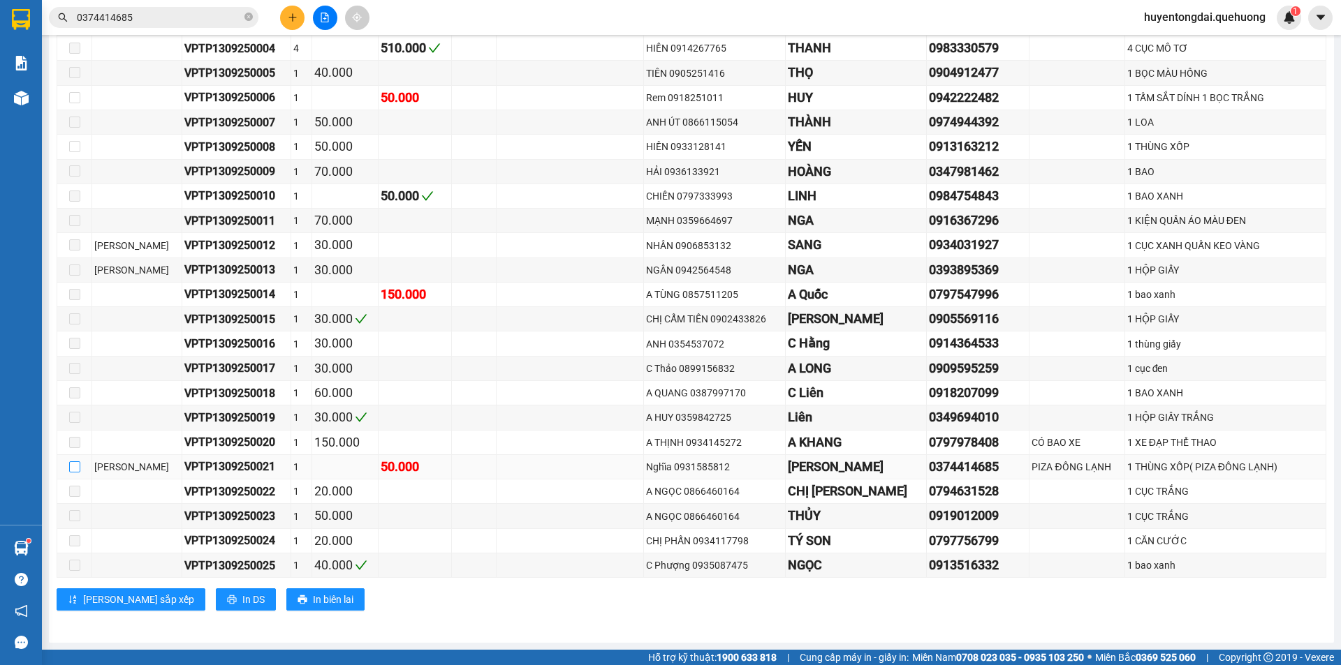
click at [71, 463] on input "checkbox" at bounding box center [74, 467] width 11 height 11
checkbox input "true"
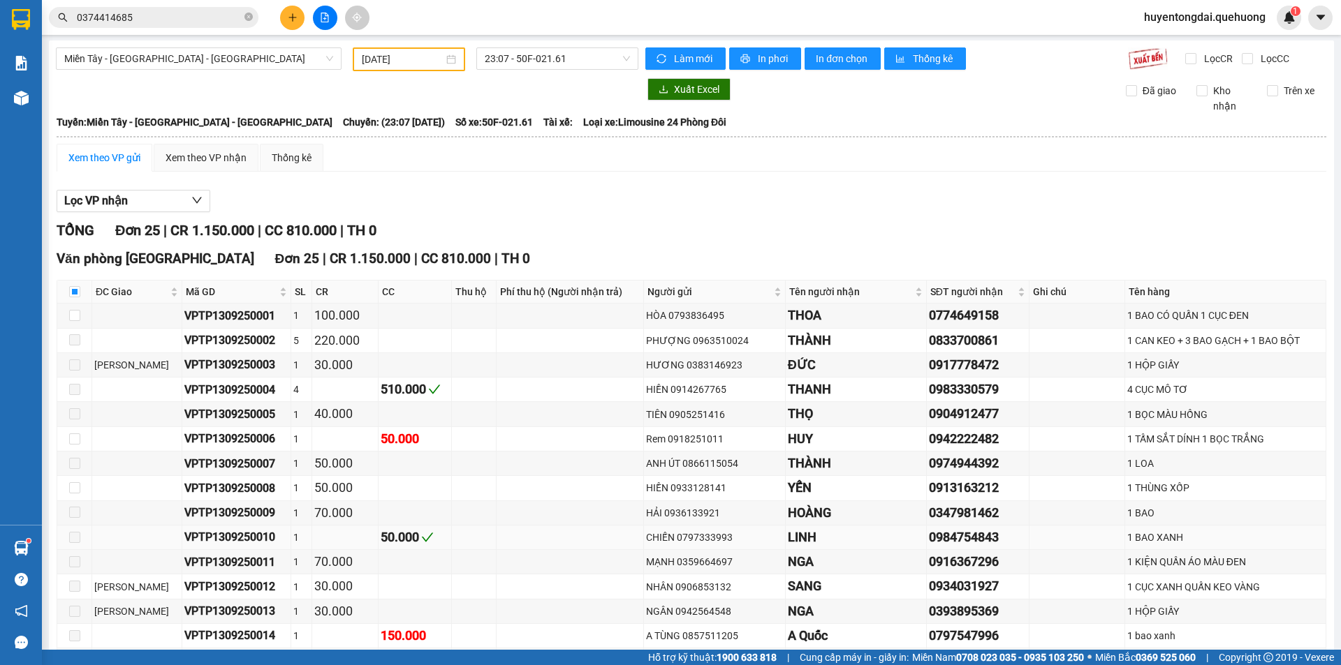
scroll to position [0, 0]
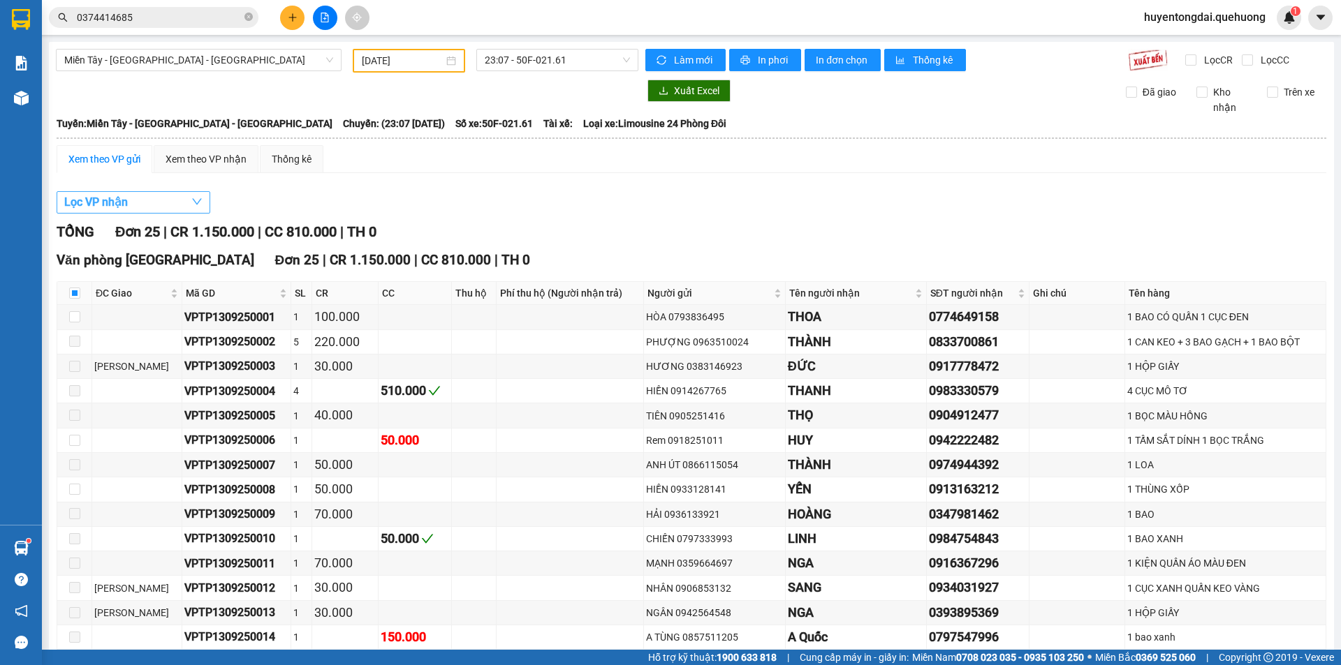
click at [167, 205] on button "Lọc VP nhận" at bounding box center [134, 202] width 154 height 22
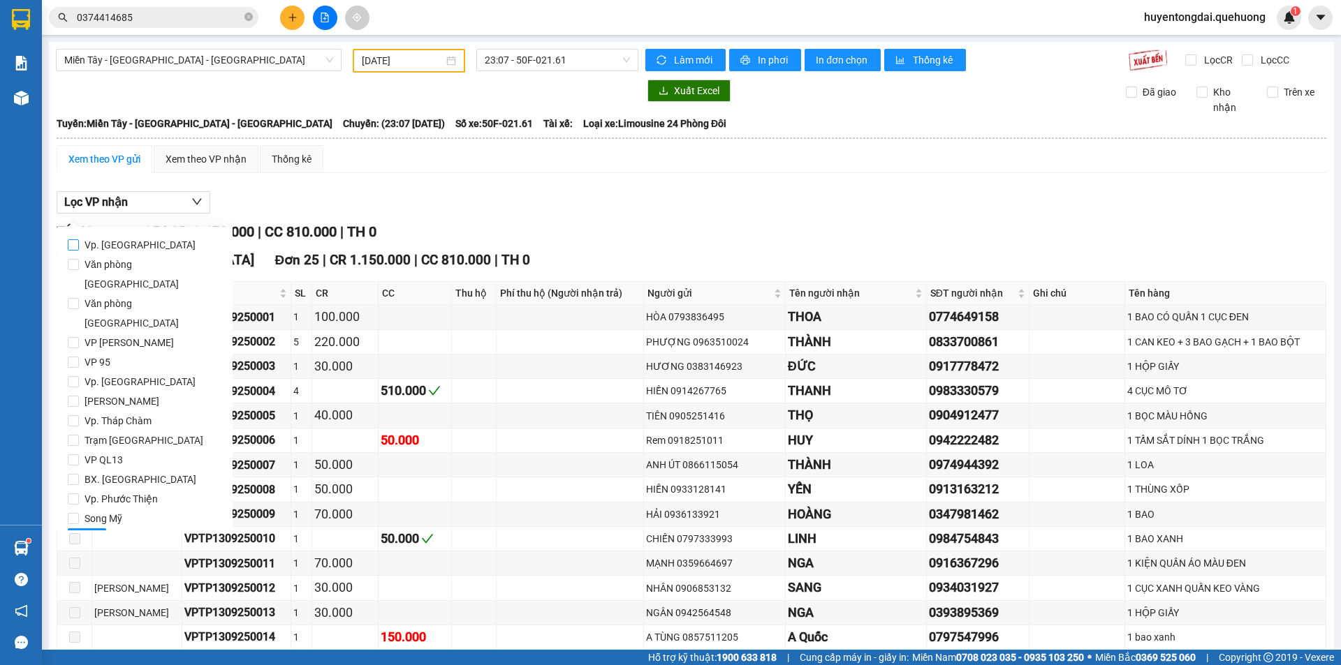
click at [73, 251] on input "Vp. [GEOGRAPHIC_DATA]" at bounding box center [73, 244] width 11 height 11
checkbox input "true"
click at [78, 529] on button "Lọc" at bounding box center [87, 540] width 38 height 22
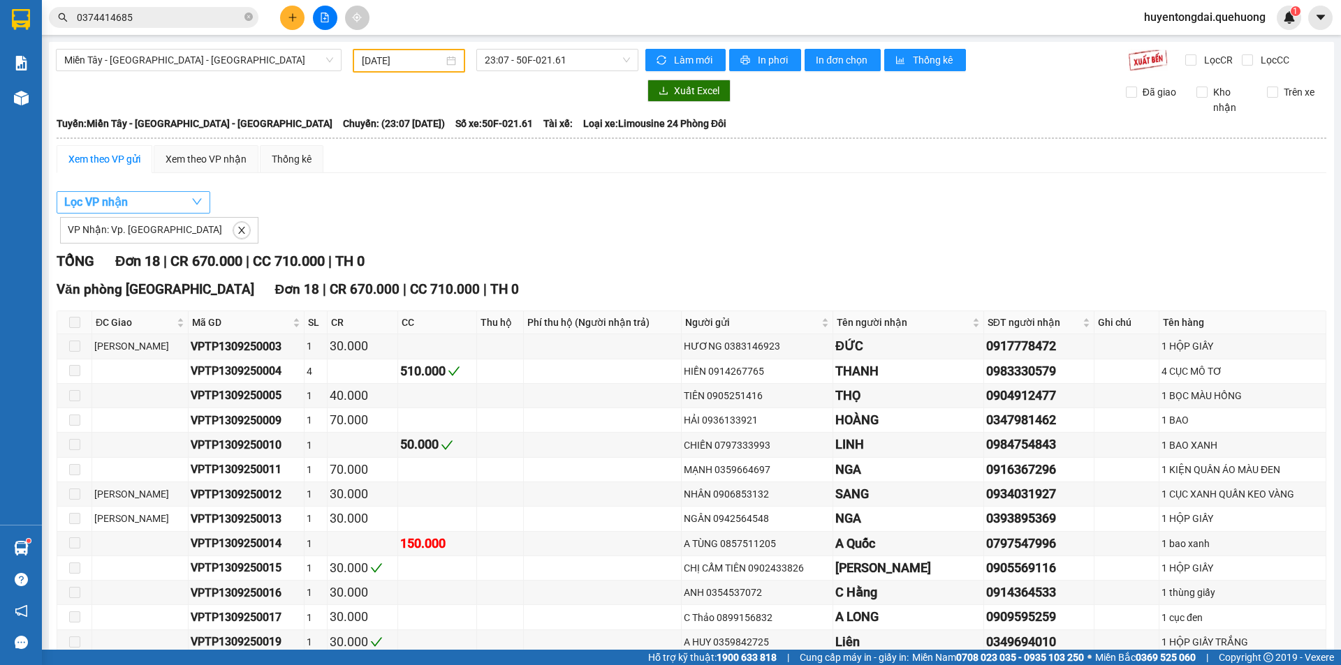
click at [145, 203] on button "Lọc VP nhận" at bounding box center [134, 202] width 154 height 22
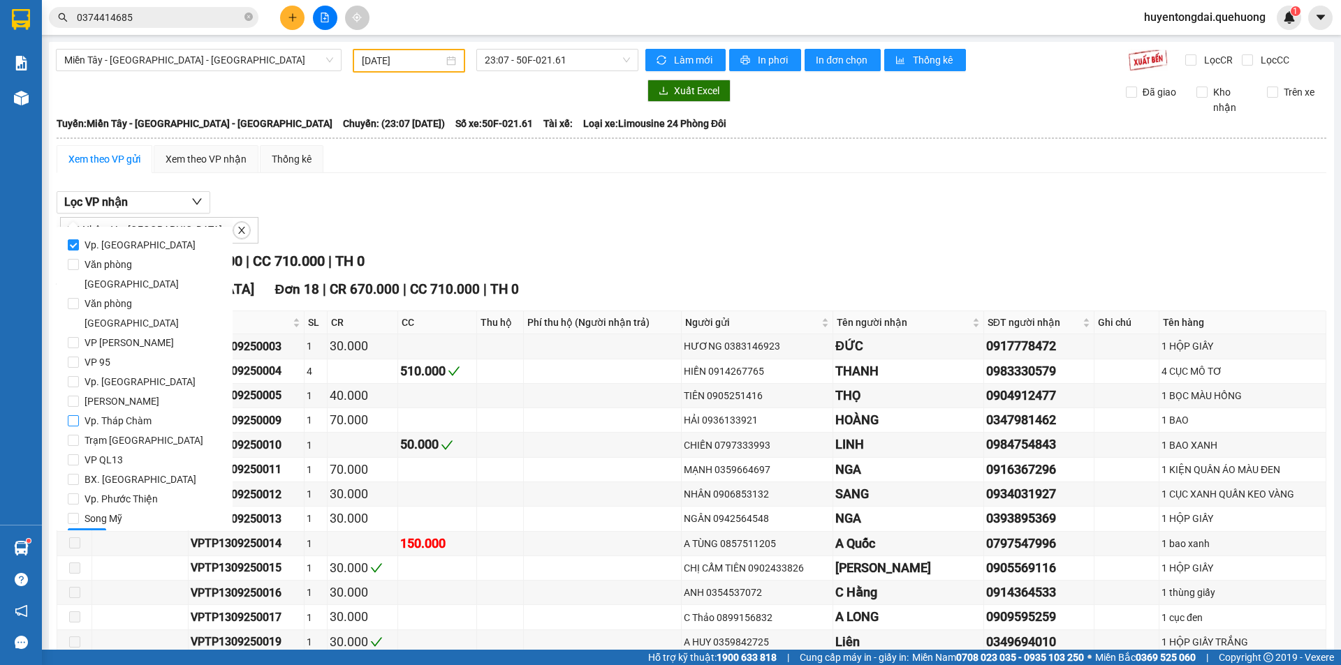
click at [82, 411] on span "Vp. Tháp Chàm" at bounding box center [118, 421] width 78 height 20
click at [79, 415] on input "Vp. Tháp Chàm" at bounding box center [73, 420] width 11 height 11
checkbox input "true"
click at [88, 532] on span "Lọc" at bounding box center [87, 539] width 16 height 15
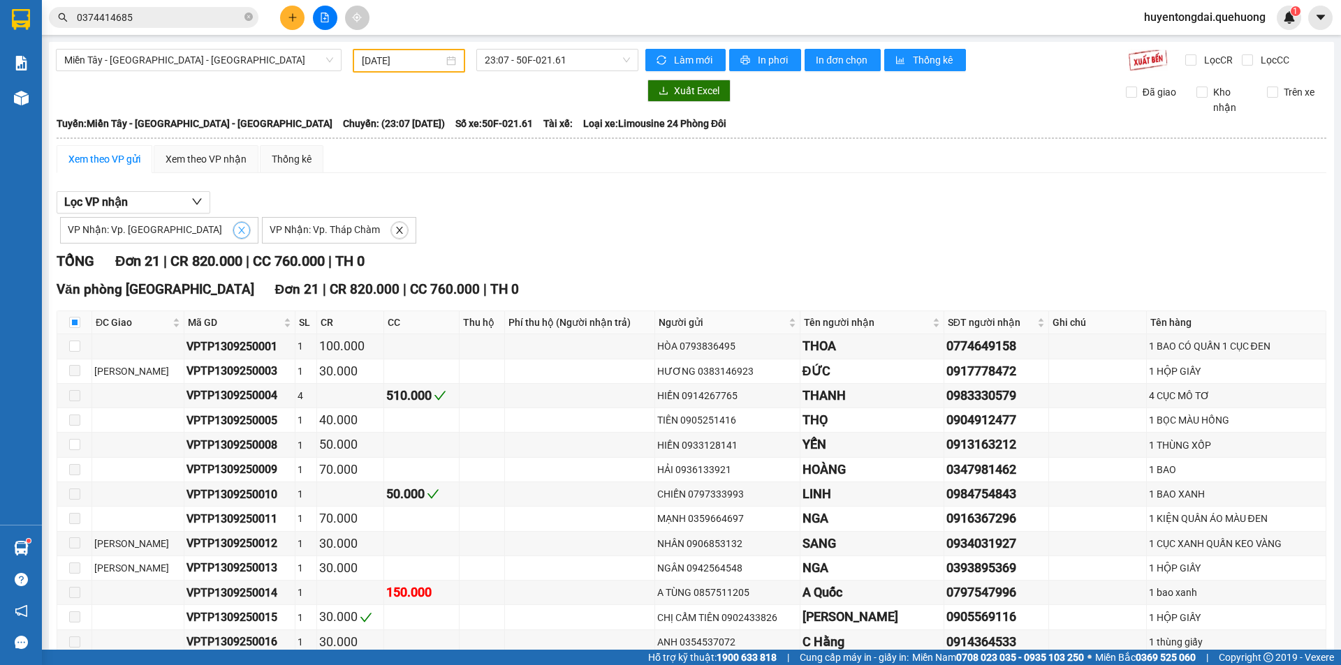
click at [237, 233] on icon "close" at bounding box center [242, 231] width 10 height 10
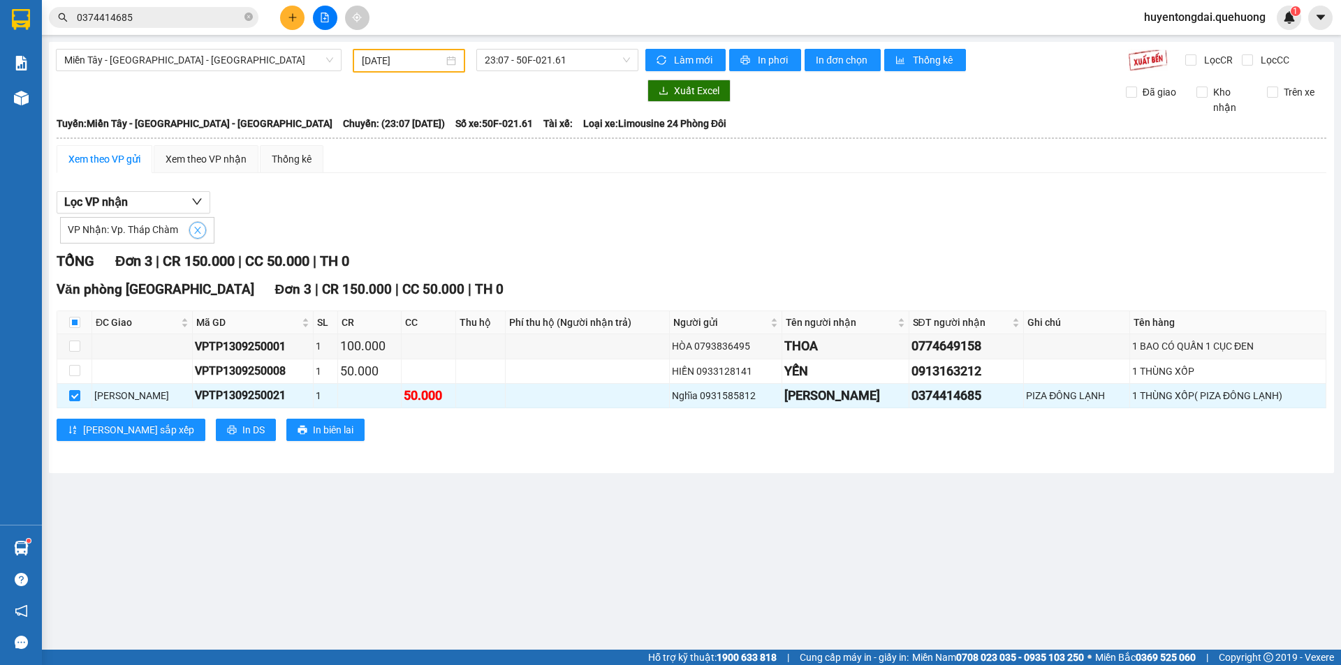
click at [194, 232] on icon "close" at bounding box center [197, 230] width 7 height 7
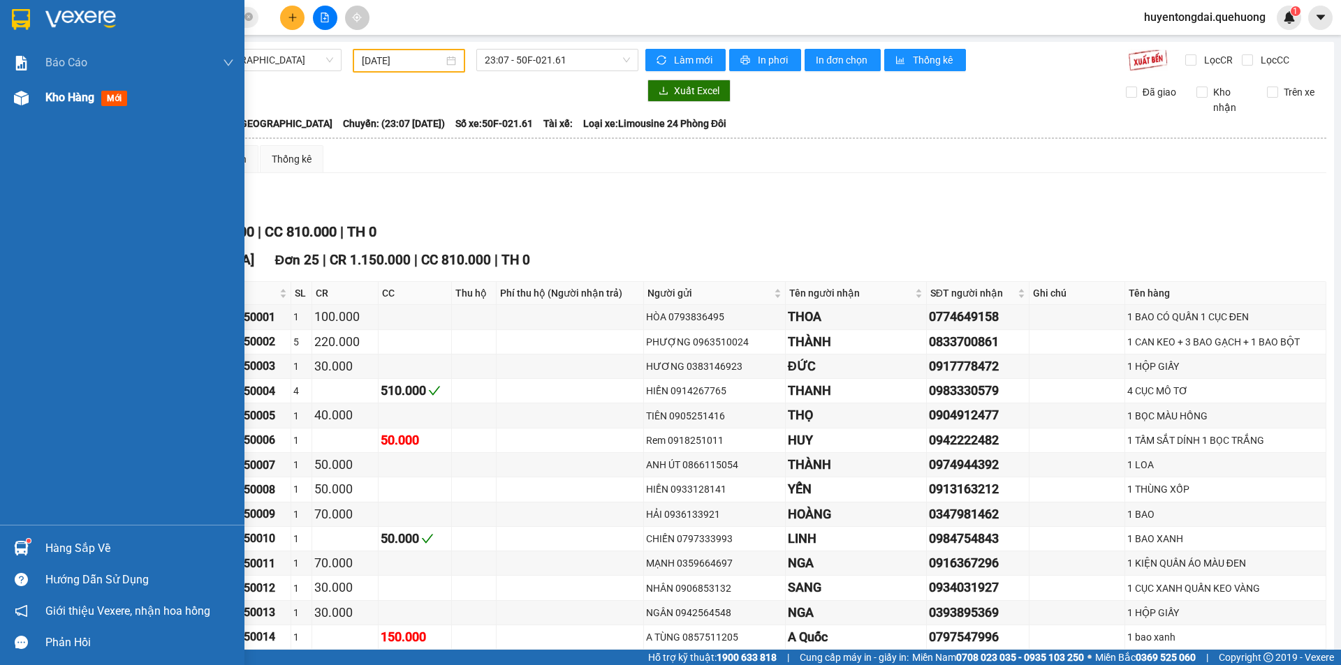
click at [27, 95] on img at bounding box center [21, 98] width 15 height 15
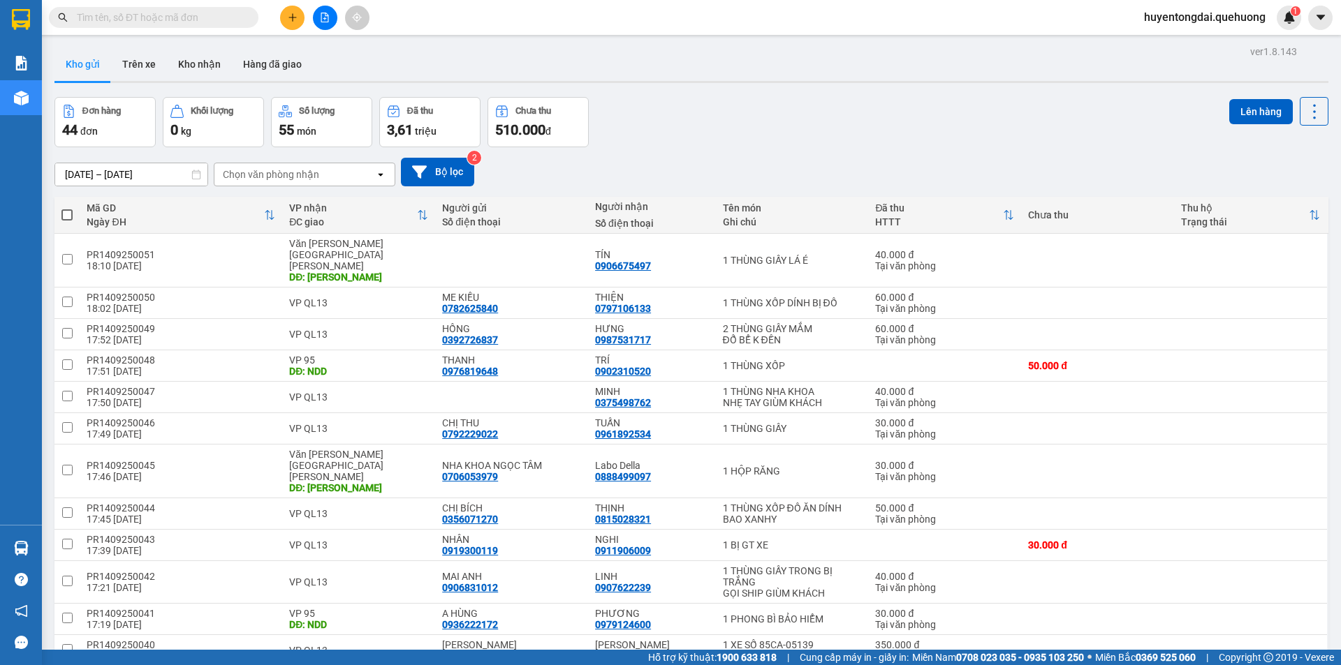
drag, startPoint x: 187, startPoint y: 53, endPoint x: 286, endPoint y: 97, distance: 108.5
click at [189, 54] on button "Kho nhận" at bounding box center [199, 64] width 65 height 34
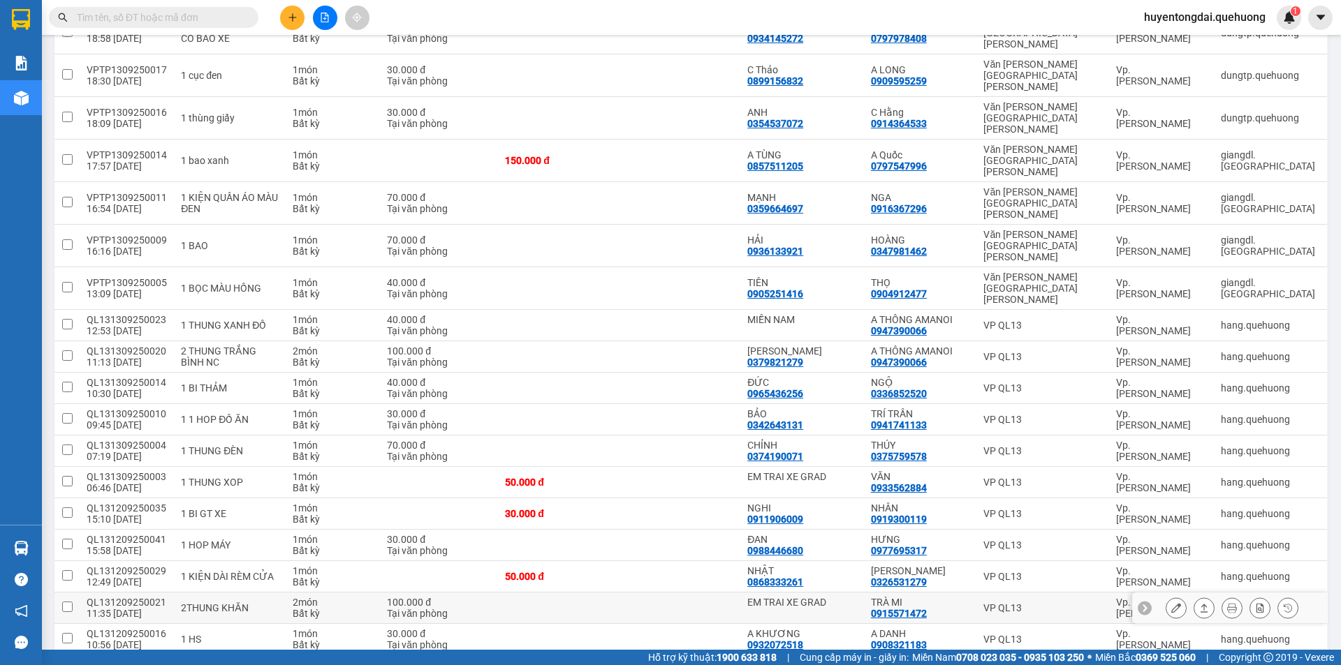
scroll to position [1549, 0]
